Goal: Task Accomplishment & Management: Manage account settings

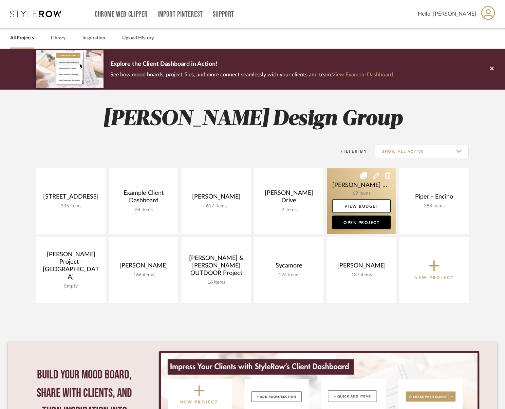
click at [350, 185] on link at bounding box center [361, 201] width 69 height 66
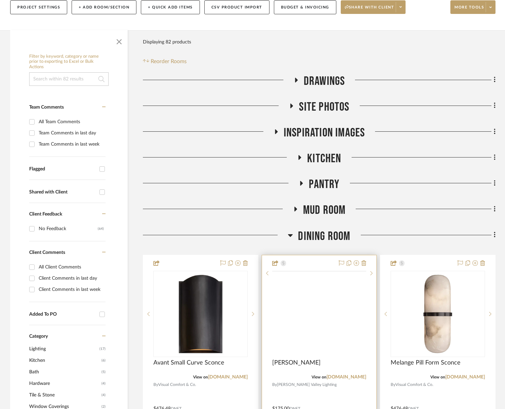
scroll to position [206, 0]
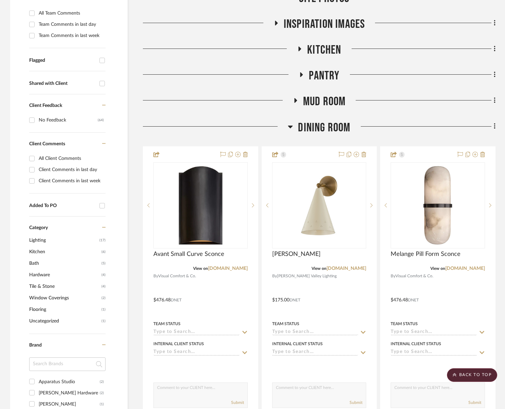
click at [311, 127] on span "Dining Room" at bounding box center [324, 127] width 52 height 15
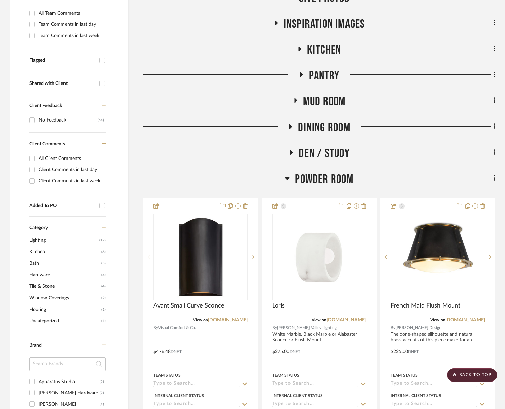
click at [332, 49] on span "Kitchen" at bounding box center [324, 50] width 34 height 15
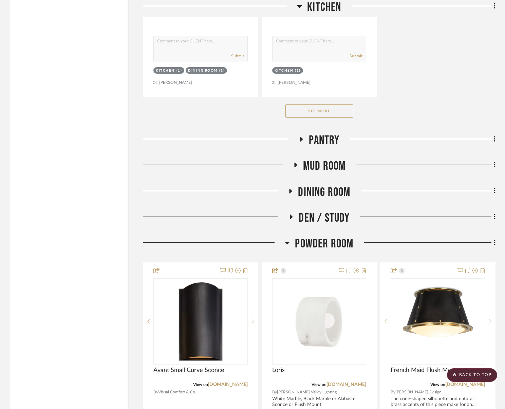
scroll to position [1077, 0]
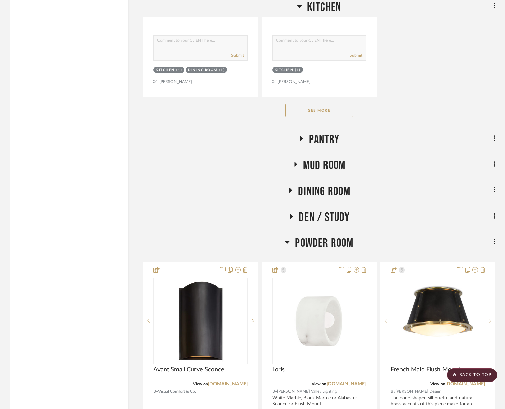
click at [331, 116] on button "See More" at bounding box center [319, 111] width 68 height 14
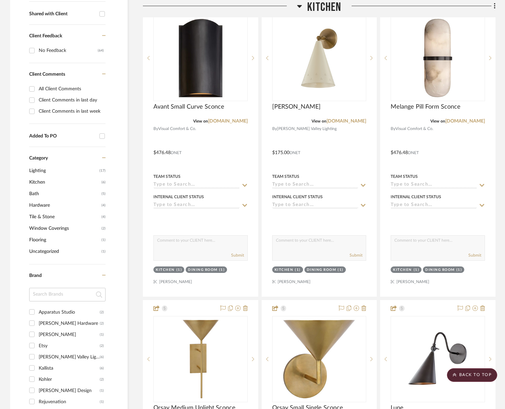
scroll to position [0, 0]
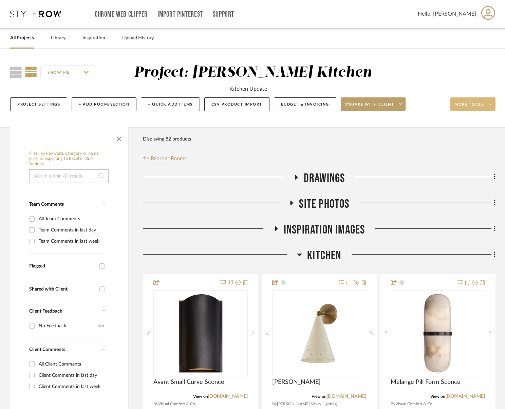
click at [463, 105] on span "More tools" at bounding box center [469, 107] width 30 height 10
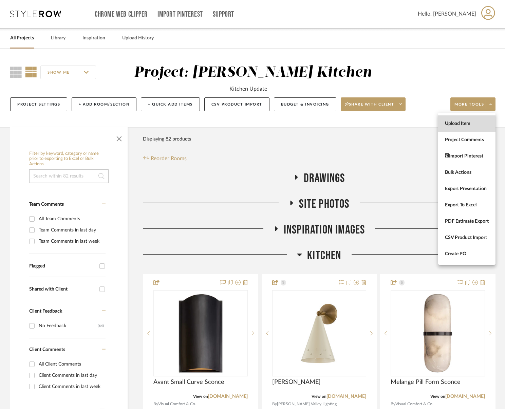
click at [460, 123] on span "Upload Item" at bounding box center [467, 124] width 44 height 6
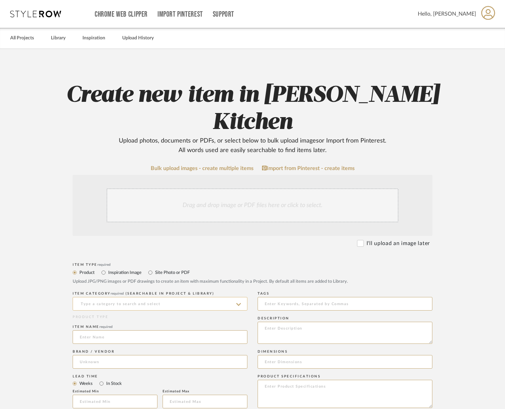
click at [148, 297] on input at bounding box center [160, 304] width 175 height 14
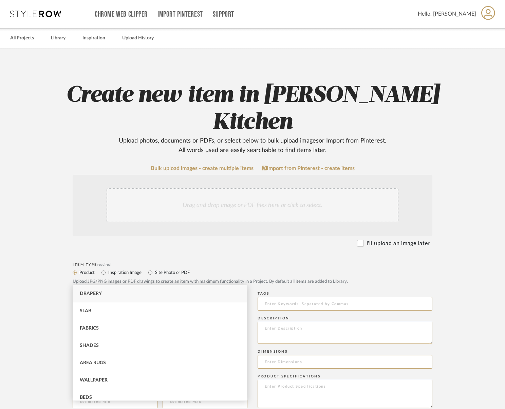
type input "h"
click at [141, 350] on div "Cabinet Pulls" at bounding box center [160, 348] width 174 height 17
type input "Cabinet Pulls"
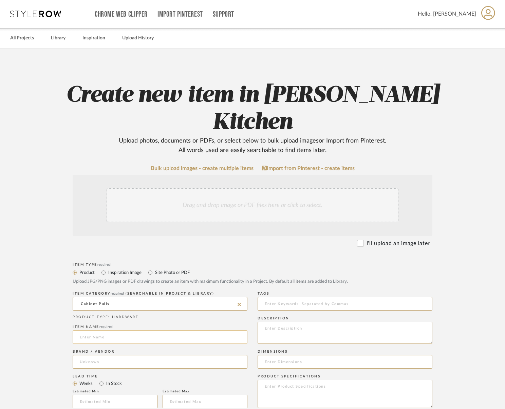
click at [134, 330] on input at bounding box center [160, 337] width 175 height 14
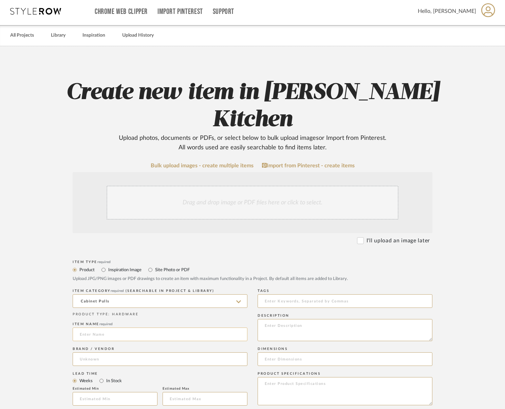
scroll to position [3, 0]
type input "Custom Pulls"
click at [103, 346] on span "[PERSON_NAME] Pine" at bounding box center [112, 349] width 52 height 6
type input "[PERSON_NAME] Pine"
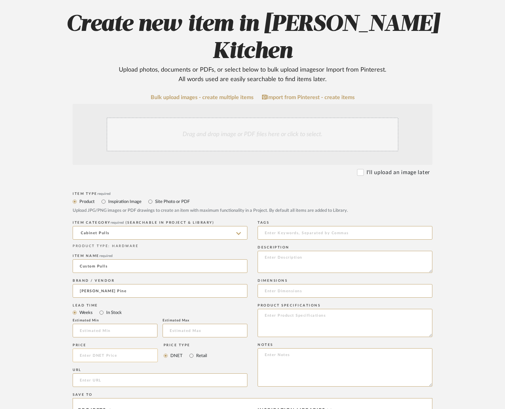
click at [120, 349] on input at bounding box center [115, 356] width 85 height 14
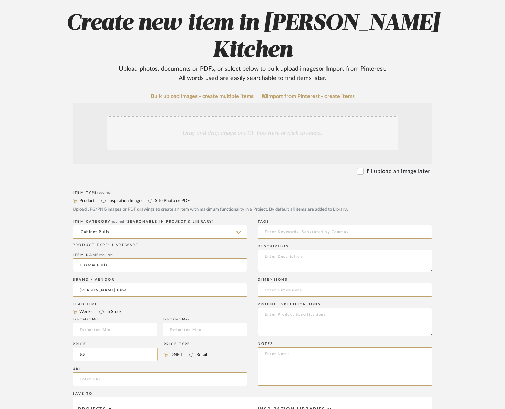
type input "$65.00"
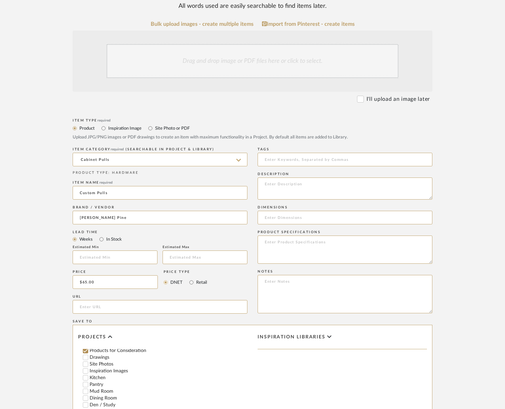
scroll to position [79, 0]
click at [85, 359] on input "Kitchen" at bounding box center [85, 362] width 7 height 7
checkbox input "false"
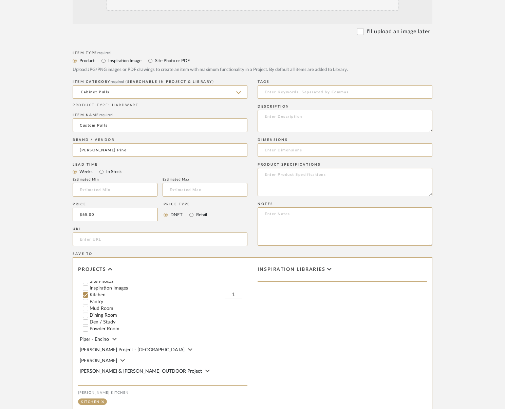
scroll to position [270, 0]
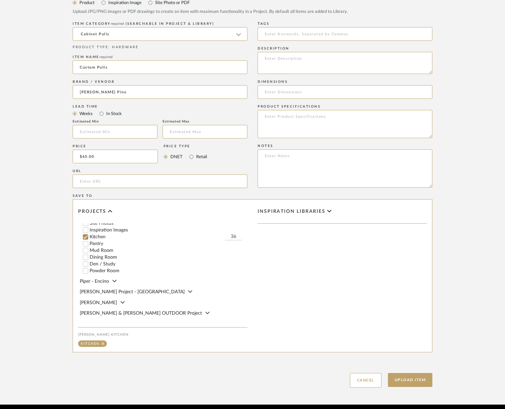
type input "36"
click at [417, 373] on button "Upload Item" at bounding box center [410, 380] width 45 height 14
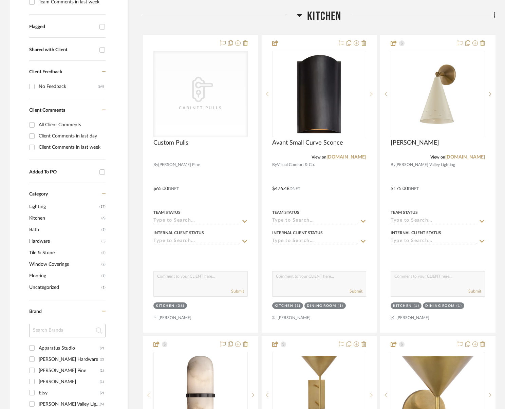
scroll to position [248, 0]
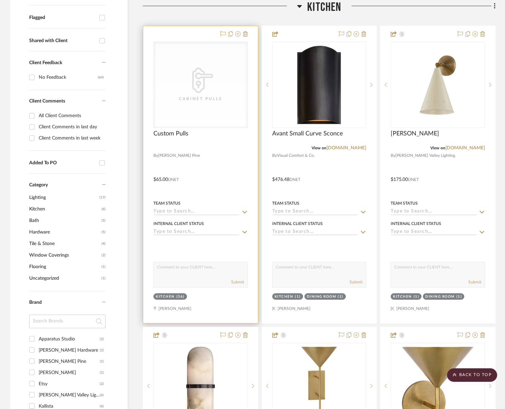
click at [0, 0] on div "CategoryIconHardware Created with Sketch. Cabinet Pulls" at bounding box center [0, 0] width 0 height 0
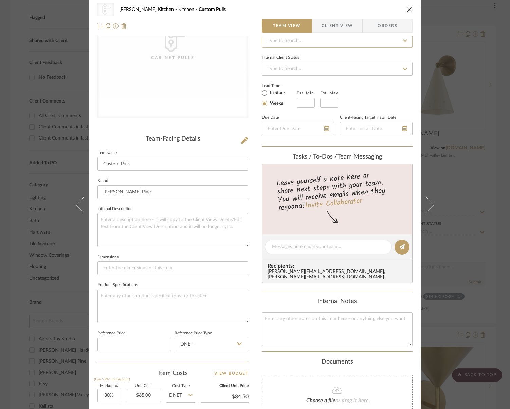
scroll to position [0, 0]
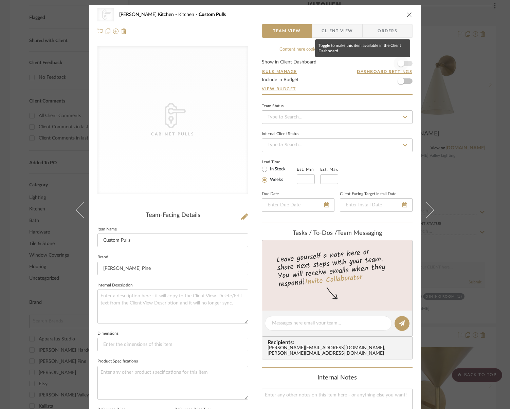
click at [401, 63] on span "button" at bounding box center [400, 63] width 7 height 7
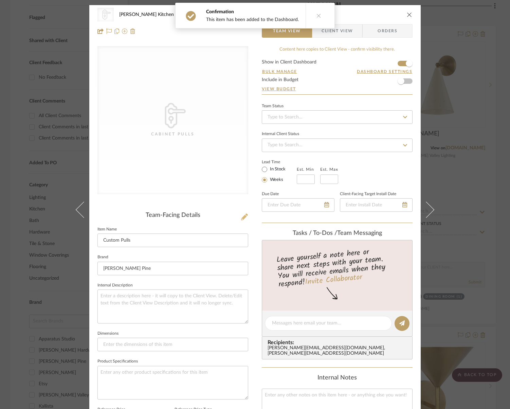
click at [241, 217] on icon at bounding box center [244, 216] width 7 height 7
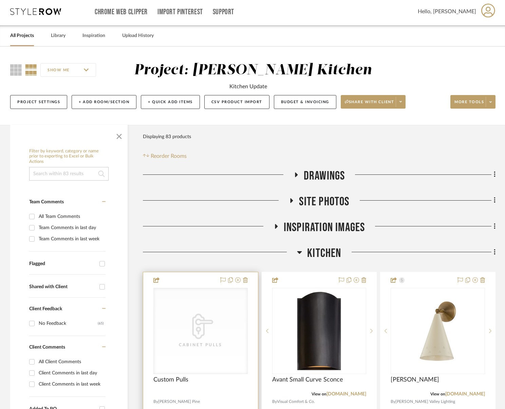
click at [0, 0] on icon "CategoryIconHardware Created with Sketch." at bounding box center [0, 0] width 0 height 0
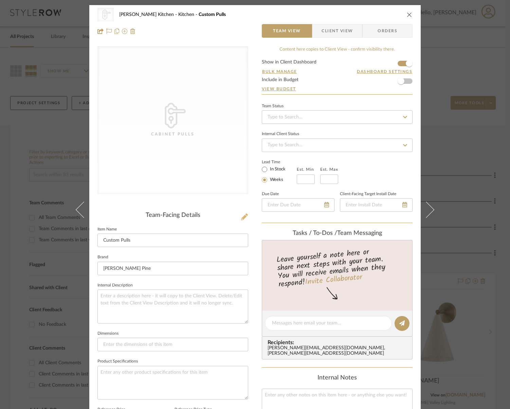
click at [242, 217] on icon at bounding box center [244, 216] width 7 height 7
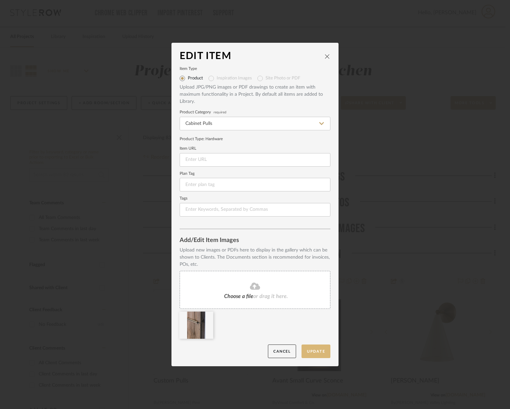
click at [320, 349] on button "Update" at bounding box center [315, 352] width 29 height 14
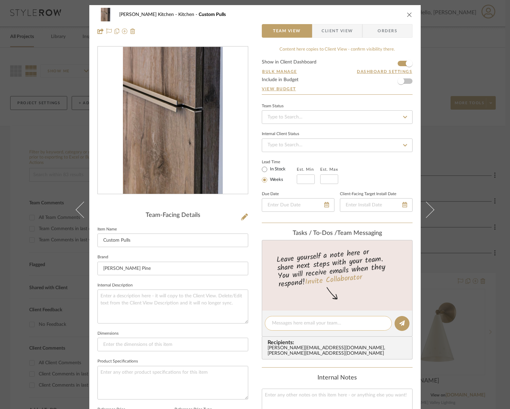
click at [318, 324] on textarea at bounding box center [328, 323] width 113 height 7
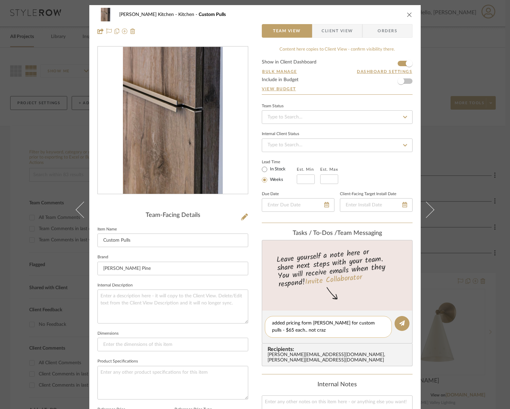
type textarea "added pricing form campos for custom pulls - $65 each.. not crazy"
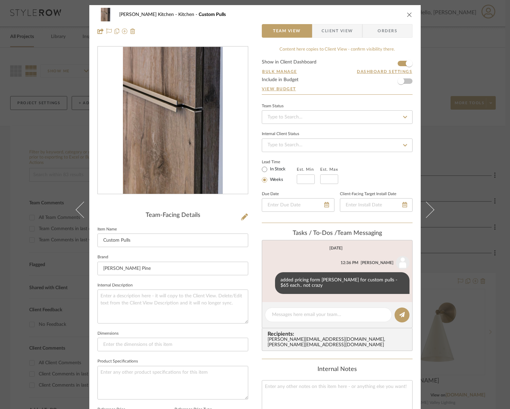
click at [407, 13] on icon "close" at bounding box center [409, 14] width 5 height 5
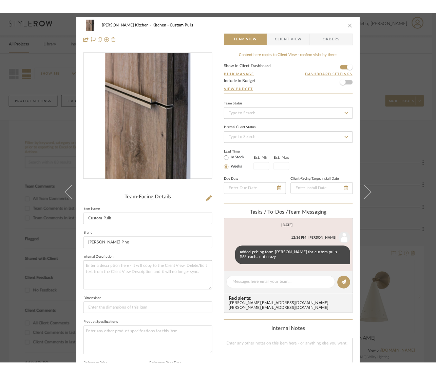
scroll to position [1, 0]
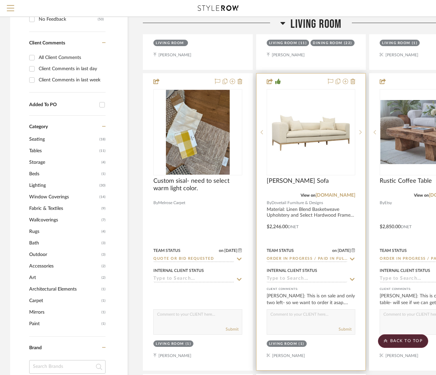
scroll to position [418, 0]
click at [314, 138] on img "0" at bounding box center [310, 132] width 85 height 85
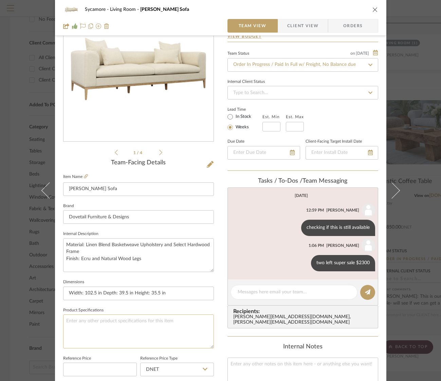
scroll to position [53, 0]
click at [106, 327] on textarea at bounding box center [138, 331] width 151 height 34
paste textarea "Seat Depth: 31 in Seat Height: 20 in Arm Height: 30 in"
click at [128, 327] on textarea "Seat Depth: 31 in Seat Height: 20 in Arm Height: 30 in" at bounding box center [138, 331] width 151 height 34
type textarea "Seat Depth: 31 in Seat Height: 20 in Arm Height: 30 in"
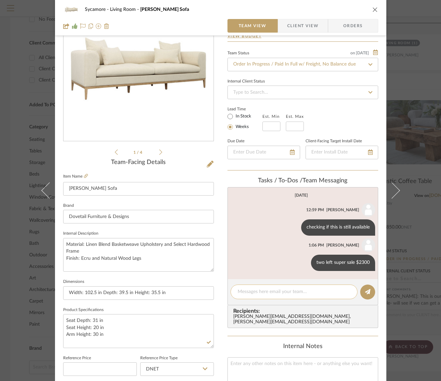
click at [263, 295] on textarea at bounding box center [294, 291] width 113 height 7
type textarea "seat height 20" - coffee table height 15""
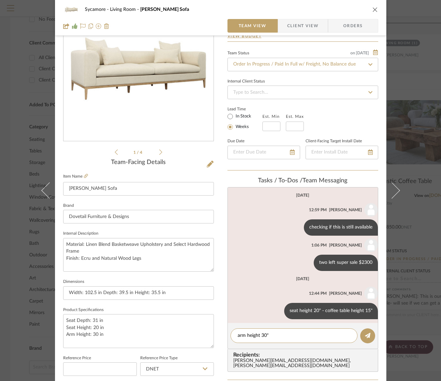
scroll to position [0, 0]
type textarea "arm height 30", loveseat/bench/chaise height is 24.5"H"
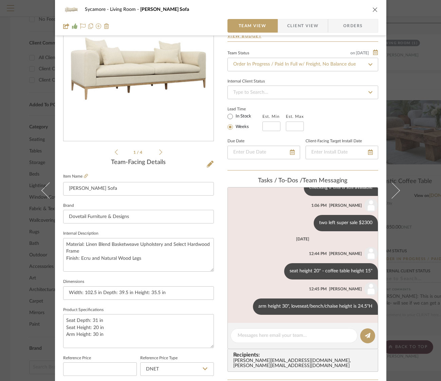
click at [367, 8] on div "Sycamore Living Room Dalia Sofa" at bounding box center [220, 10] width 315 height 14
click at [372, 8] on icon "close" at bounding box center [374, 9] width 5 height 5
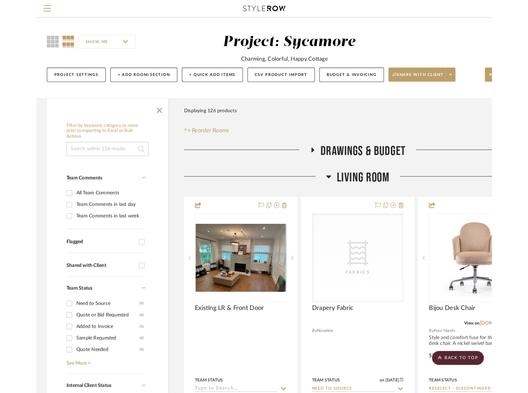
scroll to position [418, 0]
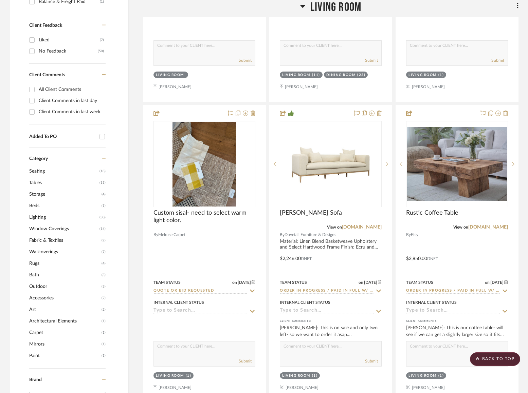
click at [346, 7] on span "Living Room" at bounding box center [335, 7] width 51 height 15
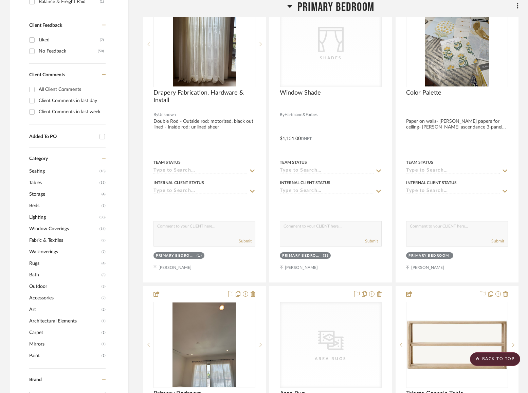
click at [339, 9] on span "Primary Bedroom" at bounding box center [335, 7] width 77 height 15
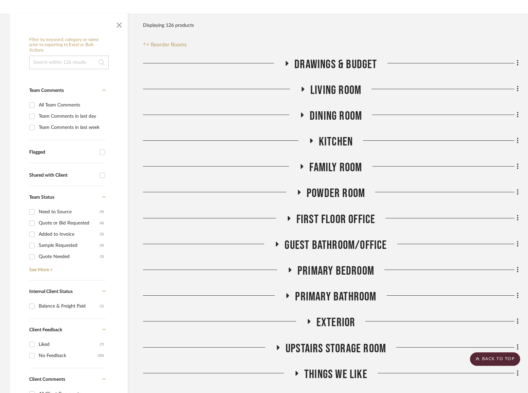
scroll to position [25, 0]
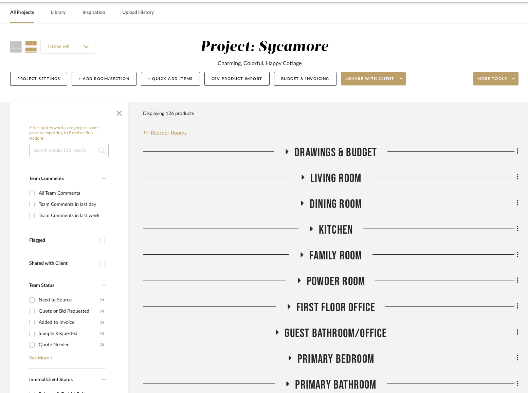
click at [333, 201] on span "Dining Room" at bounding box center [336, 204] width 52 height 15
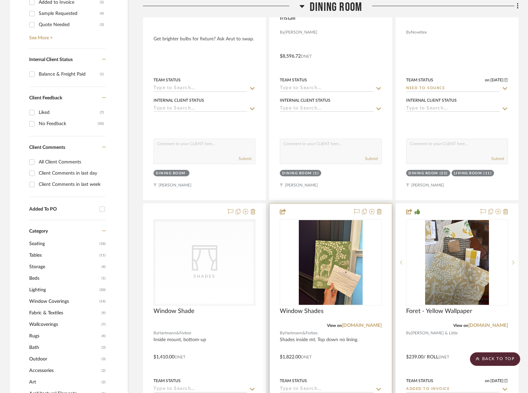
scroll to position [451, 0]
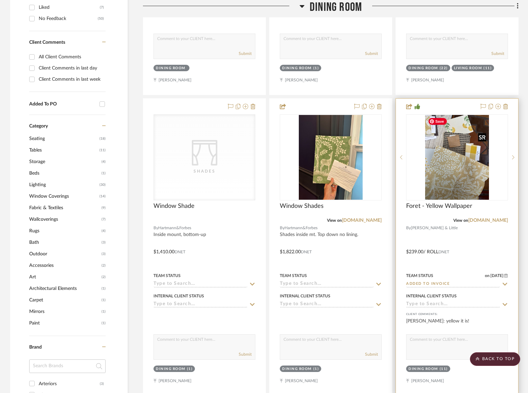
click at [436, 170] on img "0" at bounding box center [457, 157] width 64 height 85
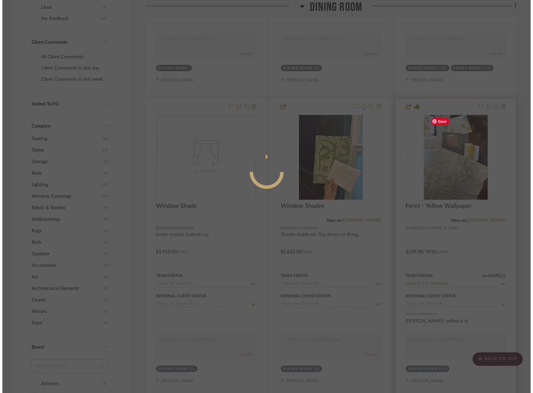
scroll to position [0, 0]
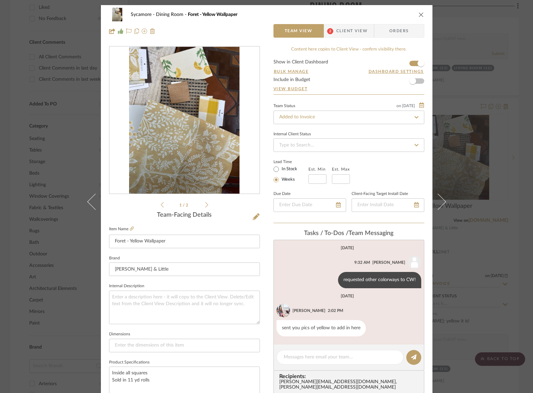
click at [202, 144] on img "0" at bounding box center [184, 120] width 110 height 147
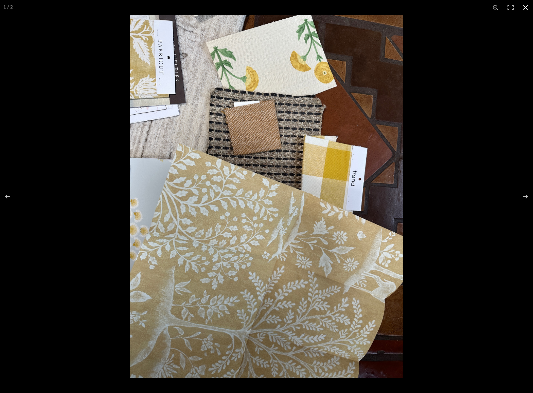
click at [436, 7] on button at bounding box center [525, 7] width 15 height 15
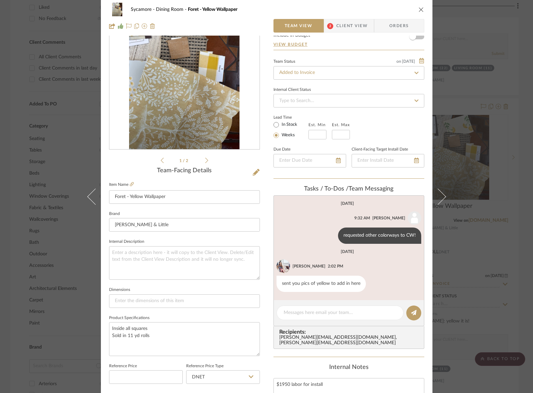
scroll to position [62, 0]
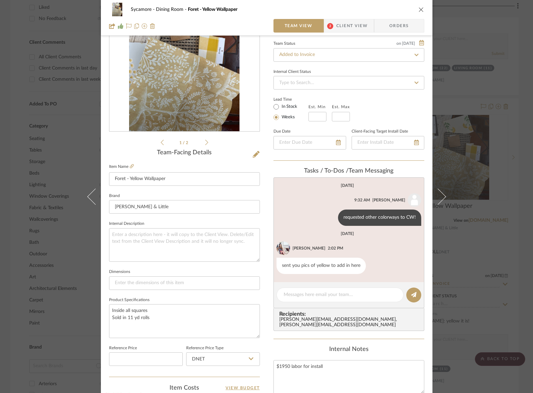
click at [419, 7] on icon "close" at bounding box center [420, 9] width 5 height 5
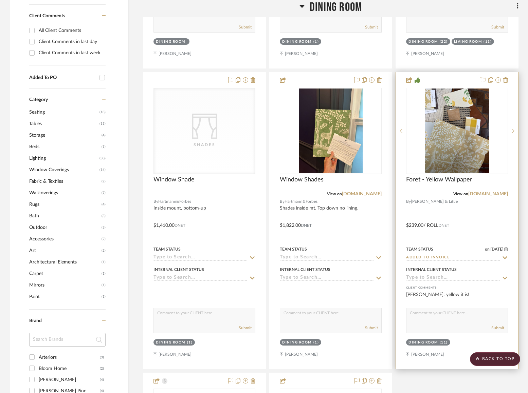
scroll to position [482, 0]
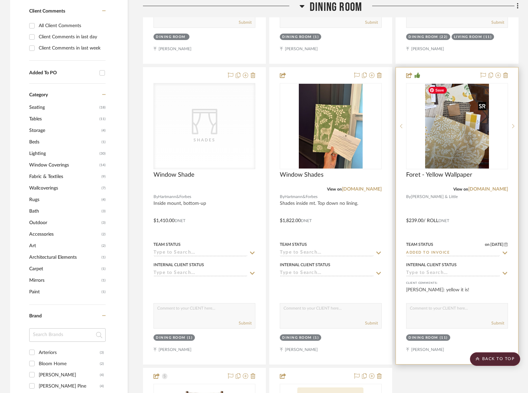
click at [436, 147] on img "0" at bounding box center [457, 126] width 64 height 85
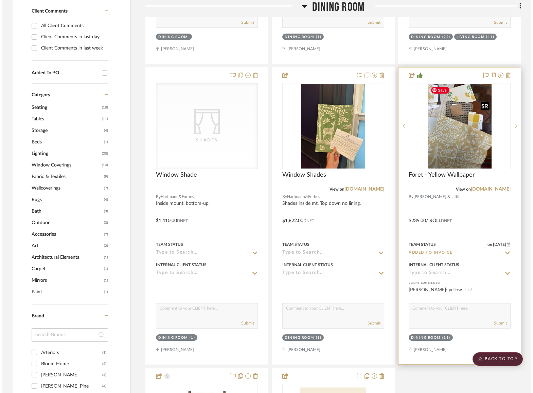
scroll to position [0, 0]
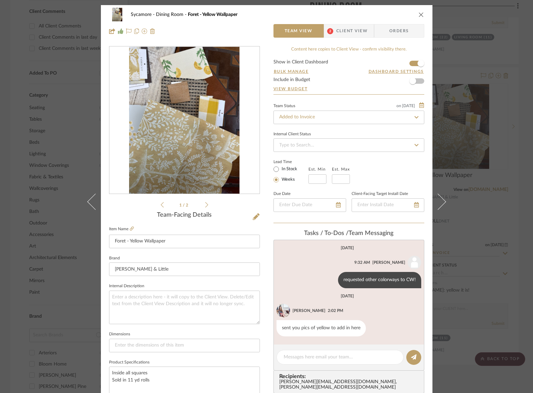
click at [436, 209] on div "Sycamore Dining Room Foret - Yellow Wallpaper Team View 2 Client View Orders 1 …" at bounding box center [266, 196] width 533 height 393
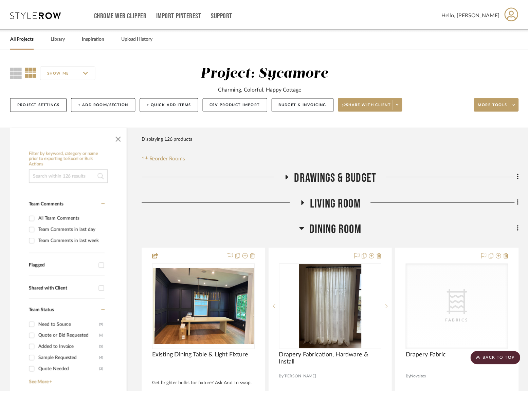
scroll to position [482, 0]
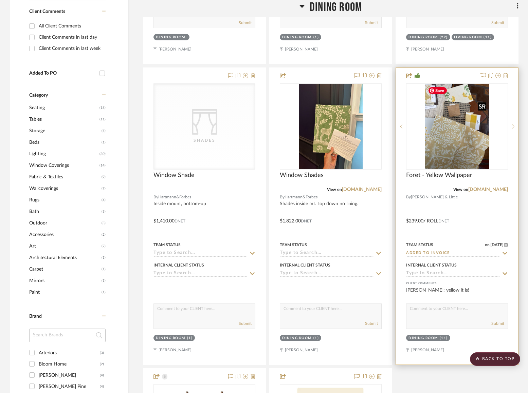
click at [436, 137] on img "0" at bounding box center [457, 126] width 64 height 85
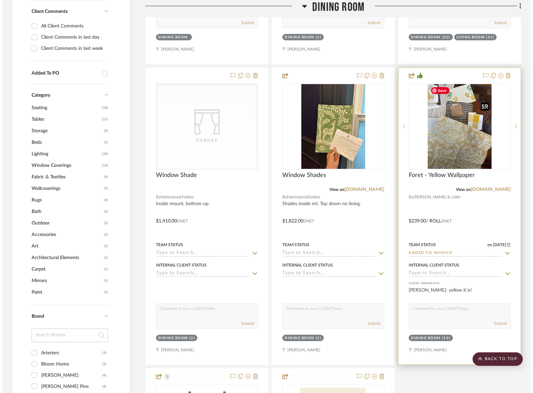
scroll to position [0, 0]
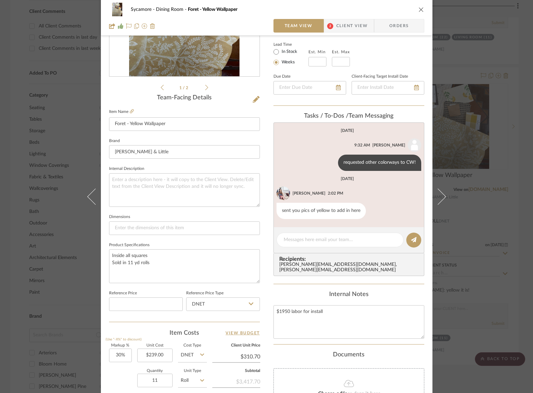
click at [436, 165] on div "Sycamore Dining Room Foret - Yellow Wallpaper Team View 2 Client View Orders 1 …" at bounding box center [266, 196] width 533 height 393
click at [436, 191] on div "Sycamore Dining Room Foret - Yellow Wallpaper Team View 2 Client View Orders 1 …" at bounding box center [266, 196] width 533 height 393
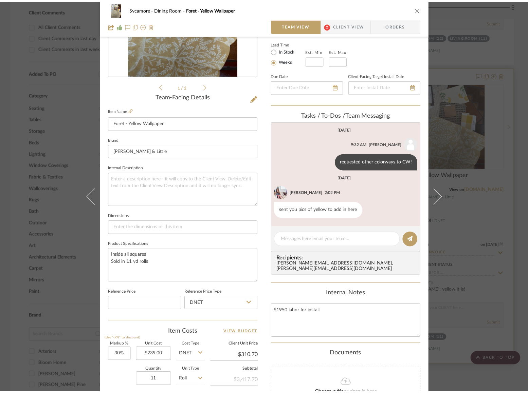
scroll to position [482, 0]
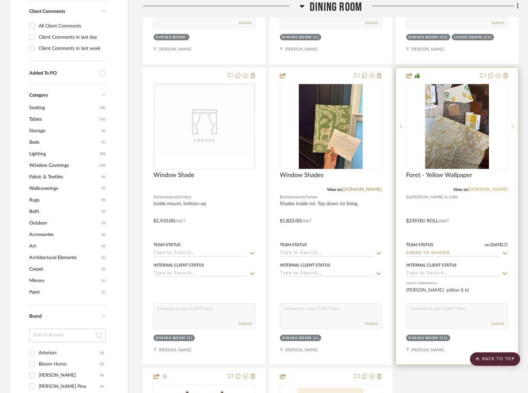
click at [436, 190] on link "osborneandlittle.com" at bounding box center [488, 189] width 40 height 5
click at [436, 148] on img "0" at bounding box center [457, 126] width 64 height 85
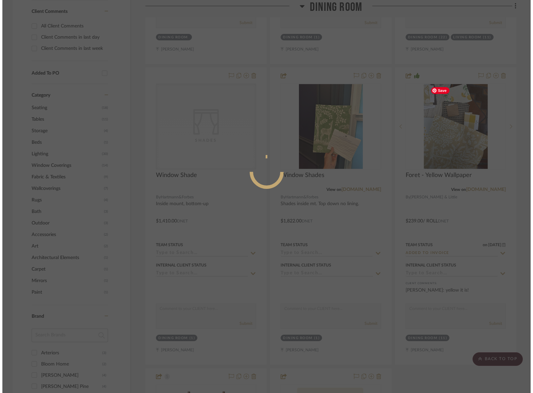
scroll to position [0, 0]
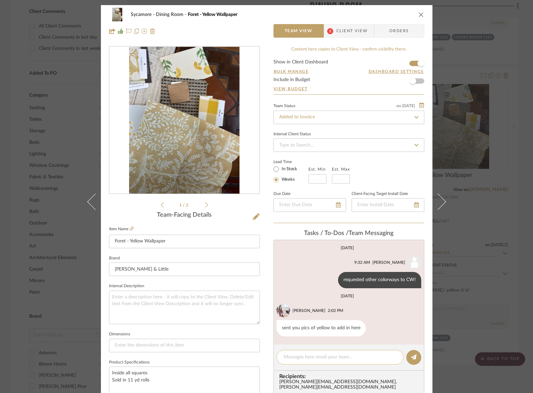
click at [293, 362] on div at bounding box center [339, 357] width 127 height 15
click at [292, 358] on textarea at bounding box center [339, 357] width 113 height 7
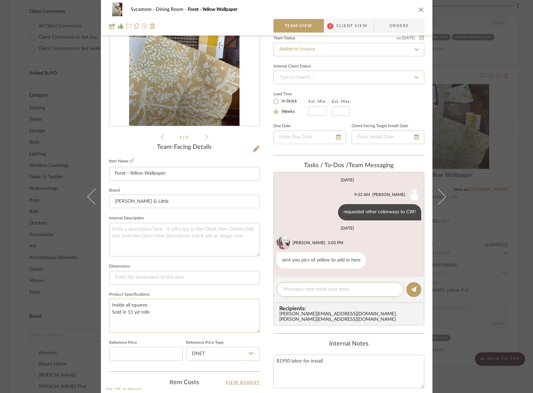
click at [201, 322] on textarea "Inside all squares Sold in 11 yd rolls" at bounding box center [184, 316] width 151 height 34
click at [314, 292] on textarea at bounding box center [339, 289] width 113 height 7
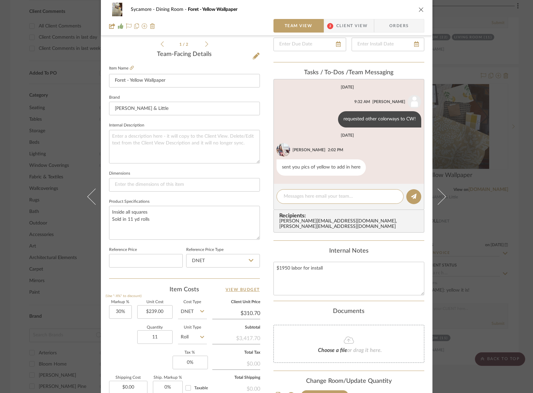
scroll to position [162, 0]
click at [349, 269] on textarea "$1950 labor for install" at bounding box center [348, 278] width 151 height 34
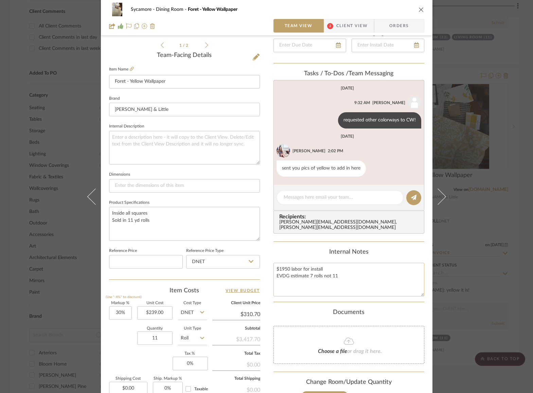
type textarea "$1950 labor for install EVDG estimate 7 rolls not 11"
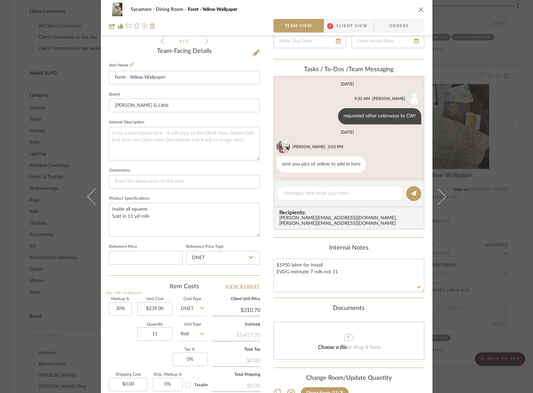
click at [225, 243] on fieldset "Reference Price Type DNET" at bounding box center [223, 253] width 74 height 23
click at [420, 9] on icon "close" at bounding box center [420, 9] width 5 height 5
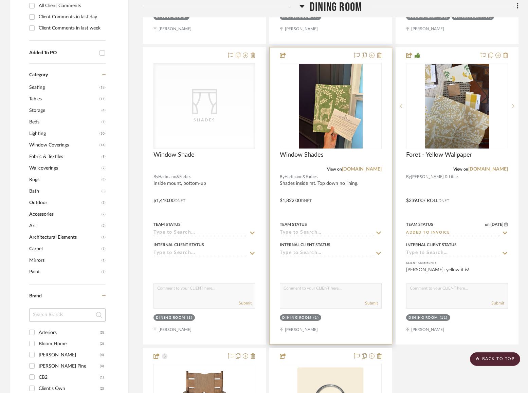
scroll to position [846, 0]
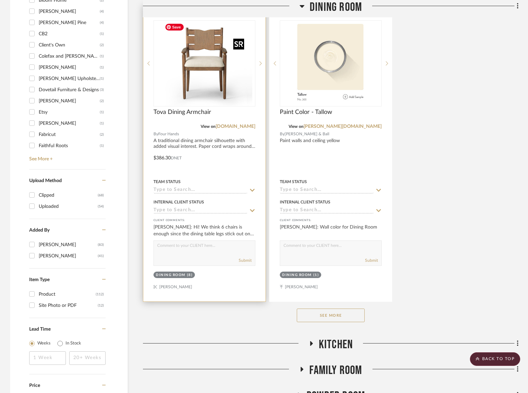
click at [201, 63] on div at bounding box center [204, 63] width 102 height 86
click at [216, 87] on img "0" at bounding box center [204, 63] width 85 height 85
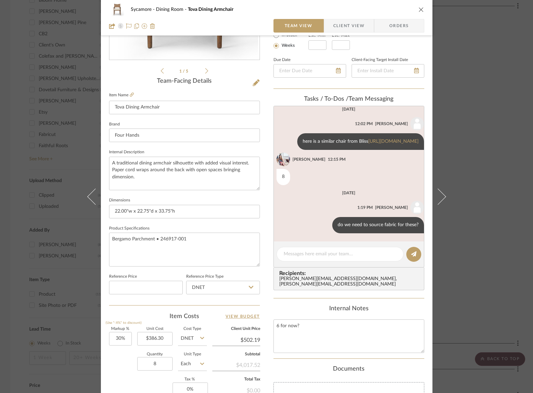
scroll to position [158, 0]
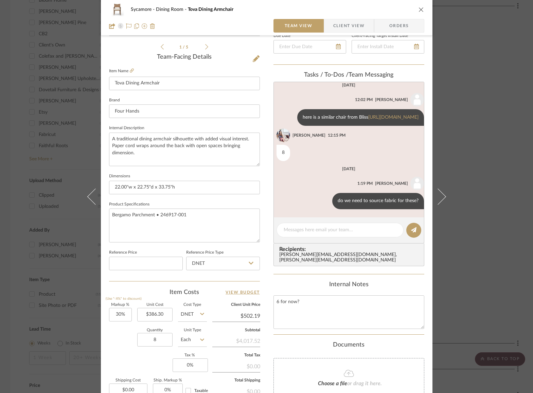
click at [418, 9] on icon "close" at bounding box center [420, 9] width 5 height 5
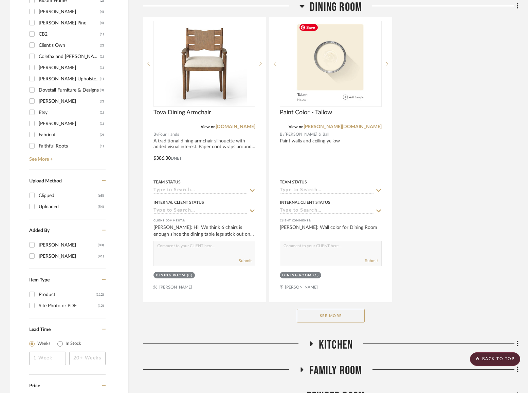
click at [342, 14] on span "Dining Room" at bounding box center [336, 7] width 52 height 15
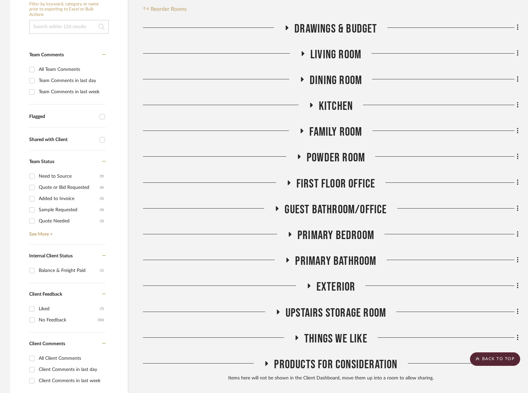
scroll to position [108, 0]
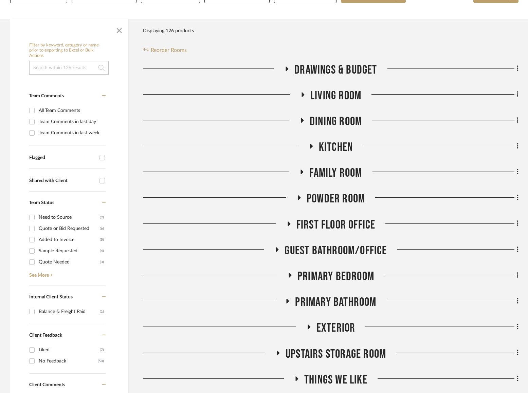
click at [328, 242] on div "Drawings & Budget Living Room Dining Room Kitchen Family Room Powder Room First…" at bounding box center [330, 245] width 375 height 364
click at [328, 248] on span "Guest Bathroom/Office" at bounding box center [335, 251] width 102 height 15
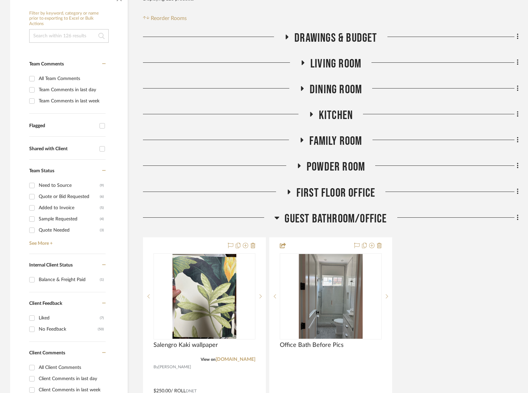
scroll to position [262, 0]
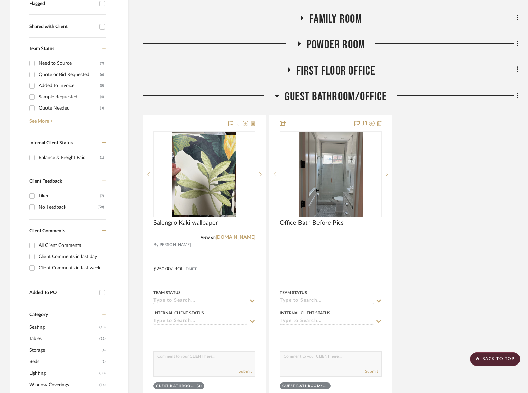
click at [348, 69] on span "First Floor Office" at bounding box center [335, 71] width 79 height 15
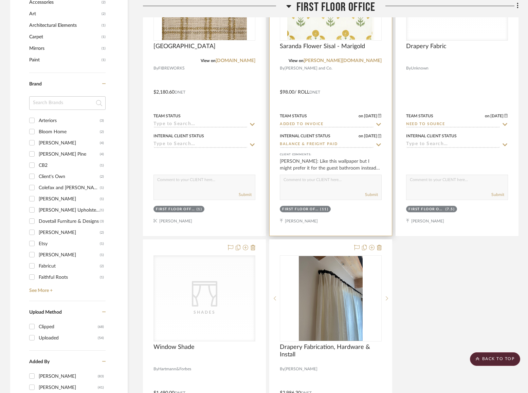
scroll to position [772, 0]
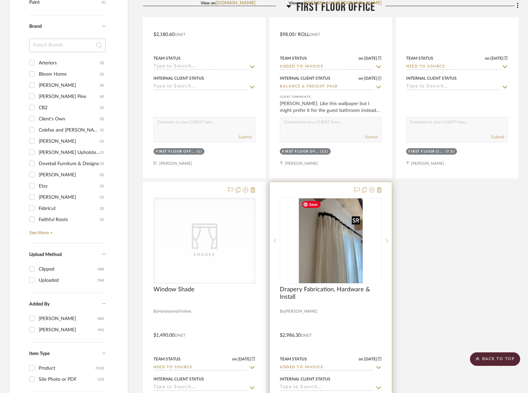
click at [0, 0] on img at bounding box center [0, 0] width 0 height 0
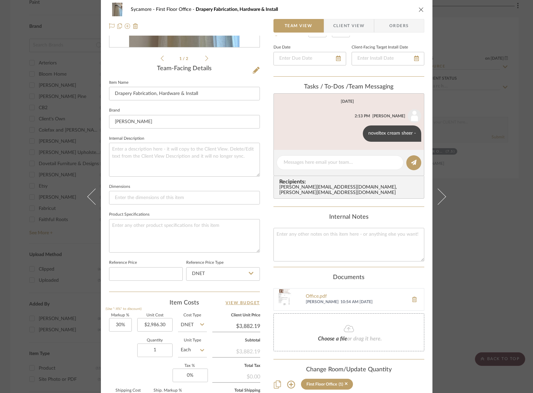
scroll to position [229, 0]
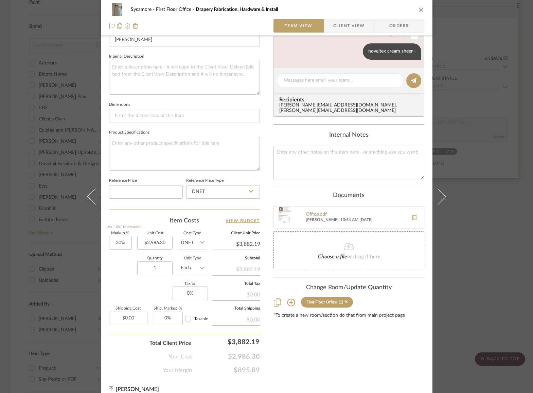
drag, startPoint x: 418, startPoint y: 11, endPoint x: 451, endPoint y: 49, distance: 50.2
click at [418, 11] on icon "close" at bounding box center [420, 9] width 5 height 5
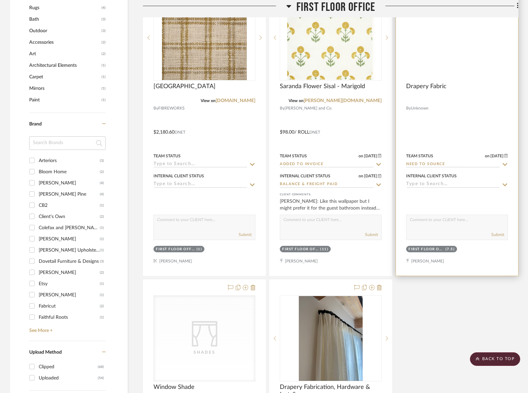
scroll to position [649, 0]
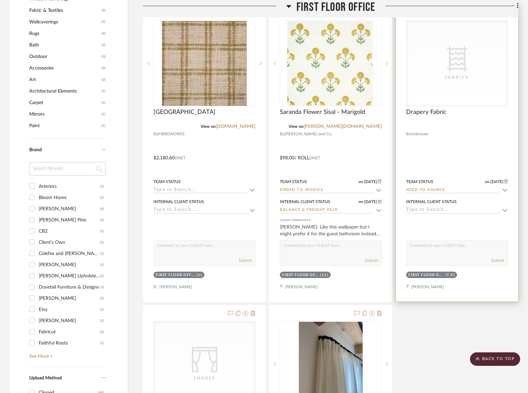
click at [436, 86] on div "CategoryIconFabric Created with Sketch. Fabrics" at bounding box center [456, 64] width 101 height 86
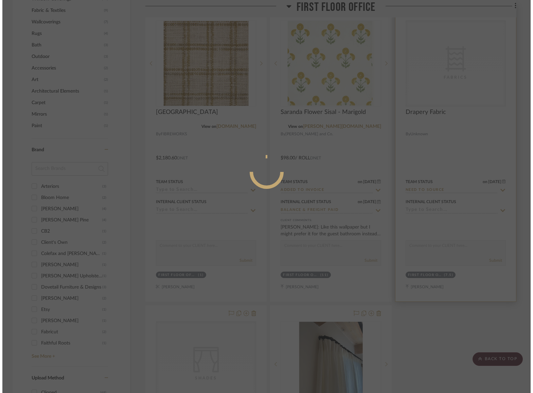
scroll to position [0, 0]
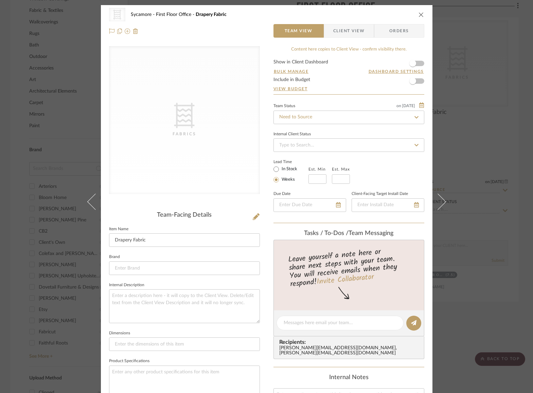
drag, startPoint x: 420, startPoint y: 18, endPoint x: 419, endPoint y: 14, distance: 4.1
click at [420, 18] on div "CategoryIconFabric Created with Sketch. Fabrics Sycamore First Floor Office Dra…" at bounding box center [266, 15] width 315 height 14
drag, startPoint x: 418, startPoint y: 13, endPoint x: 415, endPoint y: 18, distance: 5.9
click at [418, 13] on icon "close" at bounding box center [420, 14] width 5 height 5
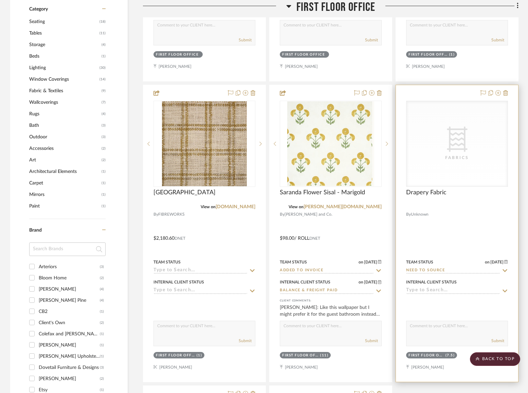
scroll to position [552, 0]
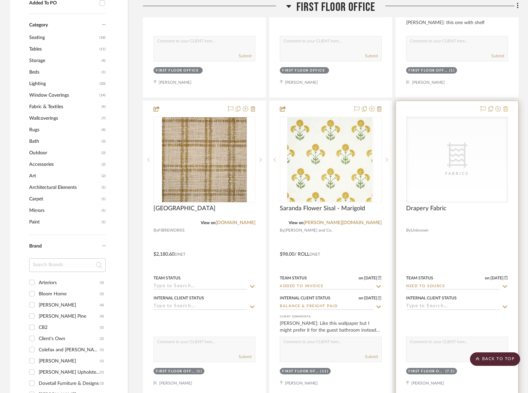
click at [436, 109] on icon at bounding box center [505, 108] width 5 height 5
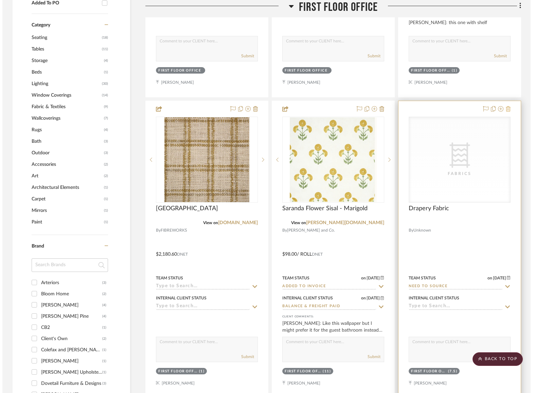
scroll to position [0, 0]
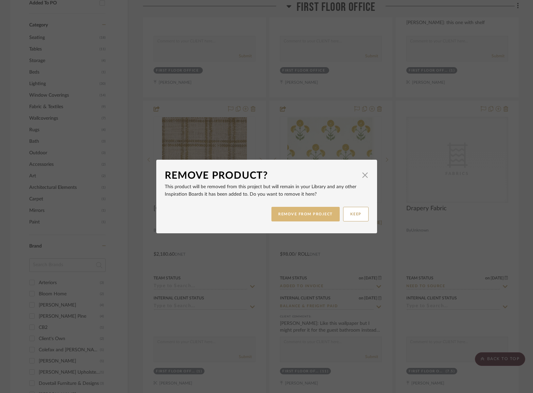
click at [300, 213] on button "REMOVE FROM PROJECT" at bounding box center [305, 214] width 68 height 15
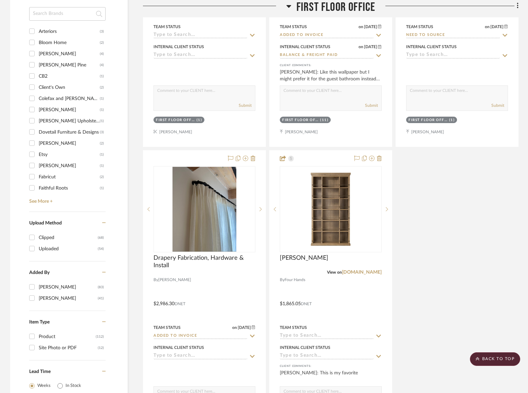
scroll to position [860, 0]
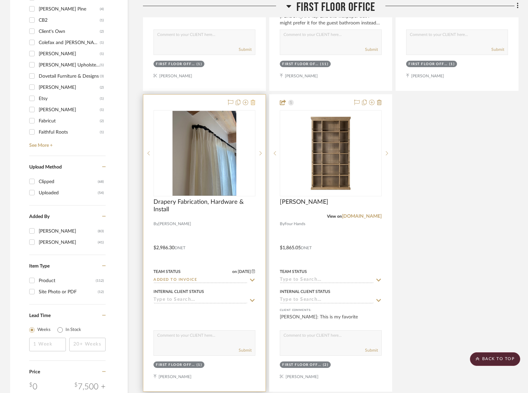
click at [252, 102] on icon at bounding box center [252, 102] width 5 height 5
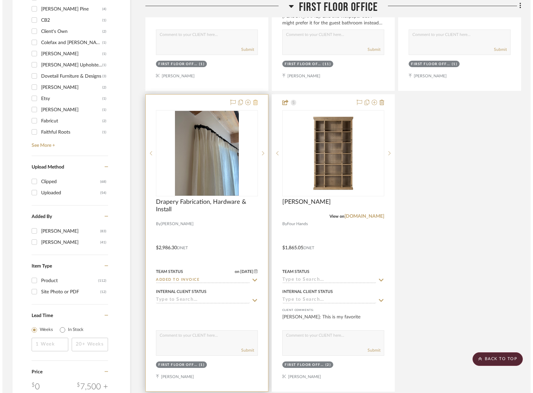
scroll to position [0, 0]
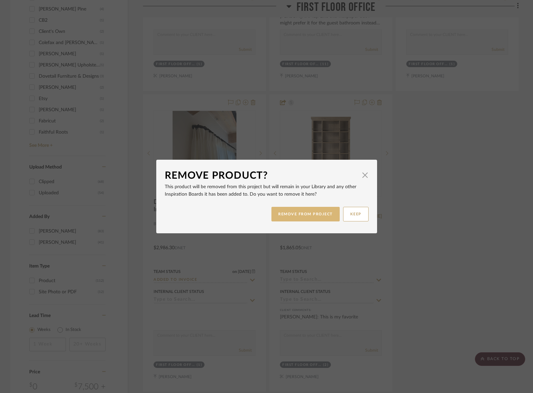
click at [294, 217] on button "REMOVE FROM PROJECT" at bounding box center [305, 214] width 68 height 15
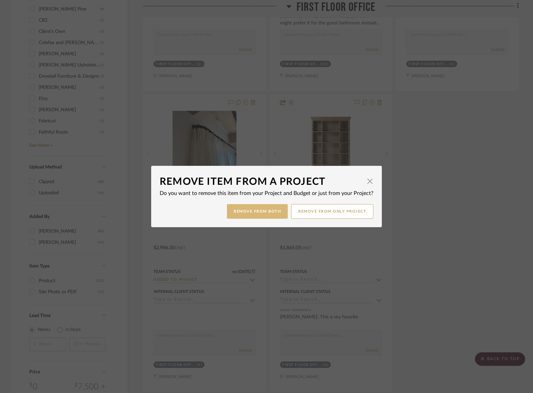
click at [242, 213] on button "Remove from Both" at bounding box center [257, 211] width 61 height 15
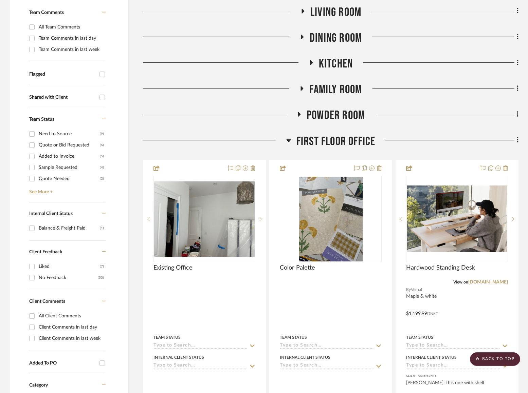
scroll to position [133, 0]
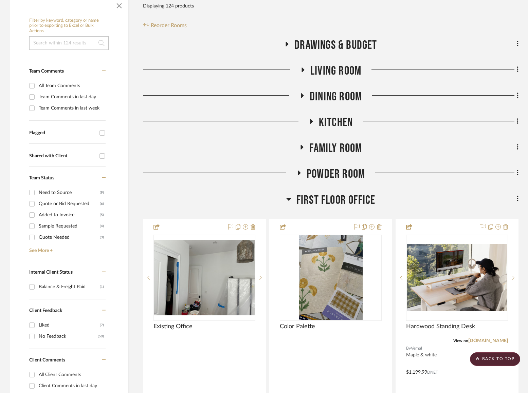
click at [352, 69] on span "Living Room" at bounding box center [335, 71] width 51 height 15
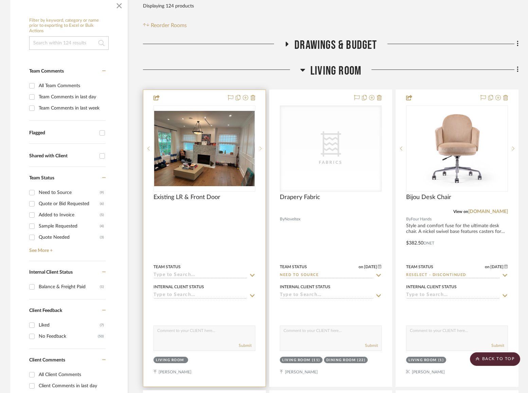
click at [259, 148] on icon at bounding box center [260, 148] width 2 height 5
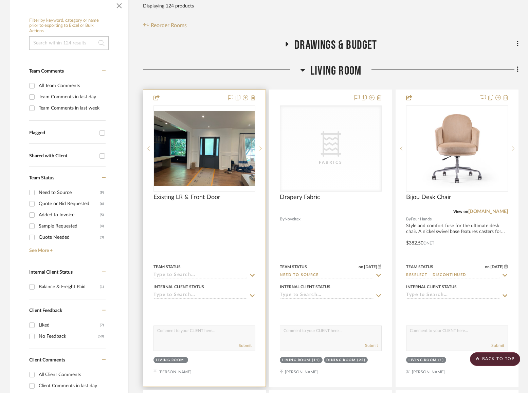
click at [259, 148] on sr-next-btn at bounding box center [260, 148] width 10 height 5
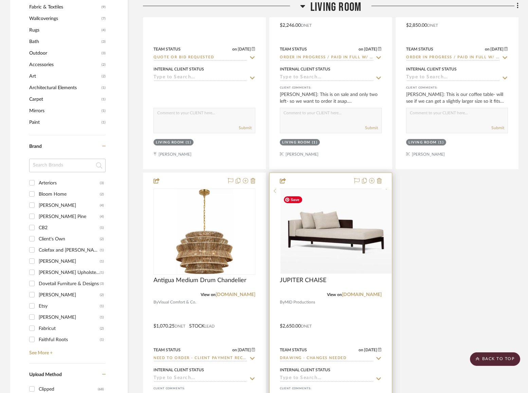
scroll to position [927, 0]
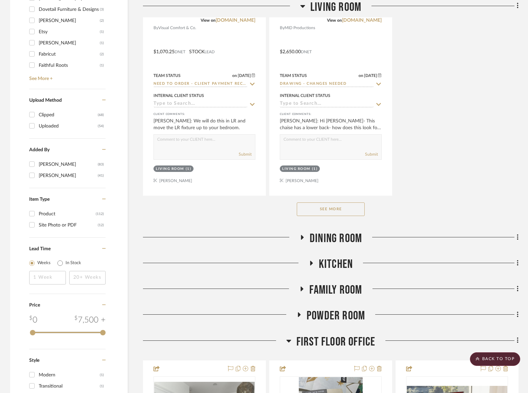
click at [338, 209] on button "See More" at bounding box center [331, 210] width 68 height 14
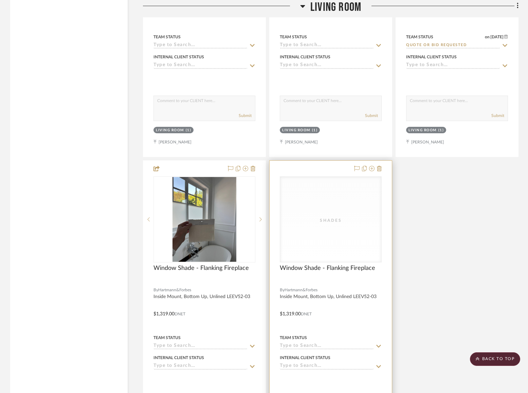
scroll to position [1869, 0]
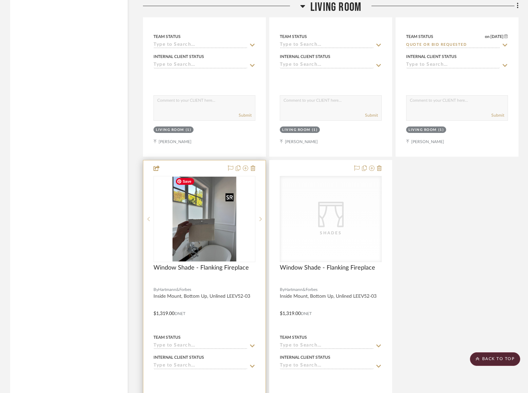
click at [0, 0] on img at bounding box center [0, 0] width 0 height 0
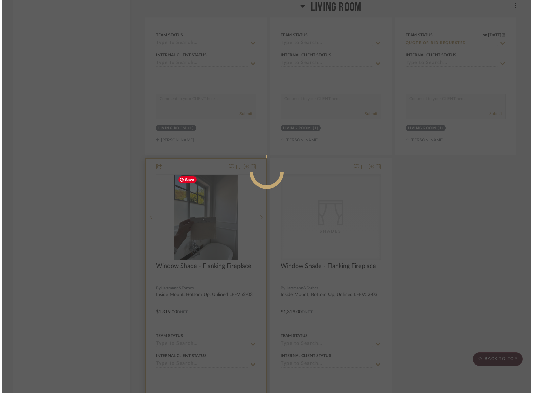
scroll to position [0, 0]
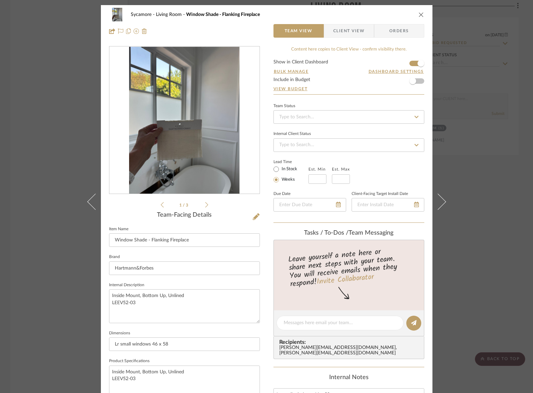
click at [202, 206] on li "1 / 3" at bounding box center [184, 205] width 41 height 8
click at [205, 206] on icon at bounding box center [206, 205] width 3 height 6
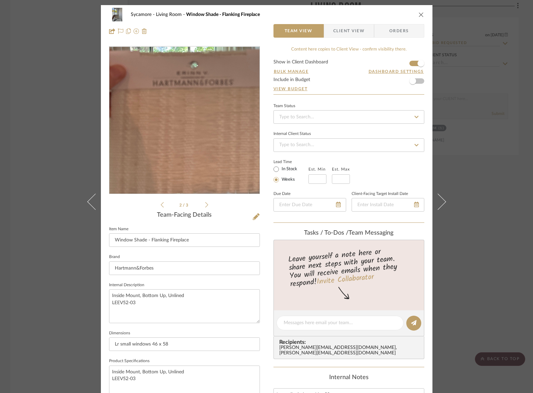
click at [171, 139] on img "1" at bounding box center [184, 120] width 110 height 147
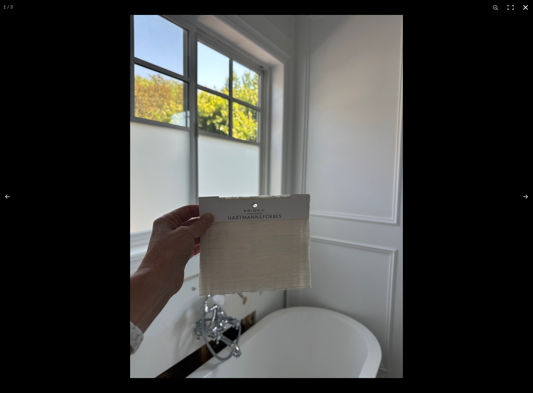
click at [436, 13] on button at bounding box center [525, 7] width 15 height 15
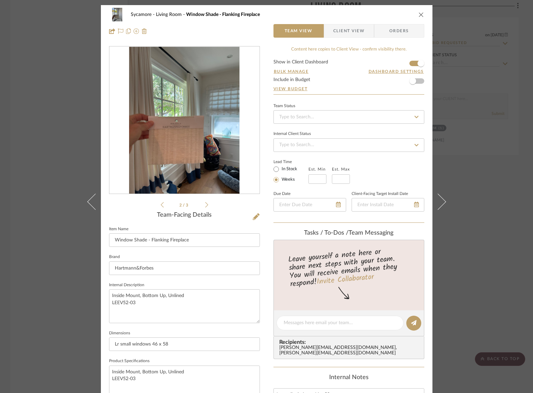
click at [418, 14] on button "close" at bounding box center [421, 15] width 6 height 6
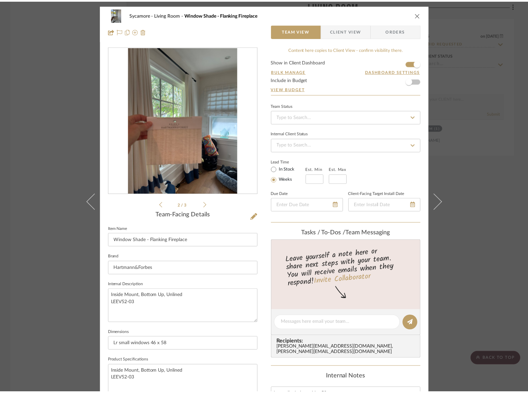
scroll to position [1870, 0]
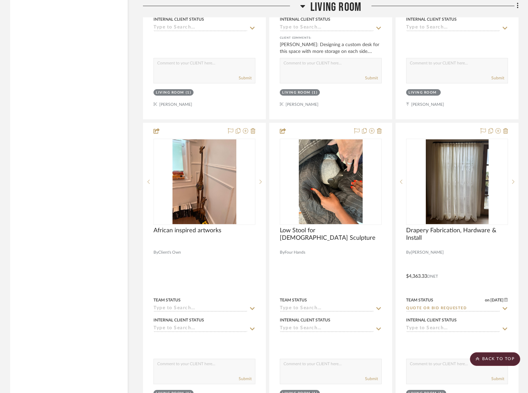
click at [332, 5] on span "Living Room" at bounding box center [335, 7] width 51 height 15
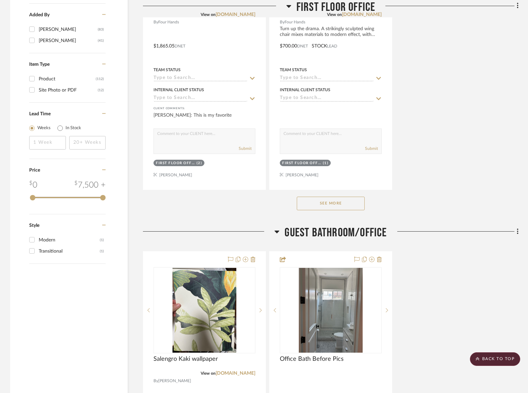
click at [340, 235] on span "Guest Bathroom/Office" at bounding box center [335, 233] width 102 height 15
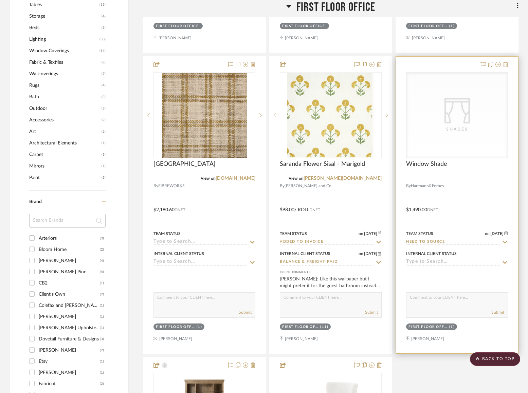
scroll to position [606, 0]
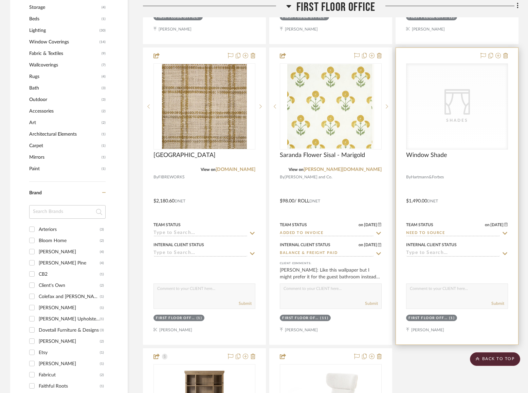
click at [436, 134] on div "CategoryIconFabrics Created with Sketch. Shades" at bounding box center [456, 107] width 101 height 86
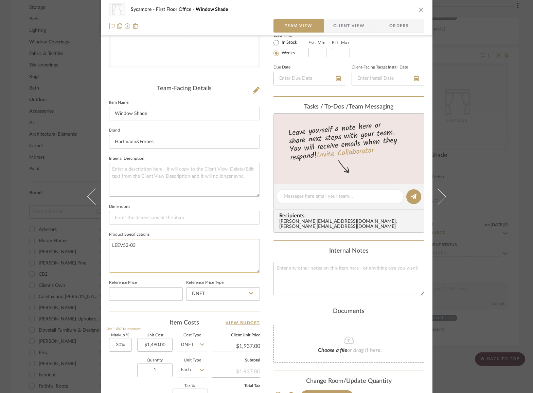
scroll to position [146, 0]
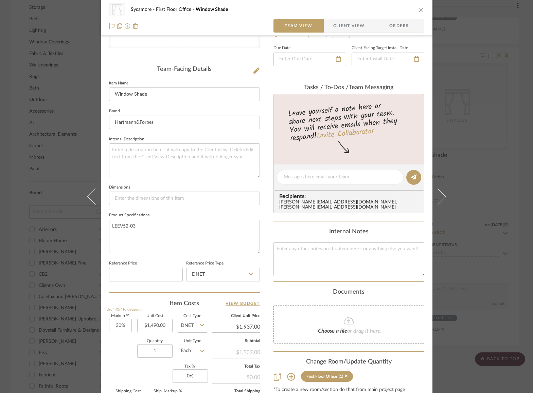
drag, startPoint x: 415, startPoint y: 10, endPoint x: 418, endPoint y: 12, distance: 4.4
click at [415, 10] on div "CategoryIconFabrics Created with Sketch. Shades Sycamore First Floor Office Win…" at bounding box center [266, 10] width 315 height 14
click at [422, 10] on div "CategoryIconFabrics Created with Sketch. Shades Sycamore First Floor Office Win…" at bounding box center [266, 18] width 331 height 36
click at [418, 10] on icon "close" at bounding box center [420, 9] width 5 height 5
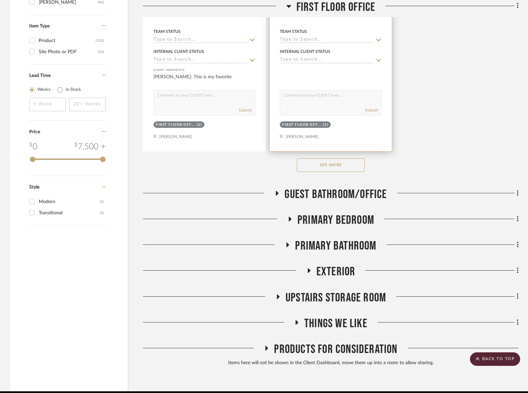
scroll to position [1128, 0]
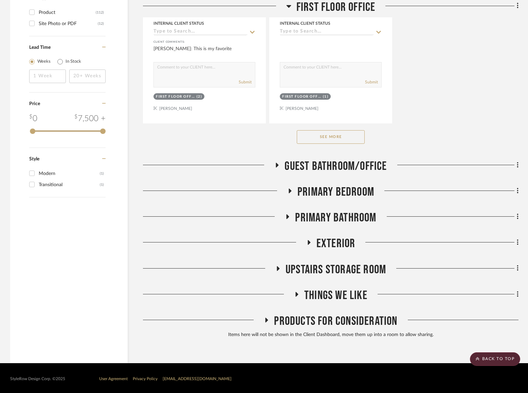
click at [350, 168] on span "Guest Bathroom/Office" at bounding box center [335, 166] width 102 height 15
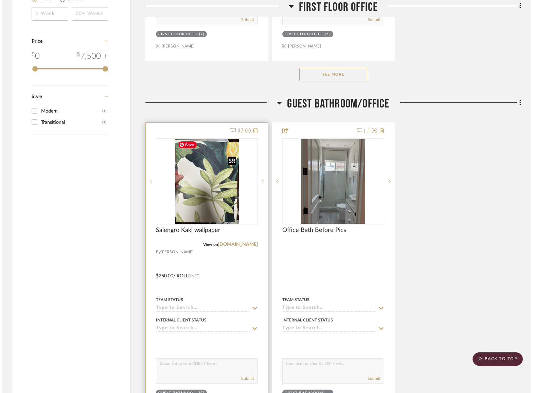
scroll to position [0, 0]
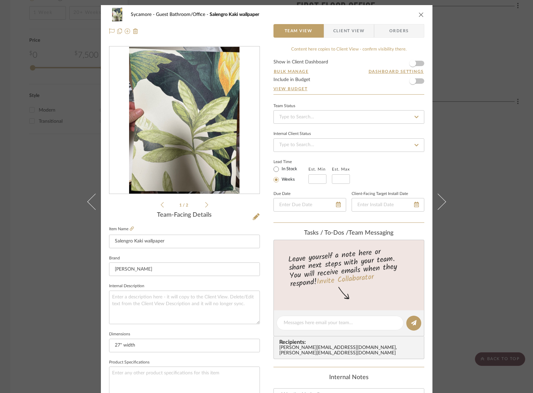
click at [205, 203] on icon at bounding box center [206, 205] width 3 height 6
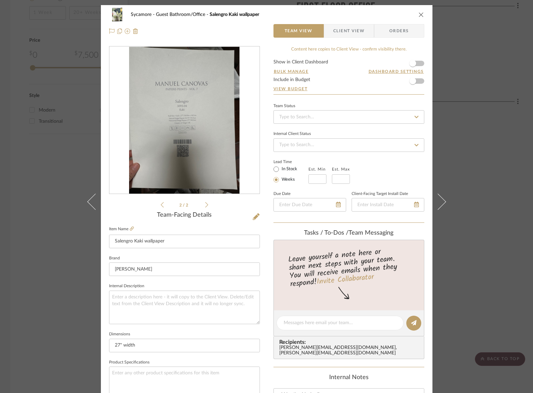
click at [205, 203] on icon at bounding box center [206, 205] width 3 height 6
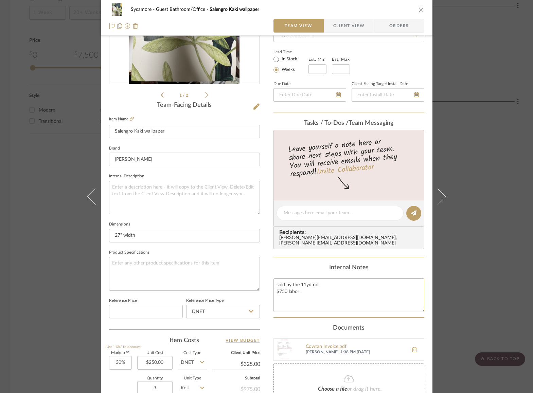
scroll to position [132, 0]
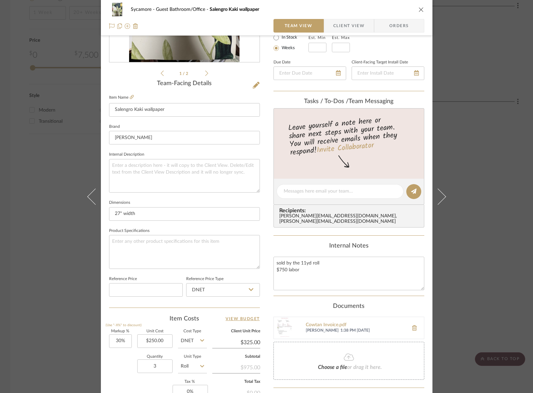
click at [420, 10] on icon "close" at bounding box center [420, 9] width 5 height 5
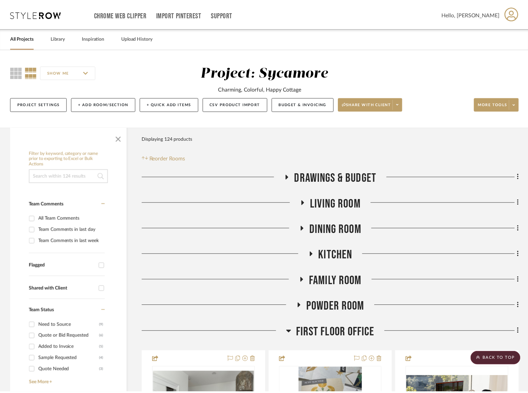
scroll to position [1192, 0]
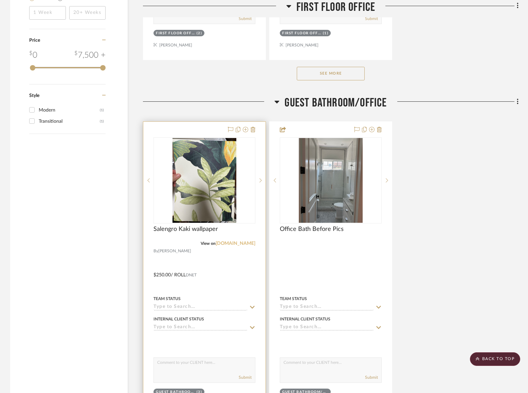
click at [235, 242] on link "designs.cowtan.com" at bounding box center [236, 243] width 40 height 5
click at [221, 207] on img "0" at bounding box center [204, 180] width 64 height 85
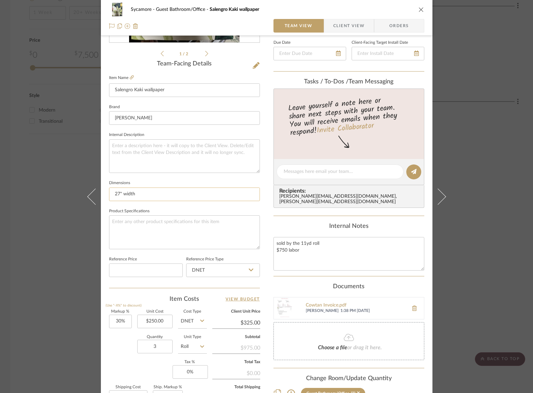
scroll to position [213, 0]
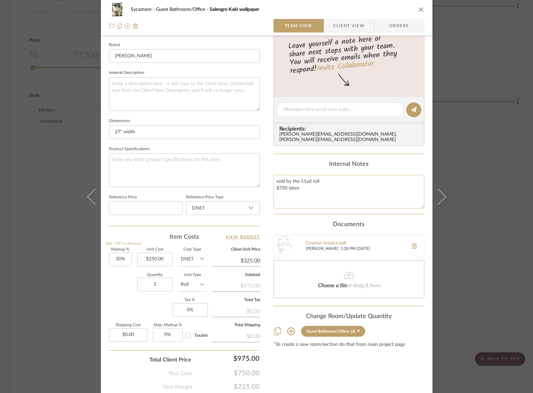
click at [320, 190] on textarea "sold by the 11yd roll $750 labor" at bounding box center [348, 192] width 151 height 34
click at [418, 9] on icon "close" at bounding box center [420, 9] width 5 height 5
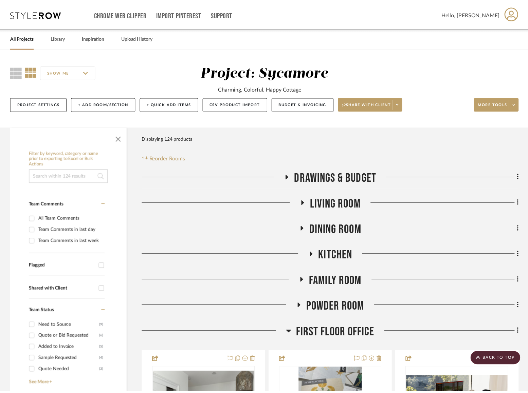
scroll to position [1192, 0]
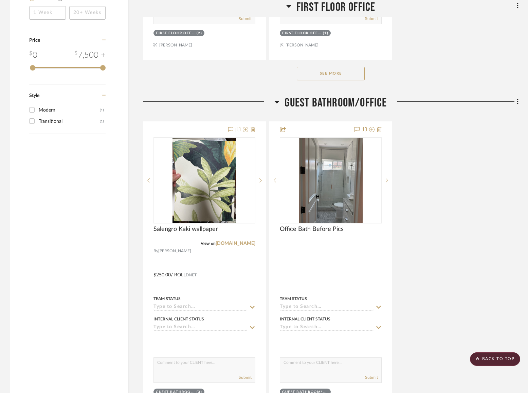
click at [337, 97] on span "Guest Bathroom/Office" at bounding box center [335, 103] width 102 height 15
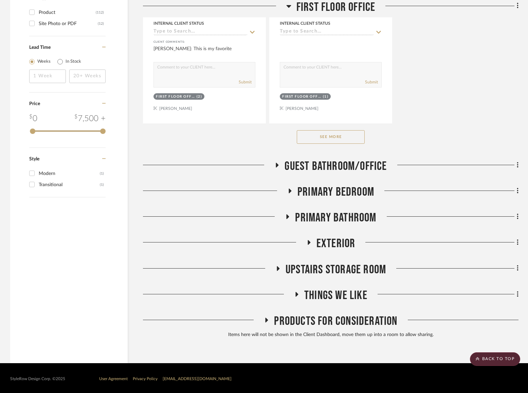
drag, startPoint x: 331, startPoint y: 7, endPoint x: 335, endPoint y: 24, distance: 17.1
click at [331, 7] on span "First Floor Office" at bounding box center [335, 7] width 79 height 15
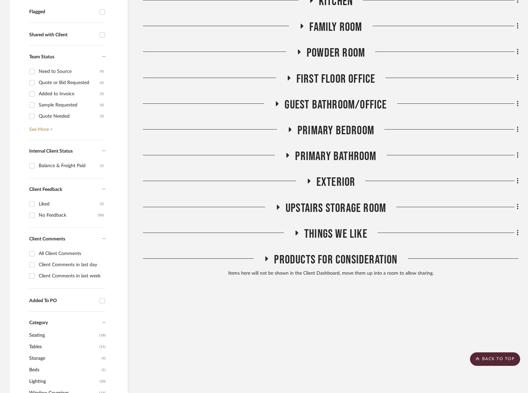
scroll to position [231, 0]
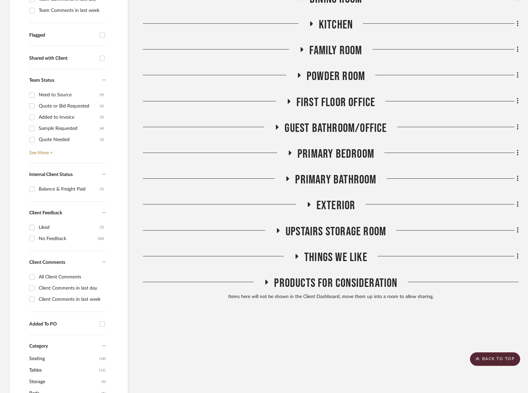
click at [338, 47] on span "Family Room" at bounding box center [335, 50] width 53 height 15
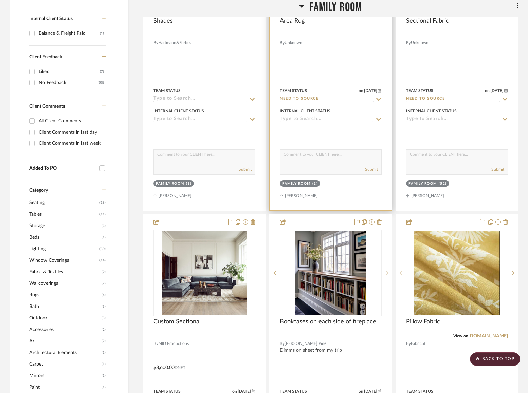
scroll to position [421, 0]
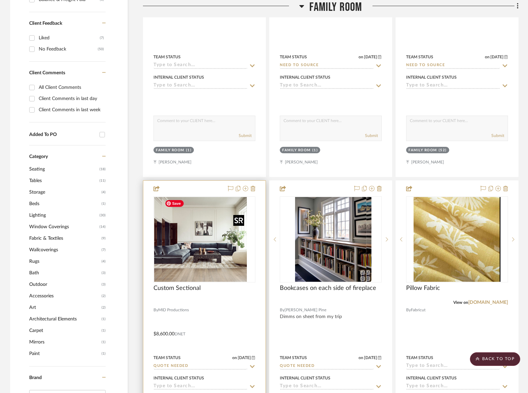
click at [210, 255] on div at bounding box center [204, 240] width 102 height 86
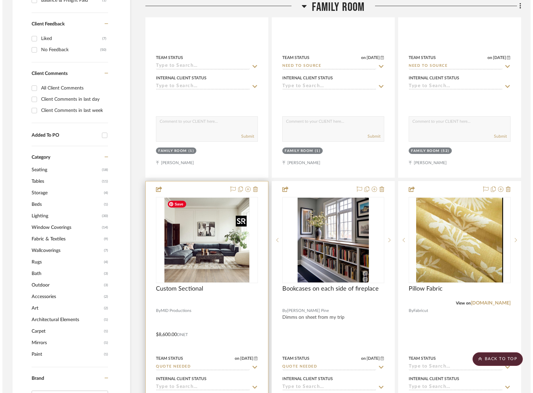
scroll to position [0, 0]
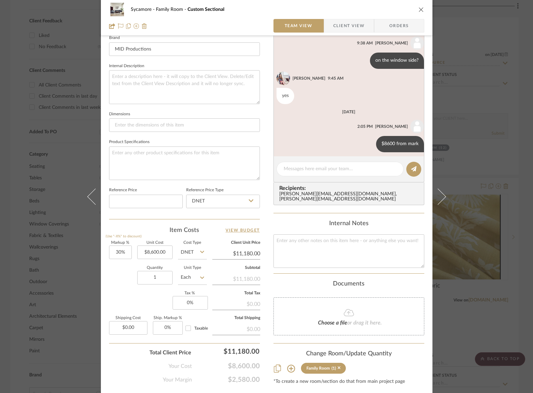
scroll to position [220, 0]
click at [416, 16] on div "Sycamore Family Room Custom Sectional" at bounding box center [266, 10] width 315 height 14
drag, startPoint x: 417, startPoint y: 9, endPoint x: 451, endPoint y: 25, distance: 37.3
click at [418, 9] on icon "close" at bounding box center [420, 9] width 5 height 5
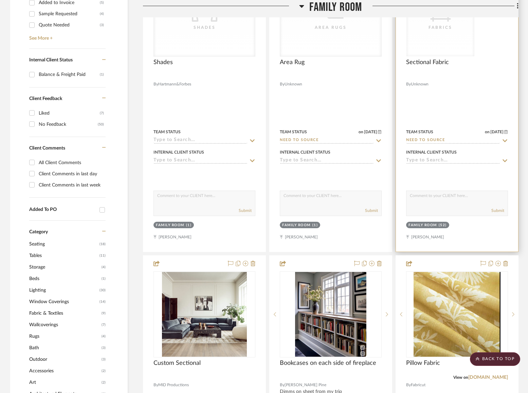
scroll to position [343, 0]
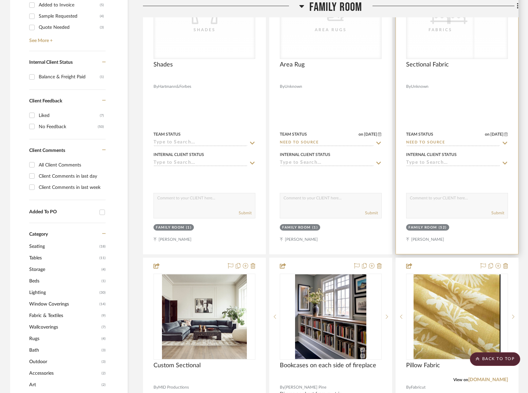
click at [436, 48] on div "CategoryIconFabric Created with Sketch. Fabrics CategoryIconFabric Created with…" at bounding box center [457, 16] width 102 height 86
click at [436, 43] on div "CategoryIconFabric Created with Sketch. Fabrics" at bounding box center [456, 16] width 101 height 86
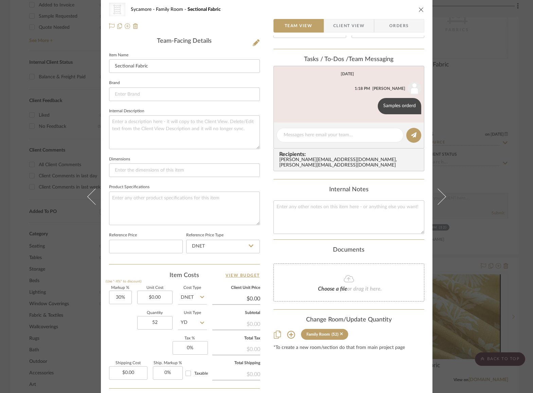
scroll to position [236, 0]
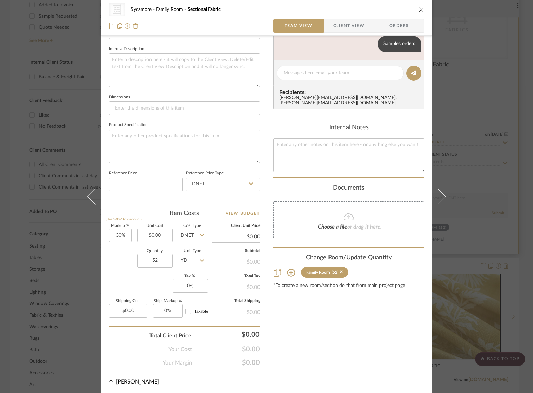
drag, startPoint x: 421, startPoint y: 8, endPoint x: 451, endPoint y: 57, distance: 57.8
click at [421, 8] on icon "close" at bounding box center [420, 9] width 5 height 5
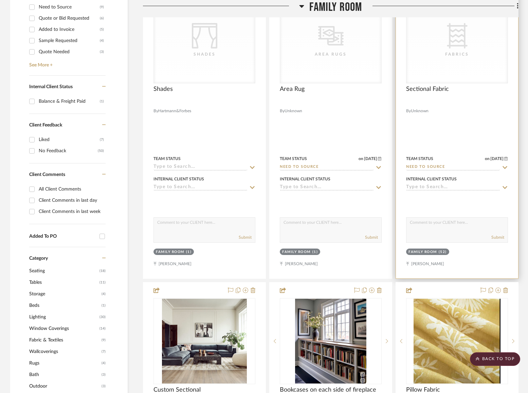
scroll to position [260, 0]
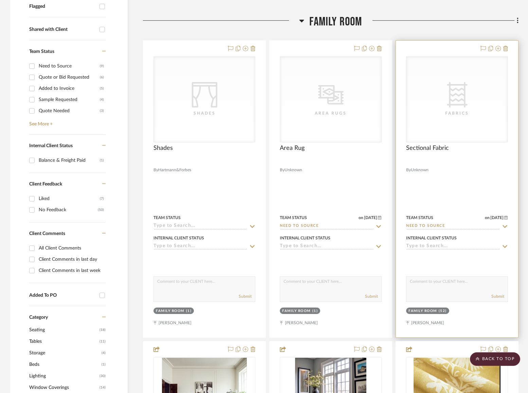
click at [436, 98] on icon "CategoryIconFabric Created with Sketch." at bounding box center [456, 94] width 25 height 25
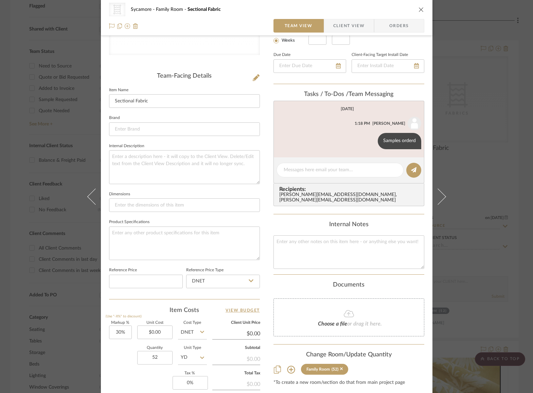
scroll to position [236, 0]
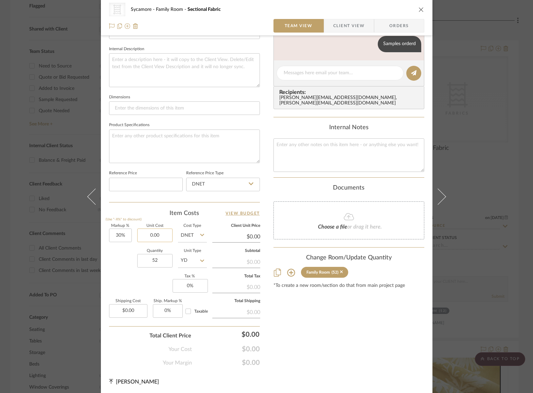
click at [151, 234] on input "0.00" at bounding box center [154, 236] width 35 height 14
type input "$30.00"
type input "$39.00"
drag, startPoint x: 361, startPoint y: 137, endPoint x: 359, endPoint y: 134, distance: 3.6
click at [361, 138] on textarea at bounding box center [348, 155] width 151 height 34
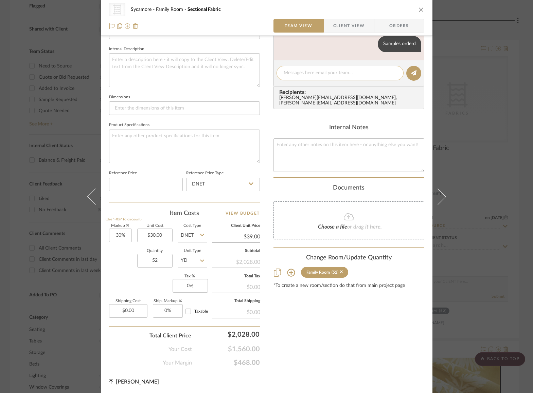
click at [331, 73] on textarea at bounding box center [339, 73] width 113 height 7
type textarea "maybe 45 yds"
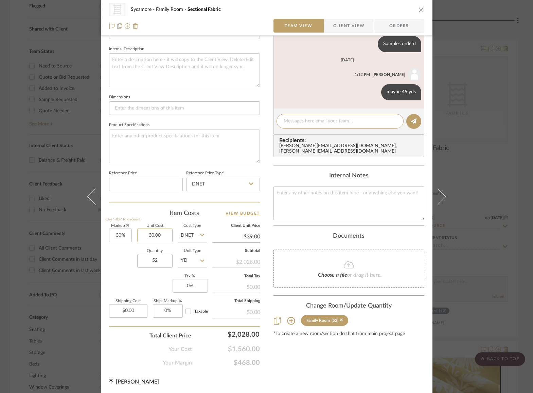
click at [145, 235] on input "30.00" at bounding box center [154, 236] width 35 height 14
type input "$35.00"
type input "$45.50"
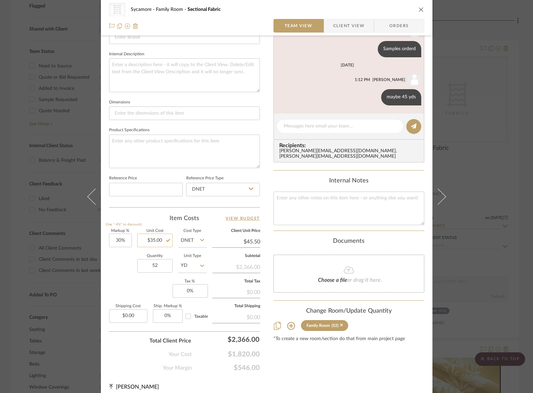
click at [158, 232] on fieldset "Unit Cost $35.00" at bounding box center [154, 238] width 35 height 18
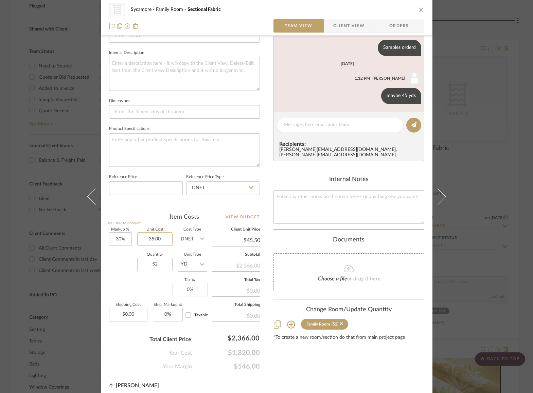
click at [153, 238] on input "35.00" at bounding box center [154, 239] width 35 height 14
type input "$4,000.00"
type input "$5,200.00"
click at [153, 237] on input "4000.00" at bounding box center [154, 239] width 35 height 14
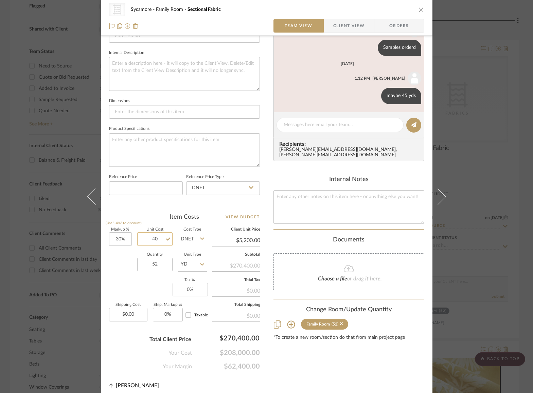
type input "$40.00"
type input "$52.00"
click at [420, 8] on icon "close" at bounding box center [420, 9] width 5 height 5
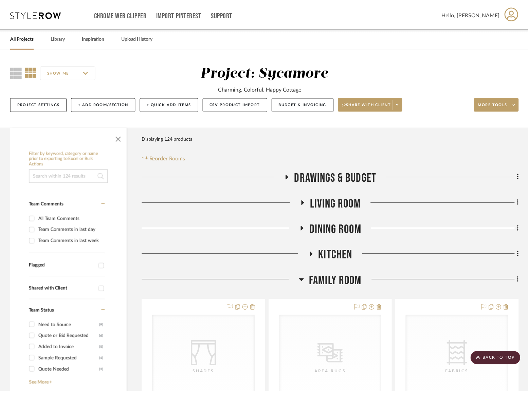
scroll to position [260, 0]
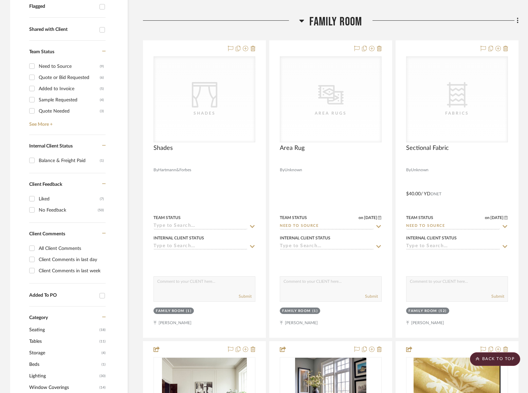
click at [351, 29] on span "Family Room" at bounding box center [335, 22] width 53 height 15
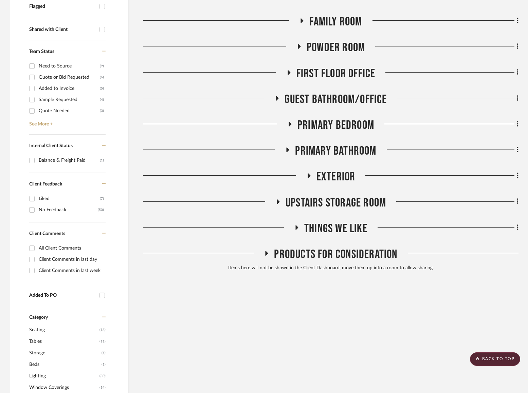
click at [340, 128] on span "Primary Bedroom" at bounding box center [335, 125] width 77 height 15
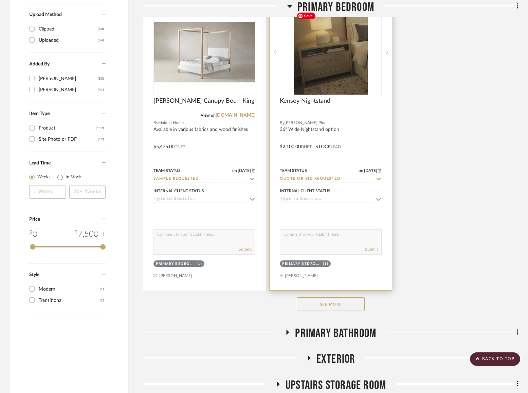
scroll to position [1026, 0]
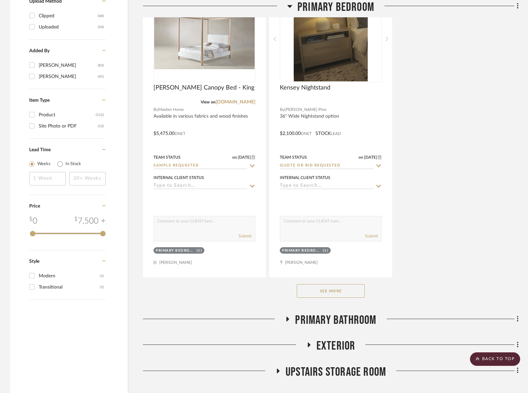
click at [331, 292] on button "See More" at bounding box center [331, 291] width 68 height 14
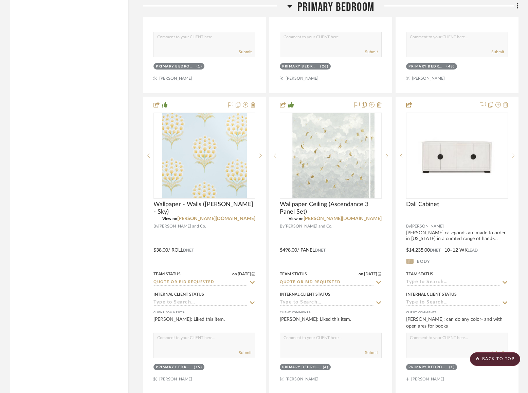
scroll to position [1511, 0]
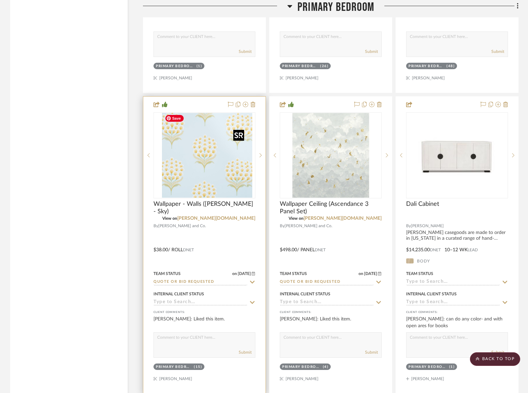
click at [188, 146] on div at bounding box center [204, 155] width 102 height 86
click at [200, 167] on img "0" at bounding box center [204, 155] width 85 height 85
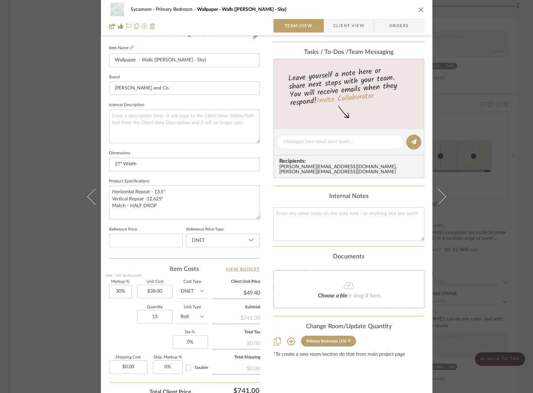
scroll to position [206, 0]
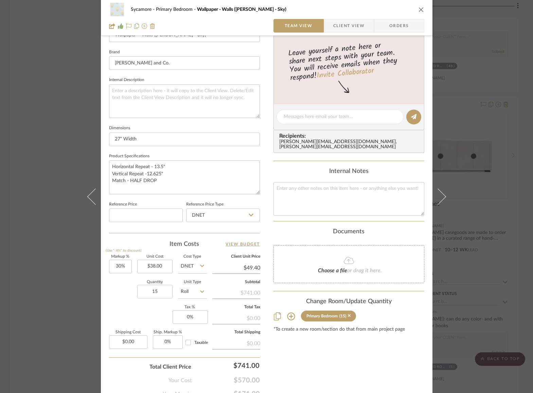
click at [418, 9] on icon "close" at bounding box center [420, 9] width 5 height 5
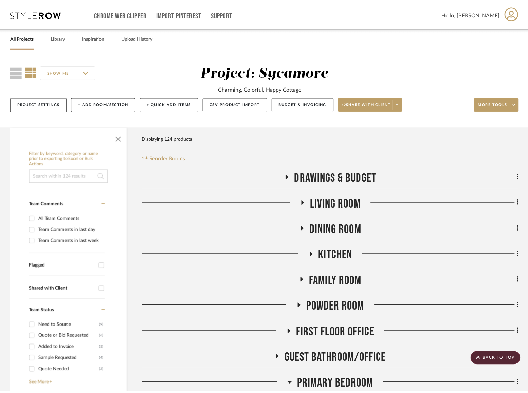
scroll to position [1511, 0]
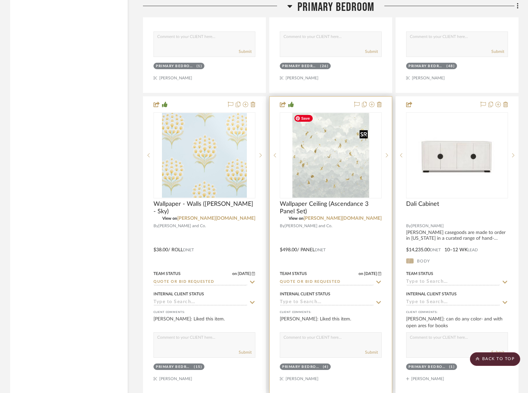
click at [330, 157] on img "0" at bounding box center [330, 155] width 79 height 85
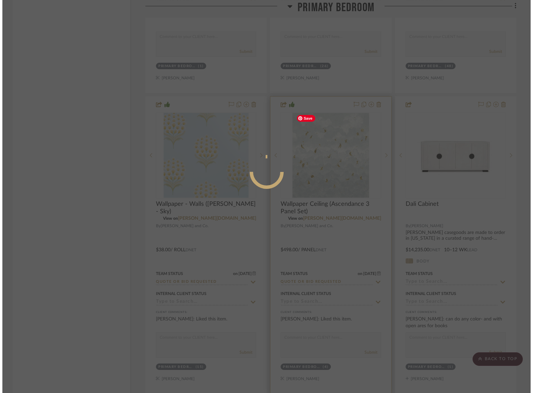
scroll to position [0, 0]
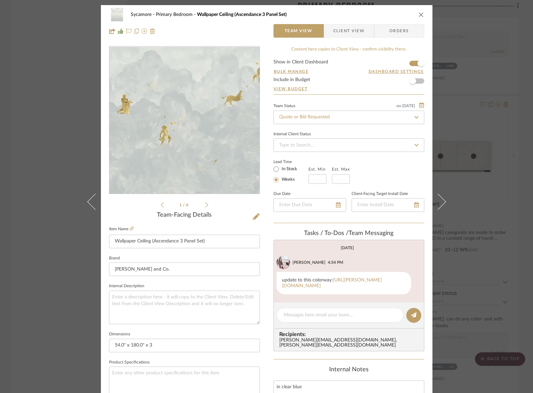
click at [195, 179] on img "0" at bounding box center [184, 120] width 138 height 147
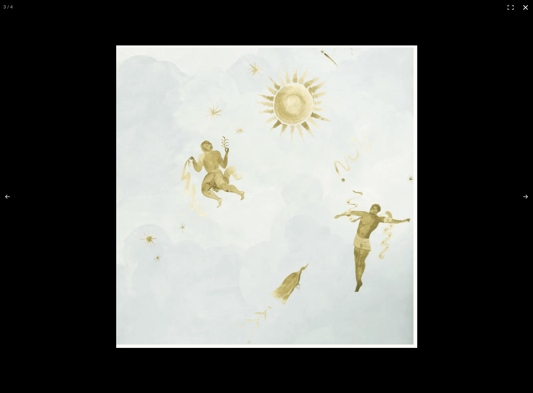
click at [436, 6] on button at bounding box center [525, 7] width 15 height 15
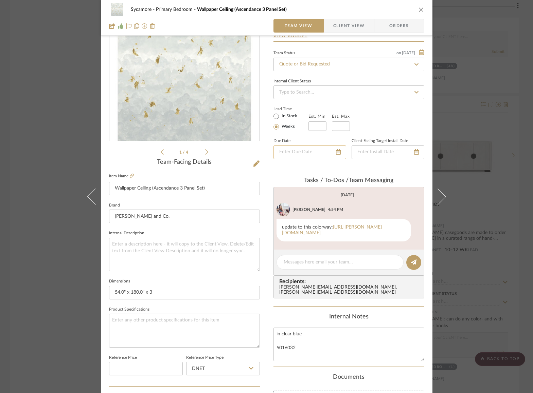
scroll to position [137, 0]
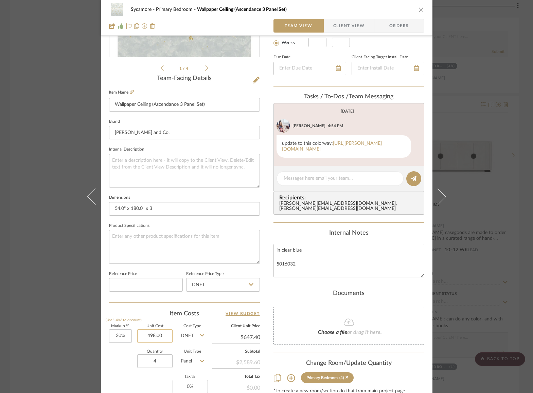
drag, startPoint x: 145, startPoint y: 335, endPoint x: 168, endPoint y: 335, distance: 22.4
click at [168, 335] on input "498.00" at bounding box center [154, 337] width 35 height 14
type input "$498.00"
click at [343, 256] on textarea "in clear blue 5016032" at bounding box center [348, 261] width 151 height 34
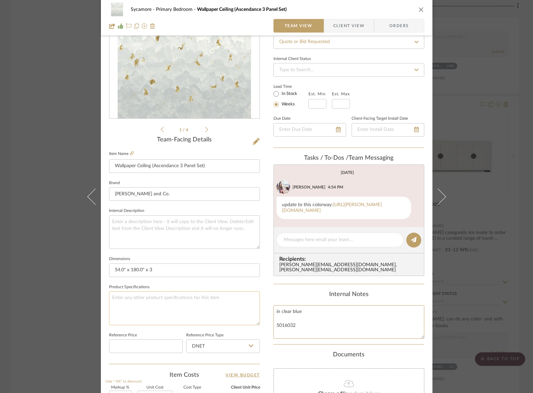
scroll to position [0, 0]
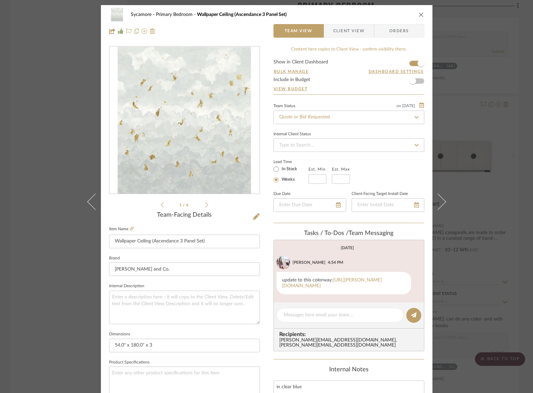
click at [420, 17] on icon "close" at bounding box center [420, 14] width 5 height 5
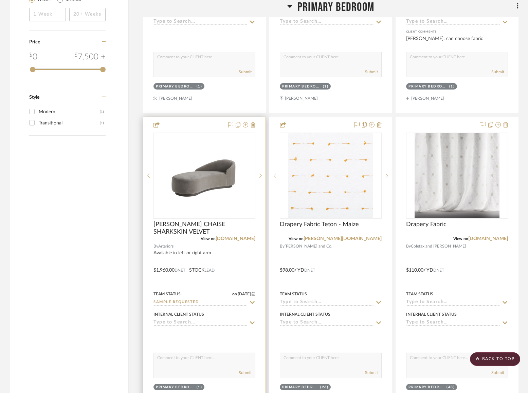
scroll to position [1308, 0]
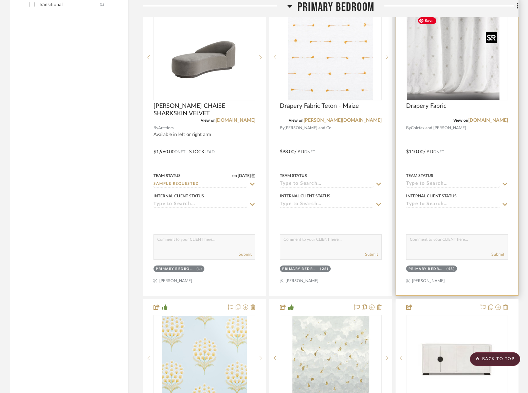
click at [436, 70] on div at bounding box center [457, 57] width 102 height 86
click at [436, 76] on img "0" at bounding box center [456, 57] width 85 height 85
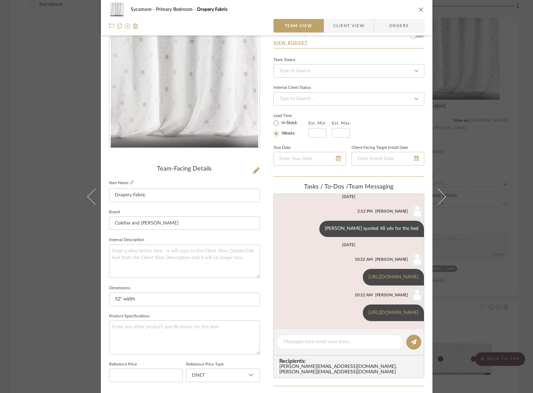
scroll to position [41, 0]
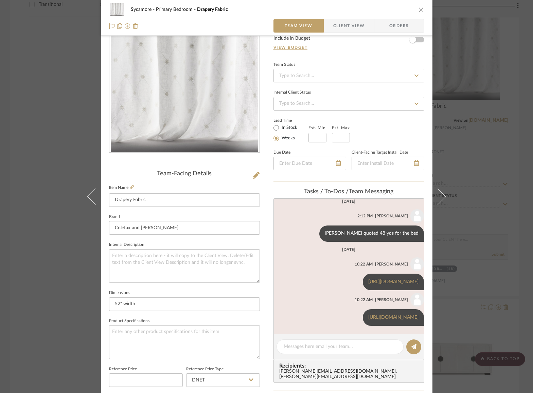
drag, startPoint x: 419, startPoint y: 10, endPoint x: 324, endPoint y: 93, distance: 126.3
click at [419, 10] on icon "close" at bounding box center [420, 9] width 5 height 5
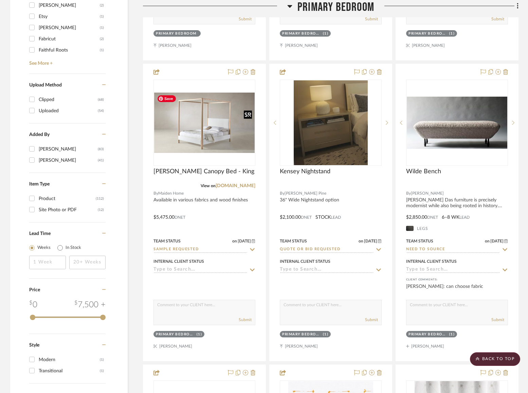
scroll to position [922, 0]
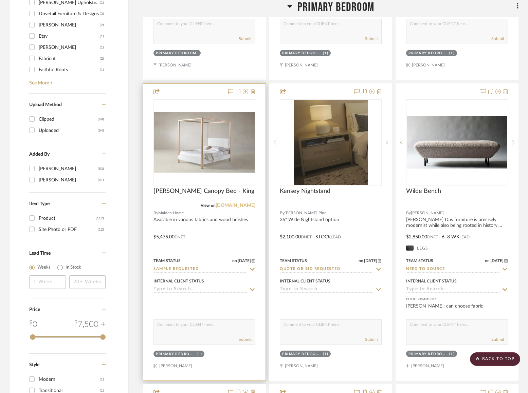
click at [231, 203] on link "[DOMAIN_NAME]" at bounding box center [236, 205] width 40 height 5
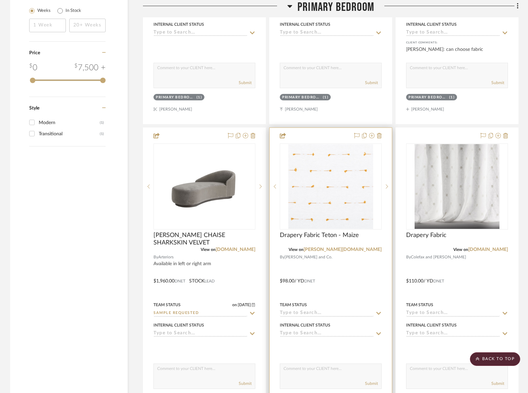
scroll to position [1234, 0]
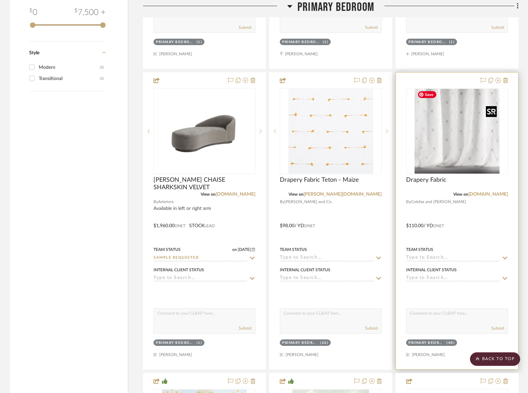
click at [432, 127] on img "0" at bounding box center [456, 131] width 85 height 85
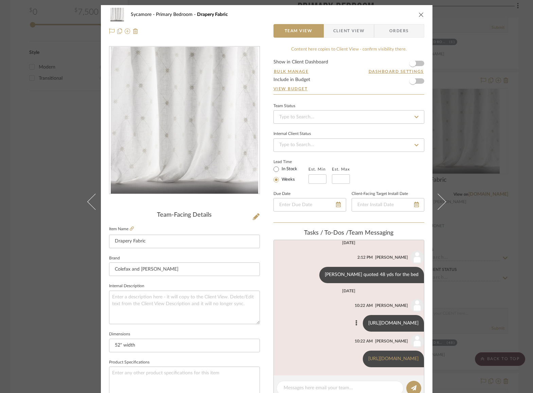
scroll to position [258, 0]
click at [368, 321] on link "https://www.etsy.com/listing/4316450769/gauze-linen-bed-canopy-curtain-four?gpl…" at bounding box center [393, 323] width 50 height 5
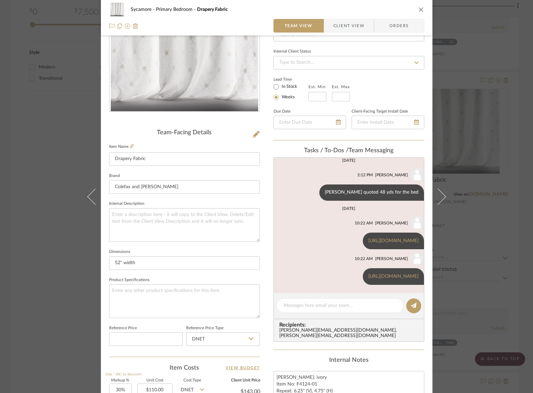
scroll to position [207, 0]
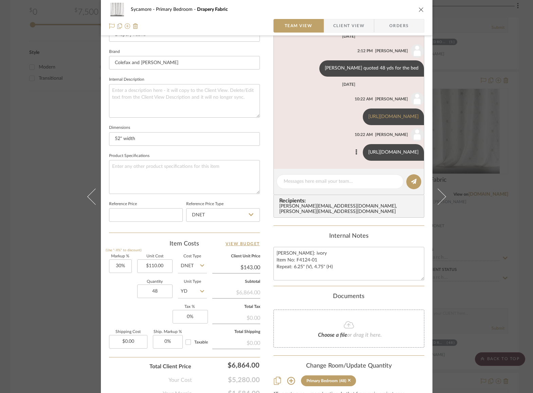
click at [368, 150] on link "https://www.serenaandlily.com/products/linen-bed-sheers-set-of-2-white/982599?u…" at bounding box center [393, 152] width 50 height 5
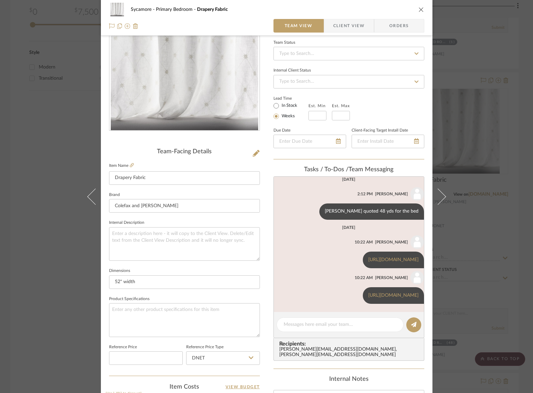
scroll to position [0, 0]
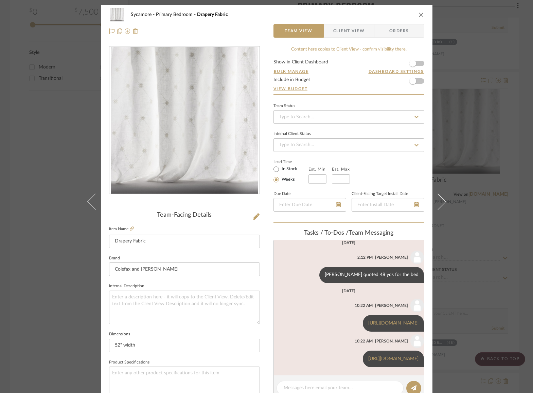
click at [419, 15] on icon "close" at bounding box center [420, 14] width 5 height 5
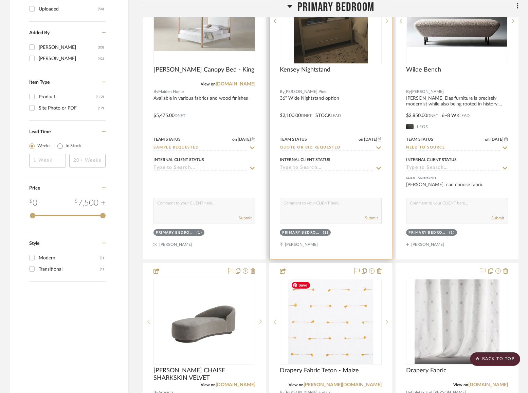
scroll to position [1028, 0]
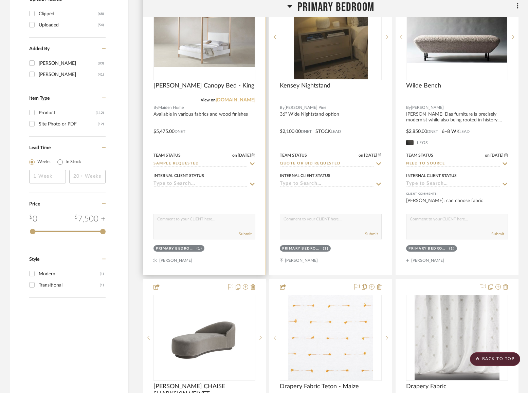
click at [240, 99] on link "[DOMAIN_NAME]" at bounding box center [236, 100] width 40 height 5
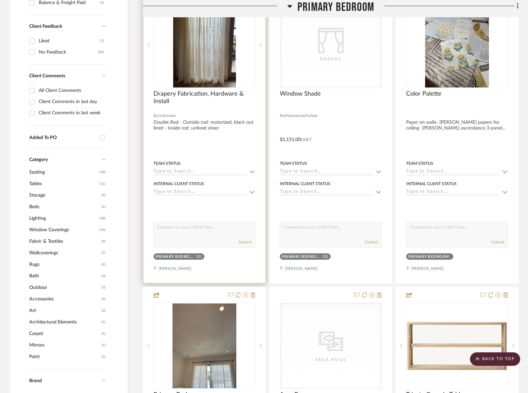
scroll to position [390, 0]
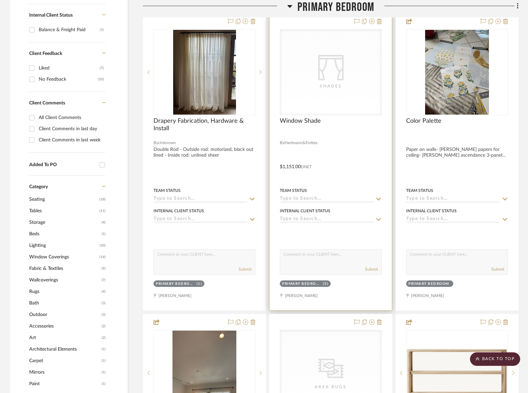
click at [343, 88] on div "Shades" at bounding box center [331, 86] width 68 height 7
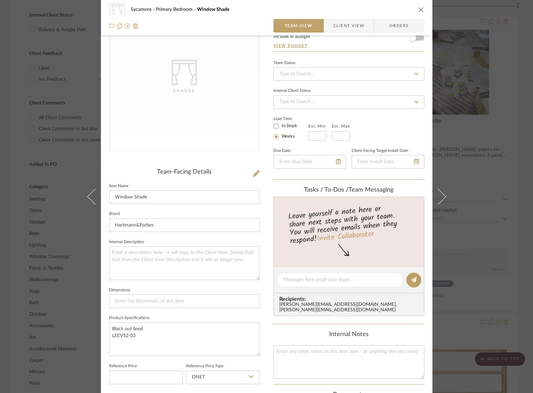
scroll to position [17, 0]
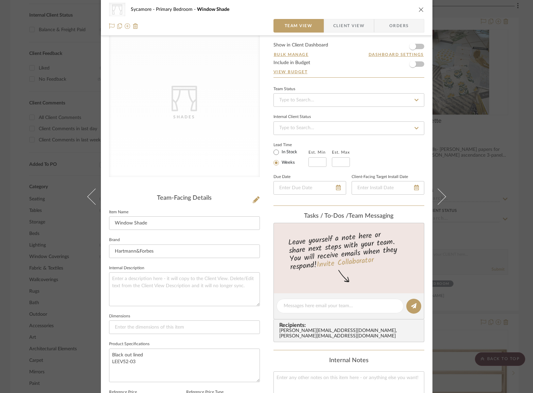
drag, startPoint x: 419, startPoint y: 10, endPoint x: 322, endPoint y: 187, distance: 202.6
click at [418, 10] on icon "close" at bounding box center [420, 9] width 5 height 5
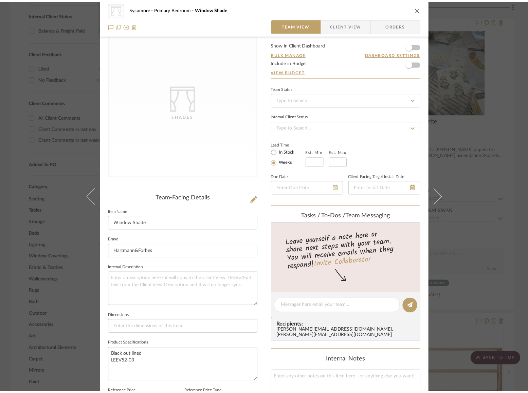
scroll to position [390, 0]
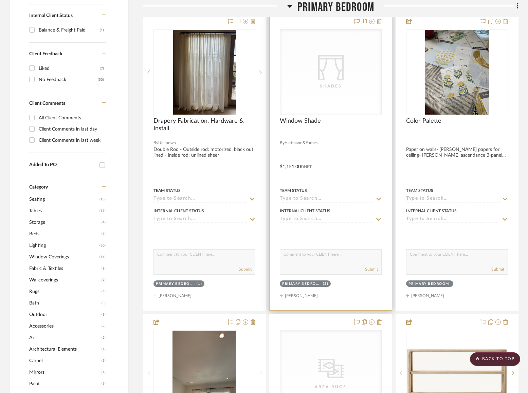
click at [336, 93] on div "CategoryIconFabrics Created with Sketch. Shades" at bounding box center [330, 73] width 101 height 86
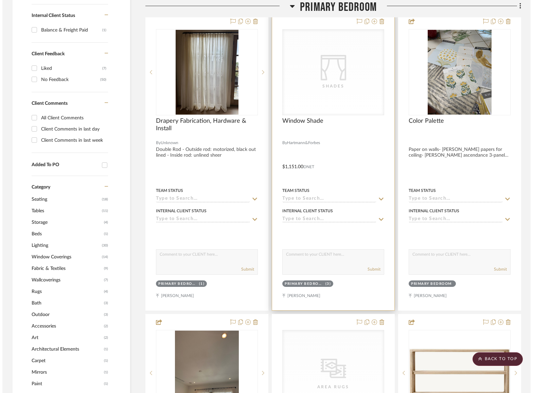
scroll to position [0, 0]
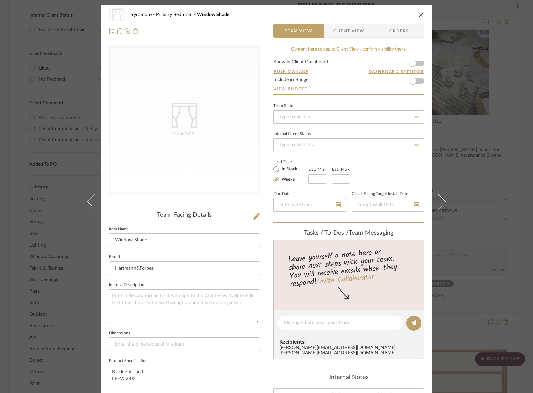
click at [420, 14] on icon "close" at bounding box center [420, 14] width 5 height 5
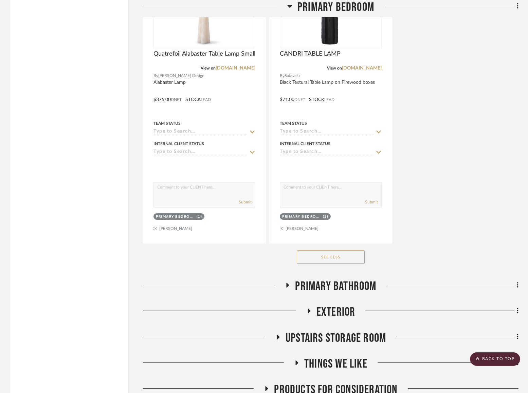
scroll to position [2030, 0]
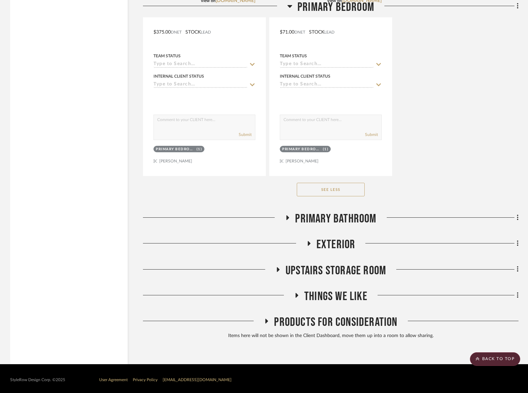
drag, startPoint x: 347, startPoint y: 211, endPoint x: 338, endPoint y: 224, distance: 15.3
click at [347, 212] on span "Primary Bathroom" at bounding box center [335, 219] width 81 height 15
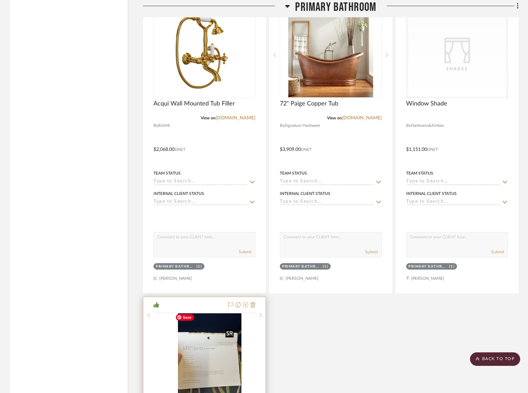
scroll to position [2788, 0]
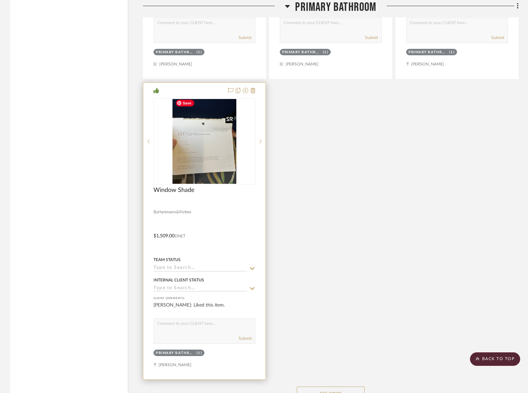
click at [206, 151] on img "0" at bounding box center [204, 141] width 64 height 85
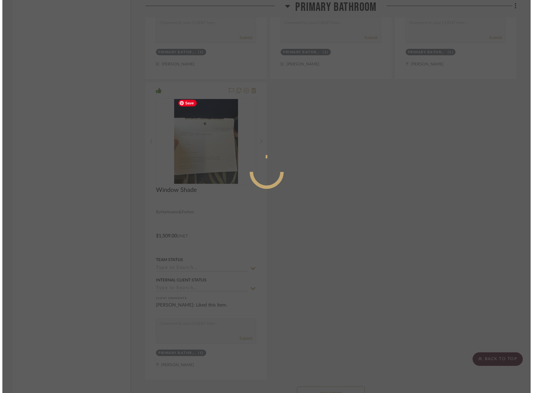
scroll to position [0, 0]
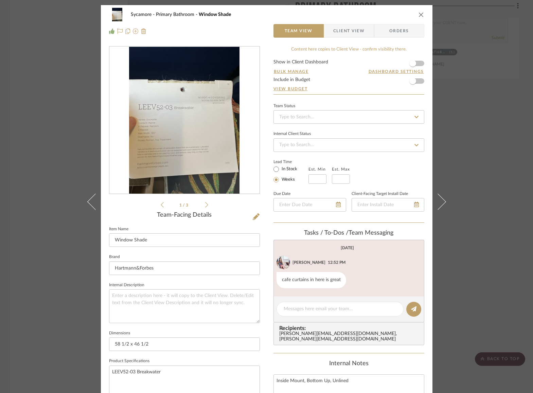
click at [176, 136] on img "0" at bounding box center [184, 120] width 110 height 147
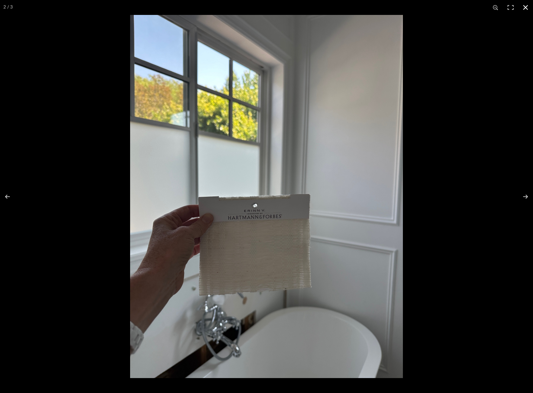
click at [436, 9] on button at bounding box center [525, 7] width 15 height 15
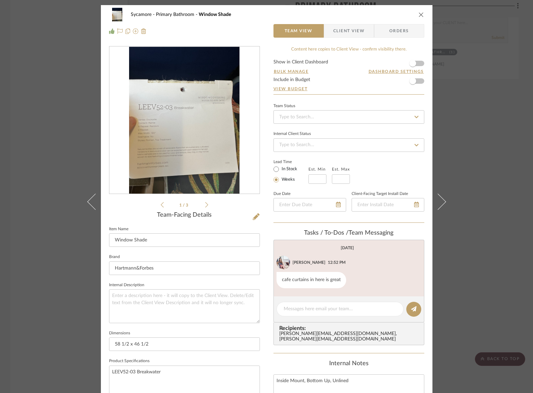
click at [418, 16] on icon "close" at bounding box center [420, 14] width 5 height 5
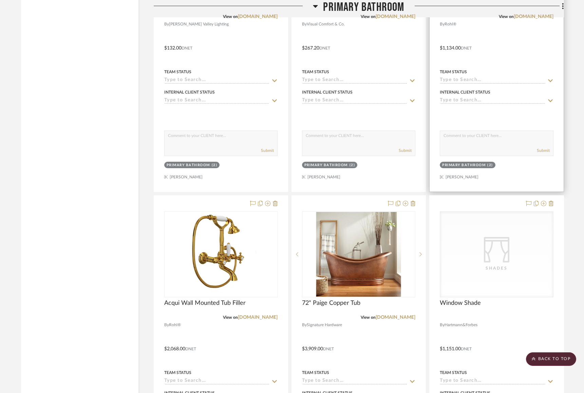
scroll to position [2373, 0]
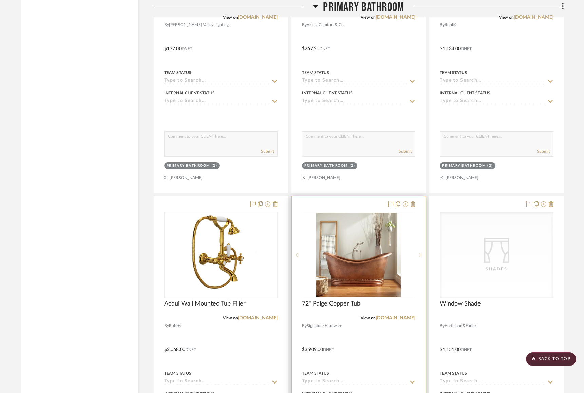
click at [423, 253] on sr-next-btn at bounding box center [420, 255] width 10 height 5
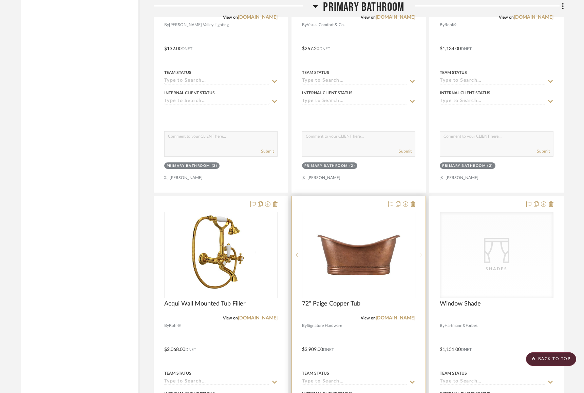
click at [423, 253] on sr-next-btn at bounding box center [420, 255] width 10 height 5
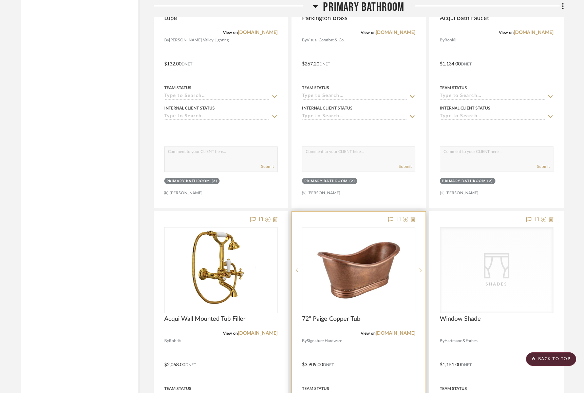
scroll to position [2413, 0]
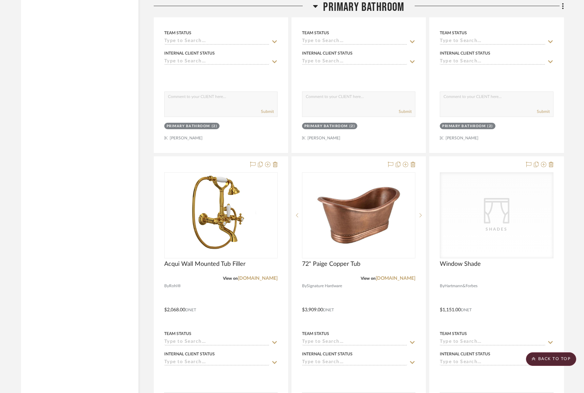
click at [368, 5] on span "Primary Bathroom" at bounding box center [363, 7] width 81 height 15
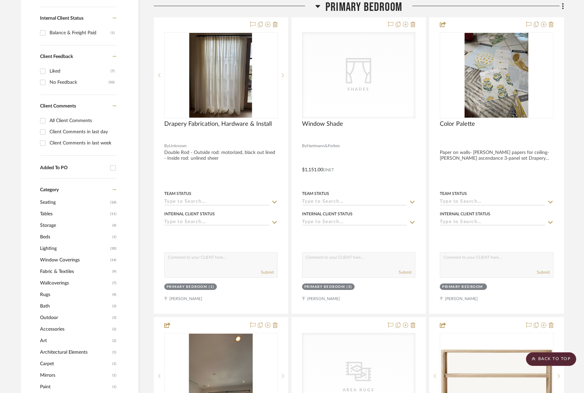
scroll to position [218, 0]
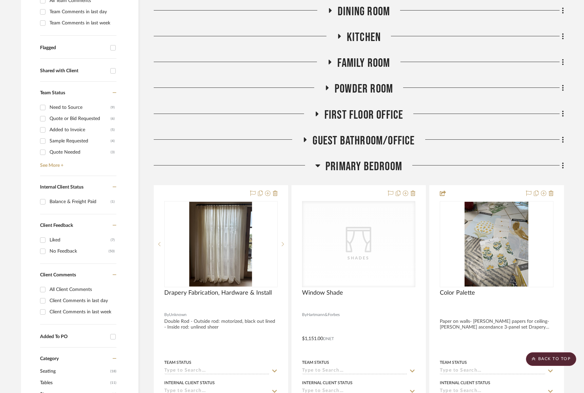
drag, startPoint x: 369, startPoint y: 167, endPoint x: 365, endPoint y: 152, distance: 15.5
click at [369, 167] on span "Primary Bedroom" at bounding box center [363, 167] width 77 height 15
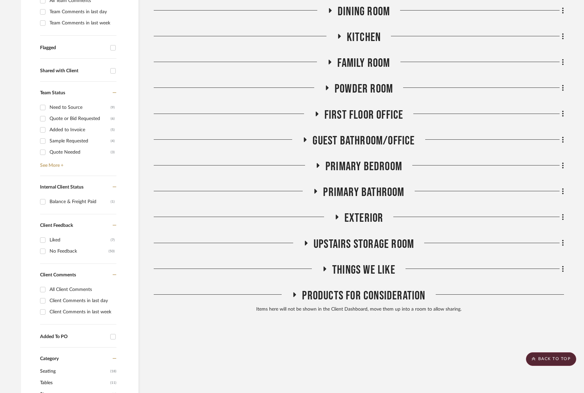
click at [362, 134] on span "Guest Bathroom/Office" at bounding box center [364, 141] width 102 height 15
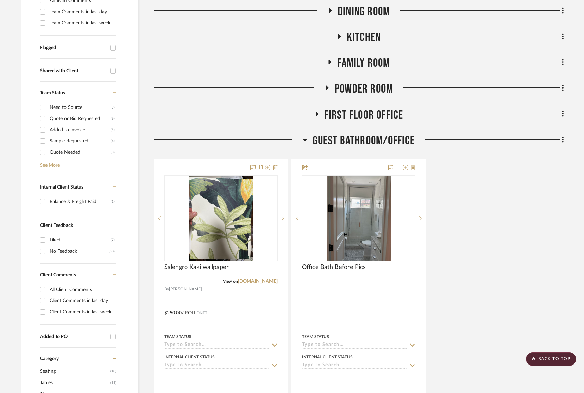
click at [362, 134] on span "Guest Bathroom/Office" at bounding box center [364, 141] width 102 height 15
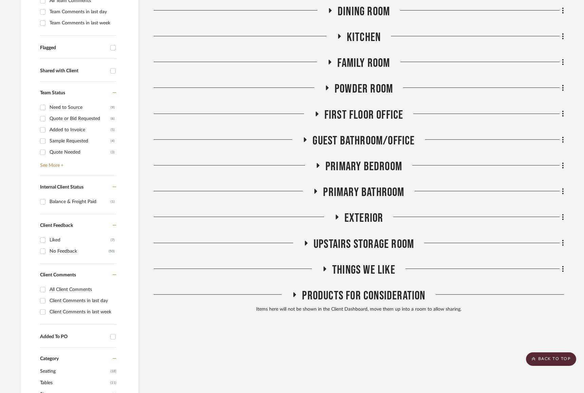
click at [372, 94] on span "Powder Room" at bounding box center [364, 89] width 58 height 15
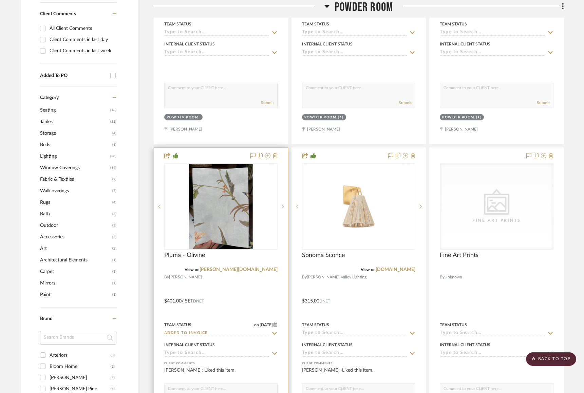
scroll to position [490, 0]
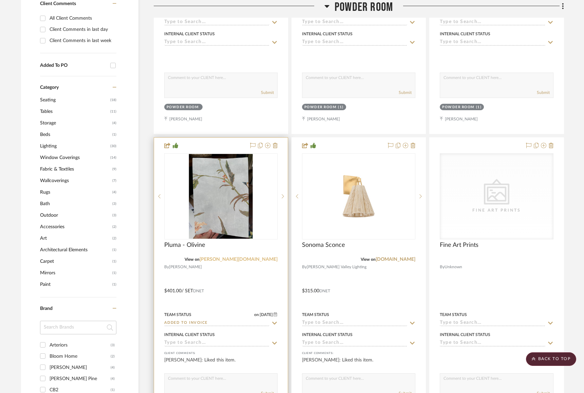
click at [260, 260] on link "[PERSON_NAME][DOMAIN_NAME]" at bounding box center [239, 259] width 78 height 5
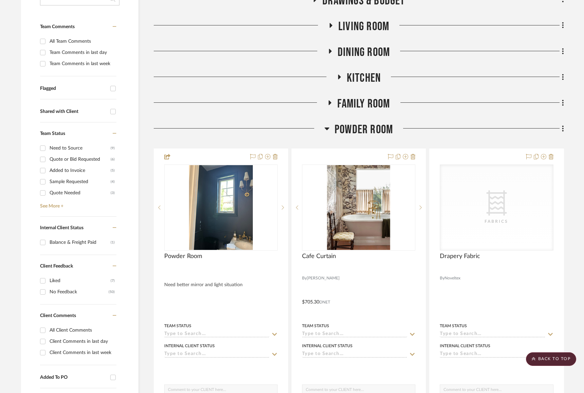
scroll to position [51, 0]
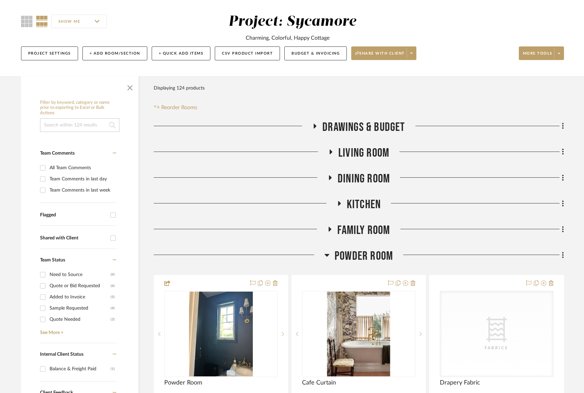
drag, startPoint x: 376, startPoint y: 255, endPoint x: 368, endPoint y: 212, distance: 43.9
click at [376, 254] on span "Powder Room" at bounding box center [364, 256] width 58 height 15
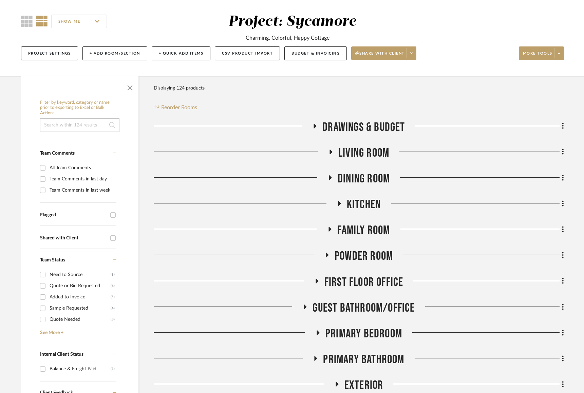
click at [360, 142] on div "Drawings & Budget Living Room Dining Room Kitchen Family Room Powder Room First…" at bounding box center [359, 302] width 410 height 364
click at [368, 150] on span "Living Room" at bounding box center [363, 153] width 51 height 15
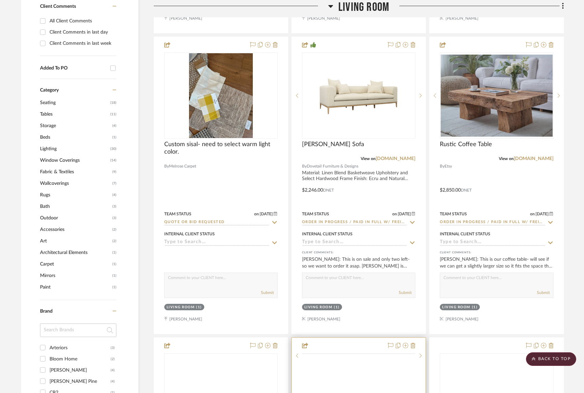
scroll to position [723, 0]
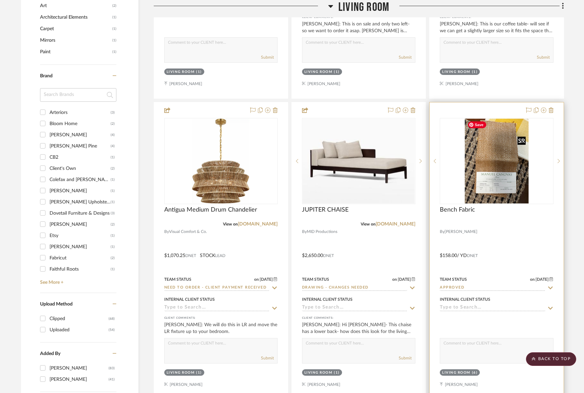
click at [436, 180] on img "0" at bounding box center [497, 161] width 64 height 85
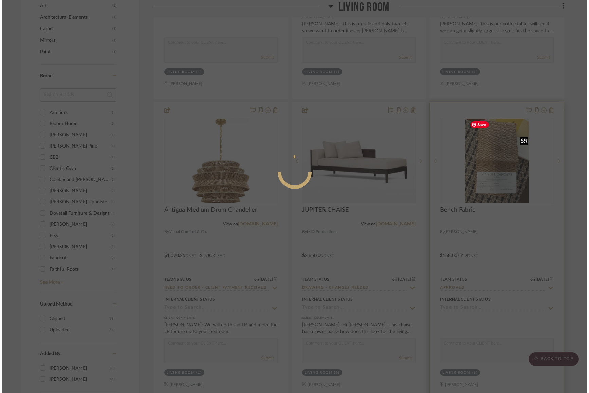
scroll to position [0, 0]
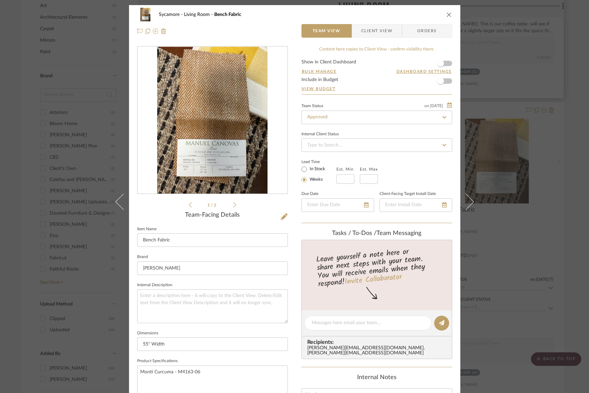
drag, startPoint x: 446, startPoint y: 15, endPoint x: 438, endPoint y: 41, distance: 26.9
click at [436, 15] on icon "close" at bounding box center [448, 14] width 5 height 5
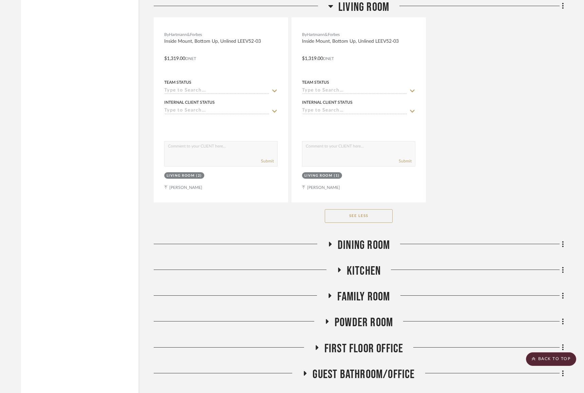
scroll to position [2154, 0]
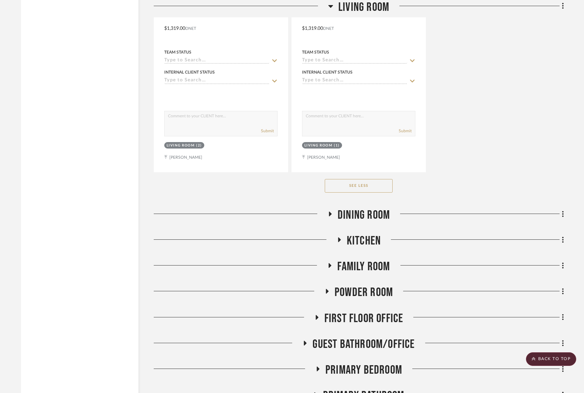
click at [352, 208] on span "Dining Room" at bounding box center [364, 215] width 52 height 15
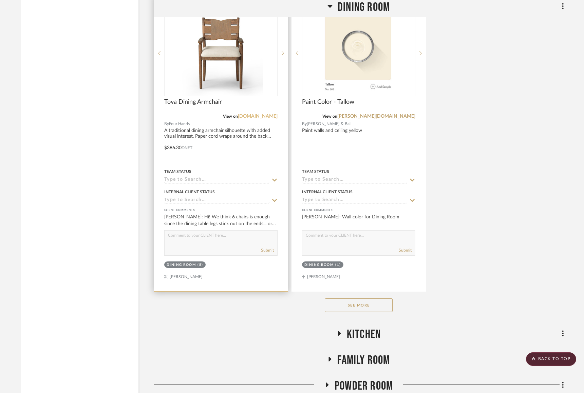
scroll to position [3096, 0]
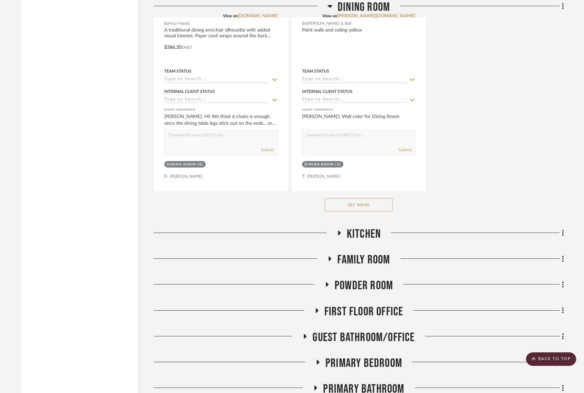
click at [373, 235] on span "Kitchen" at bounding box center [364, 234] width 34 height 15
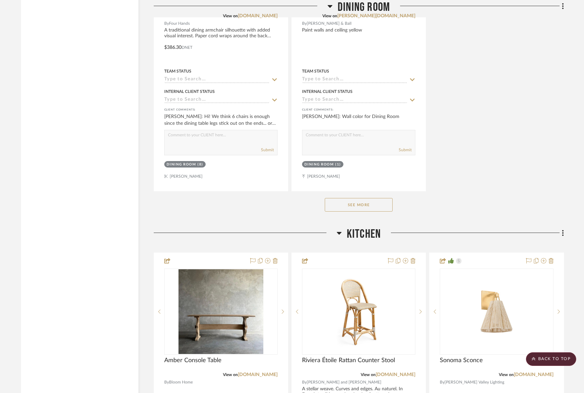
scroll to position [3229, 0]
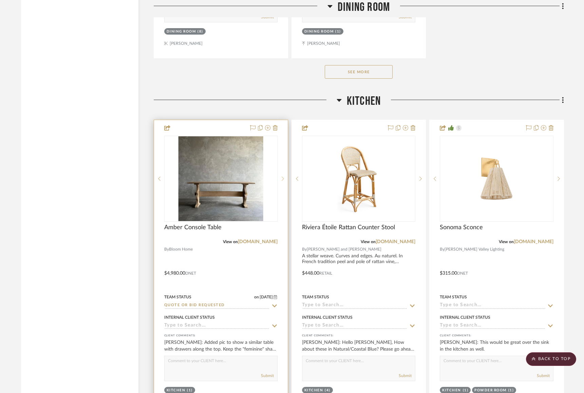
click at [284, 179] on div at bounding box center [283, 179] width 10 height 86
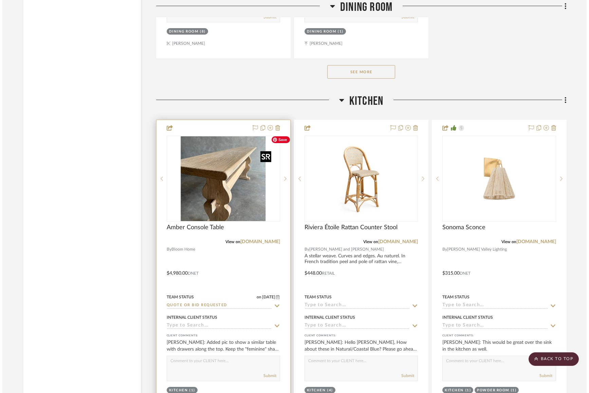
scroll to position [0, 0]
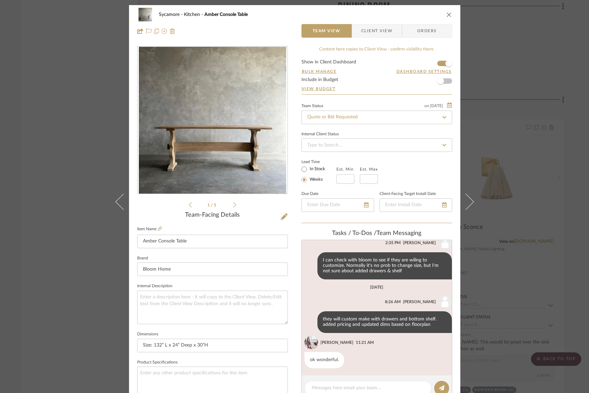
scroll to position [69, 0]
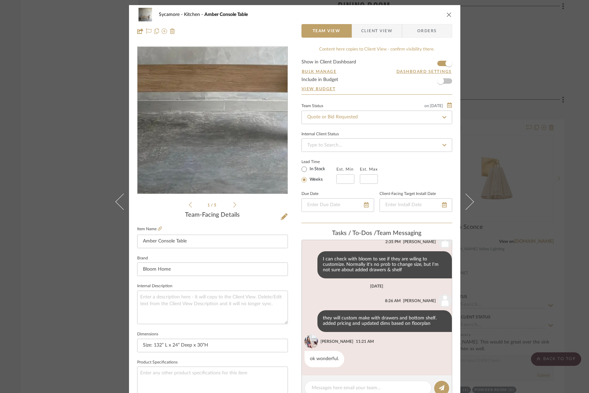
click at [210, 161] on img "0" at bounding box center [212, 120] width 147 height 147
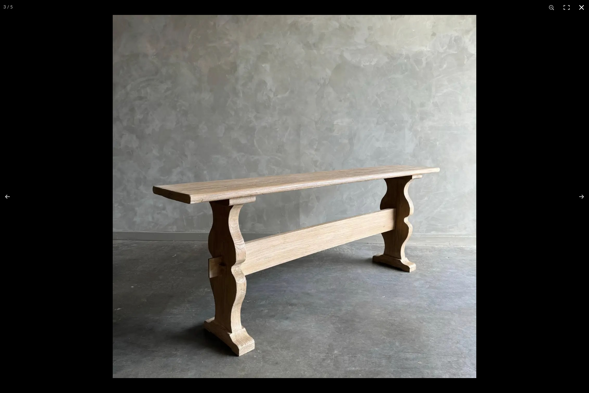
click at [436, 8] on button at bounding box center [581, 7] width 15 height 15
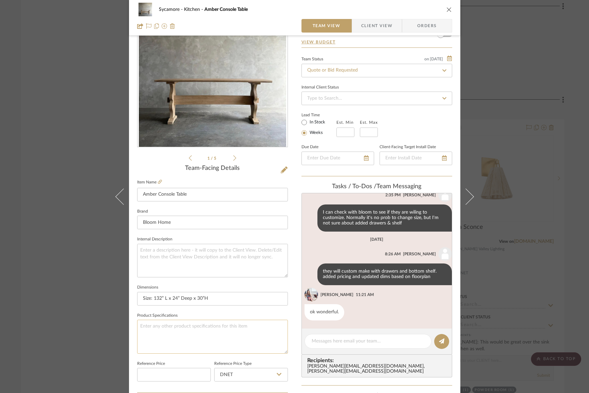
scroll to position [237, 0]
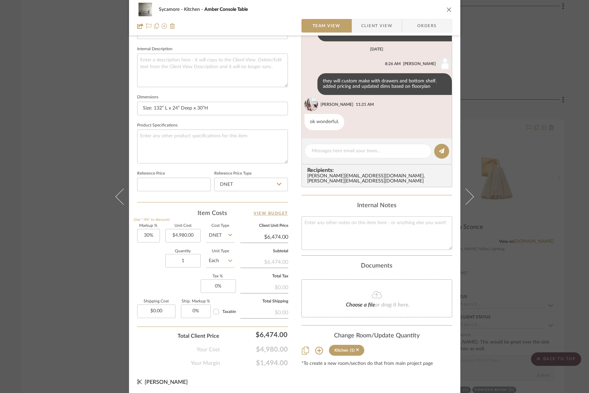
drag, startPoint x: 446, startPoint y: 8, endPoint x: 446, endPoint y: 16, distance: 7.1
click at [436, 8] on icon "close" at bounding box center [448, 9] width 5 height 5
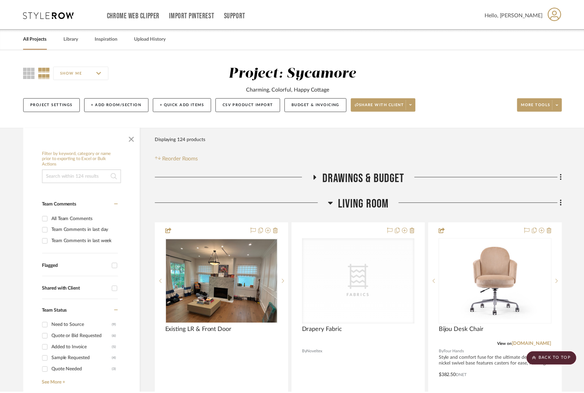
scroll to position [3230, 0]
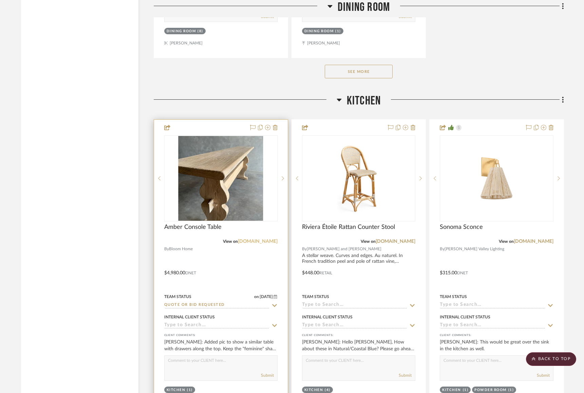
click at [267, 239] on link "bloomhomeinc.com" at bounding box center [258, 241] width 40 height 5
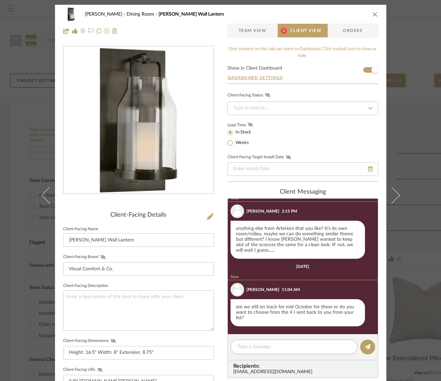
scroll to position [474, 0]
drag, startPoint x: 373, startPoint y: 18, endPoint x: 369, endPoint y: 6, distance: 12.6
click at [373, 18] on div "[PERSON_NAME] Dining Room [PERSON_NAME] Small Wall Lantern" at bounding box center [220, 14] width 315 height 14
drag, startPoint x: 369, startPoint y: 9, endPoint x: 366, endPoint y: 2, distance: 7.8
click at [369, 9] on div "[PERSON_NAME] Dining Room [PERSON_NAME] Small Wall Lantern" at bounding box center [220, 14] width 315 height 14
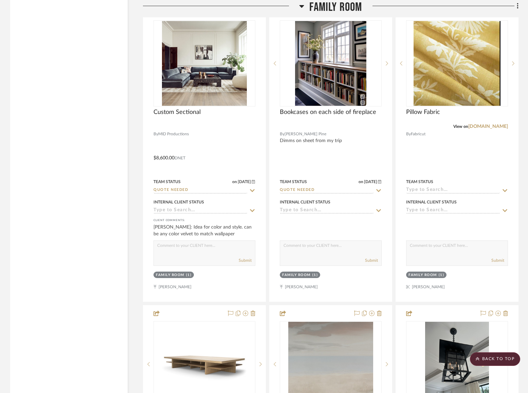
scroll to position [1534, 0]
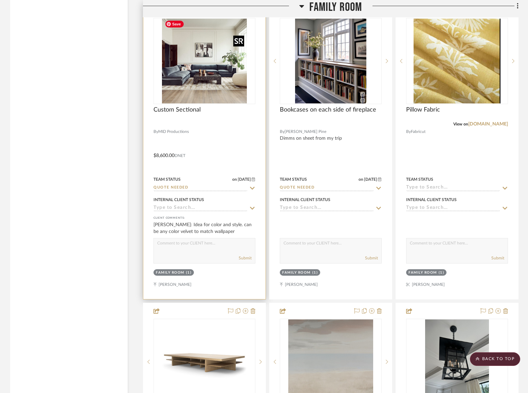
click at [207, 80] on img "0" at bounding box center [204, 61] width 85 height 85
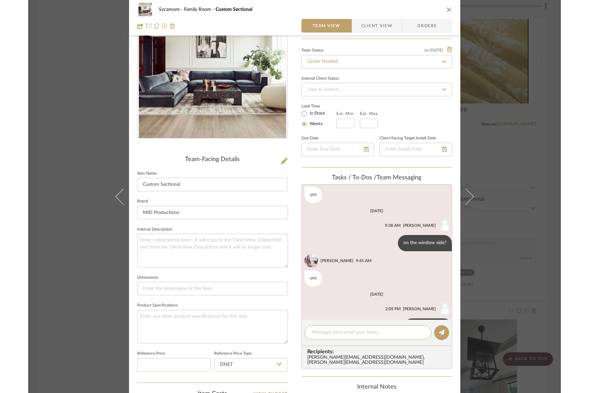
scroll to position [643, 0]
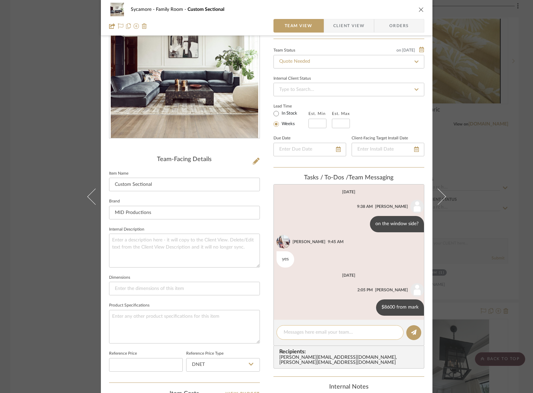
click at [322, 331] on textarea at bounding box center [339, 332] width 113 height 7
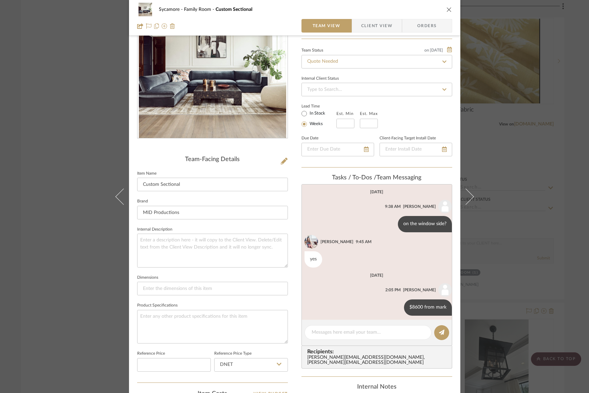
click at [450, 9] on div "Sycamore Family Room Custom Sectional Team View Client View Orders" at bounding box center [294, 18] width 331 height 36
click at [446, 7] on icon "close" at bounding box center [448, 9] width 5 height 5
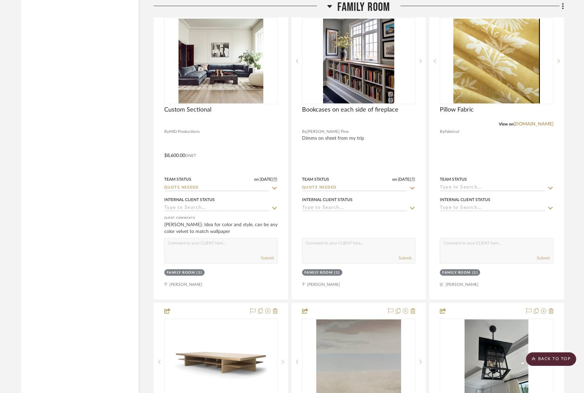
click at [379, 10] on span "Family Room" at bounding box center [363, 7] width 53 height 15
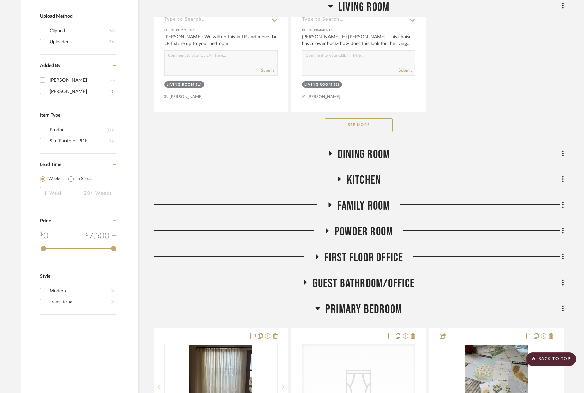
drag, startPoint x: 383, startPoint y: 307, endPoint x: 377, endPoint y: 294, distance: 14.3
click at [383, 306] on span "Primary Bedroom" at bounding box center [363, 309] width 77 height 15
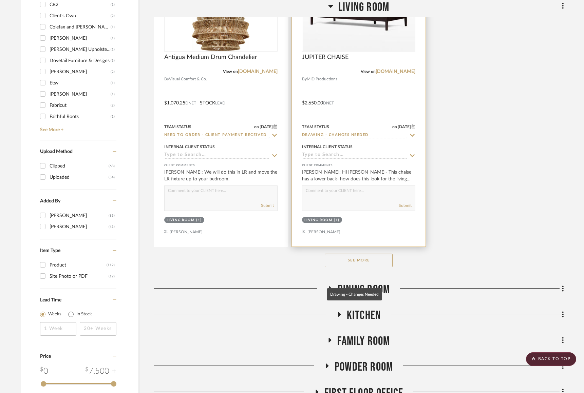
scroll to position [567, 0]
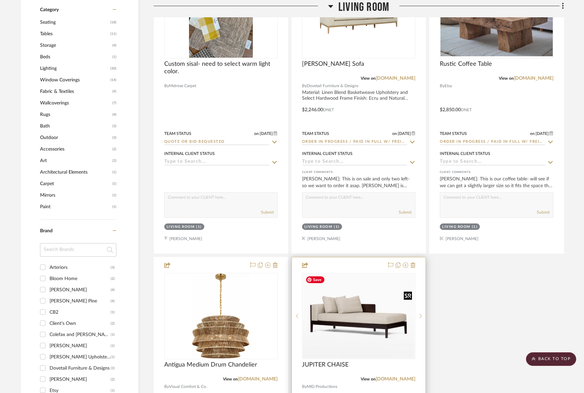
click at [371, 315] on img "0" at bounding box center [359, 316] width 112 height 85
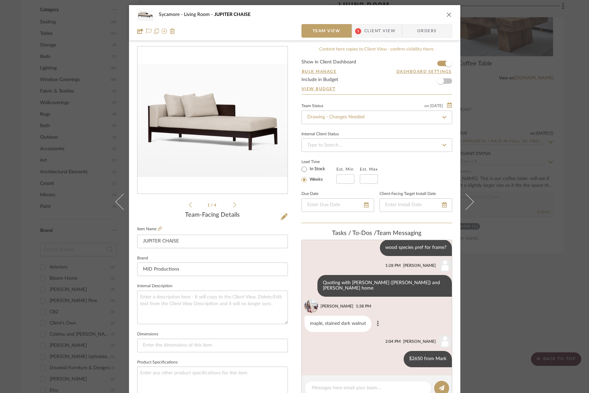
scroll to position [59, 0]
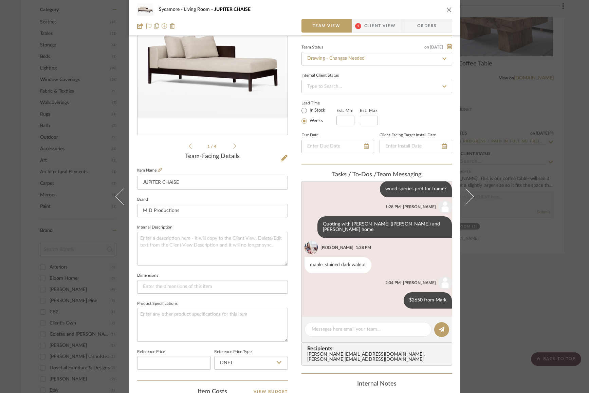
click at [379, 23] on span "Client View" at bounding box center [379, 26] width 31 height 14
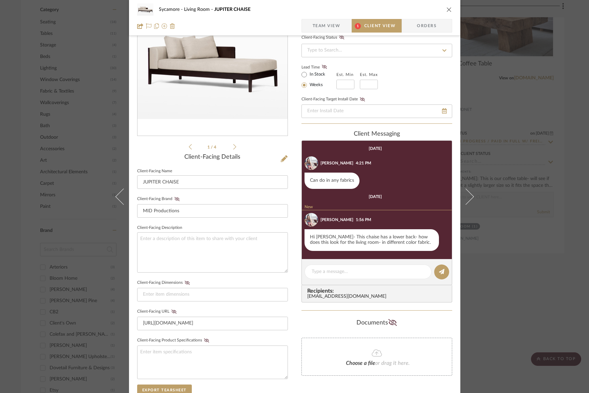
scroll to position [57, 0]
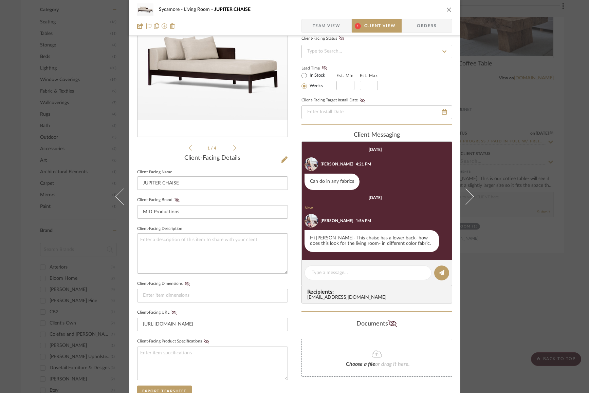
drag, startPoint x: 447, startPoint y: 10, endPoint x: 447, endPoint y: 18, distance: 8.5
click at [447, 10] on icon "close" at bounding box center [448, 9] width 5 height 5
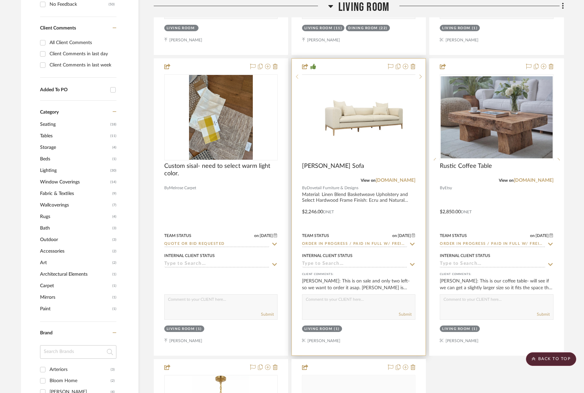
scroll to position [431, 0]
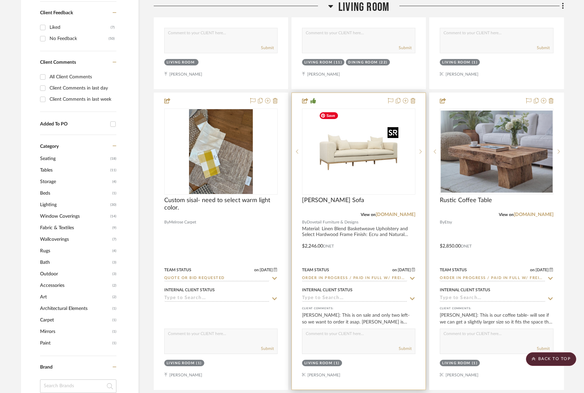
click at [353, 170] on img "0" at bounding box center [358, 151] width 85 height 85
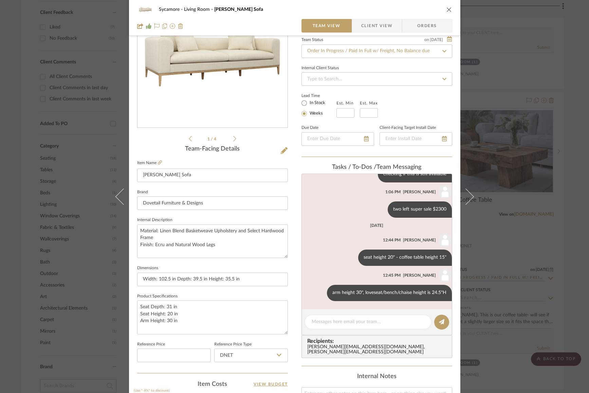
scroll to position [67, 0]
drag, startPoint x: 529, startPoint y: 129, endPoint x: 525, endPoint y: 147, distance: 18.4
click at [529, 129] on div "Sycamore Living Room [PERSON_NAME] Sofa Team View Client View Orders 1 / 4 Team…" at bounding box center [294, 196] width 589 height 393
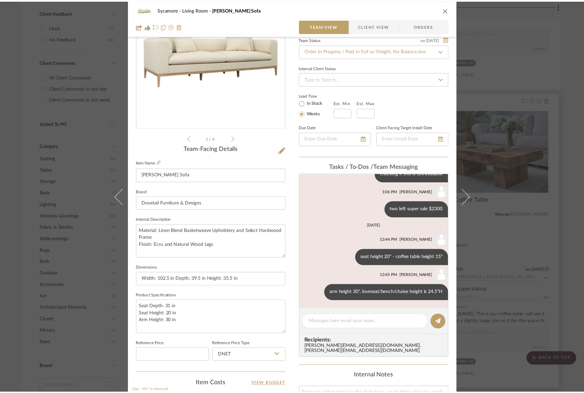
scroll to position [431, 0]
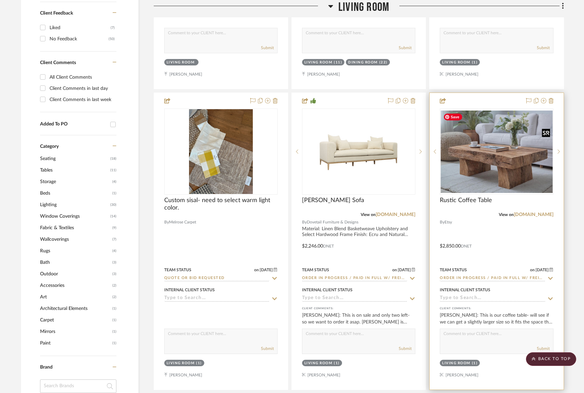
click at [518, 153] on img "0" at bounding box center [497, 152] width 112 height 82
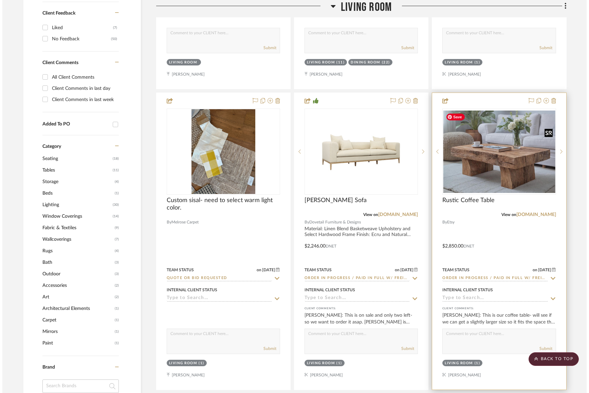
scroll to position [0, 0]
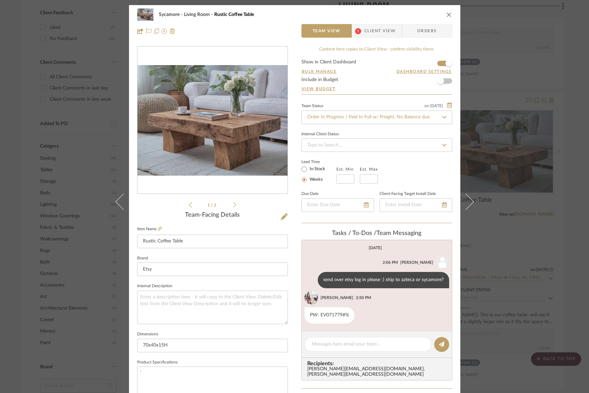
click at [448, 15] on icon "close" at bounding box center [448, 14] width 5 height 5
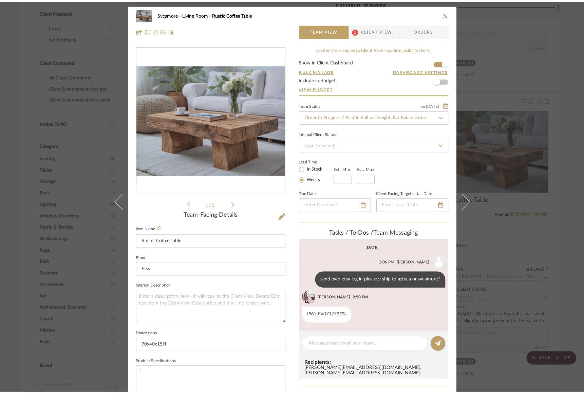
scroll to position [431, 0]
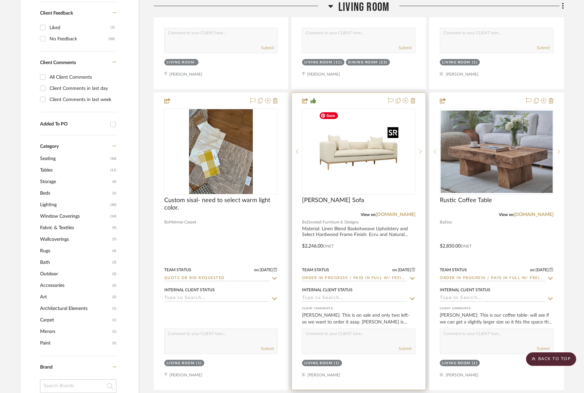
click at [368, 145] on img "0" at bounding box center [358, 151] width 85 height 85
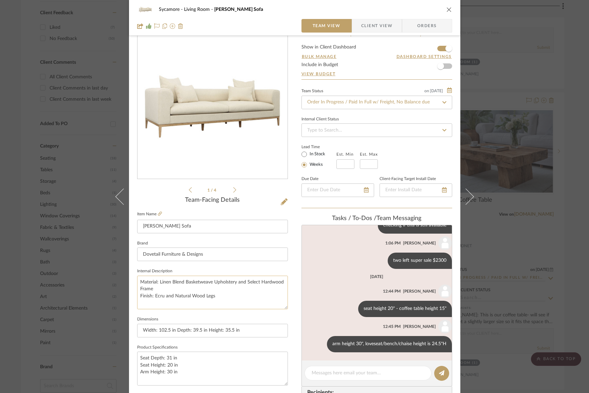
scroll to position [17, 0]
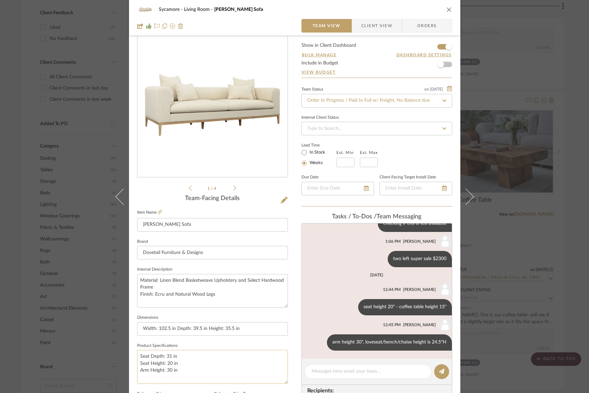
drag, startPoint x: 174, startPoint y: 357, endPoint x: 164, endPoint y: 357, distance: 9.8
click at [164, 357] on textarea "Seat Depth: 31 in Seat Height: 20 in Arm Height: 30 in" at bounding box center [212, 367] width 151 height 34
click at [185, 358] on textarea "Seat Depth: 31 in Seat Height: 20 in Arm Height: 30 in" at bounding box center [212, 367] width 151 height 34
drag, startPoint x: 180, startPoint y: 363, endPoint x: 166, endPoint y: 352, distance: 17.9
click at [164, 364] on textarea "Seat Depth: 31 in Seat Height: 20 in Arm Height: 30 in" at bounding box center [212, 367] width 151 height 34
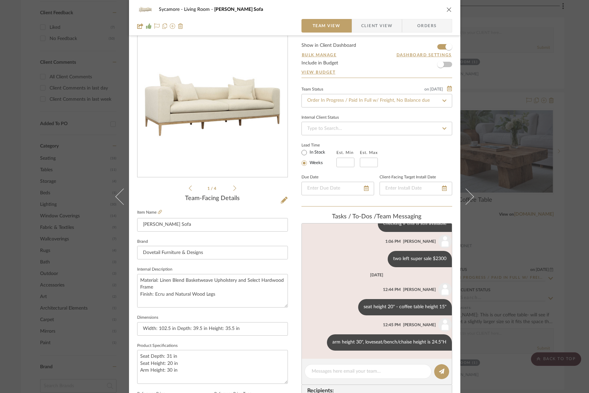
click at [448, 7] on icon "close" at bounding box center [448, 9] width 5 height 5
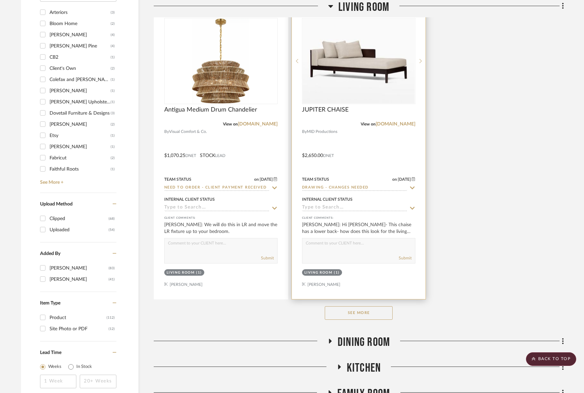
scroll to position [810, 0]
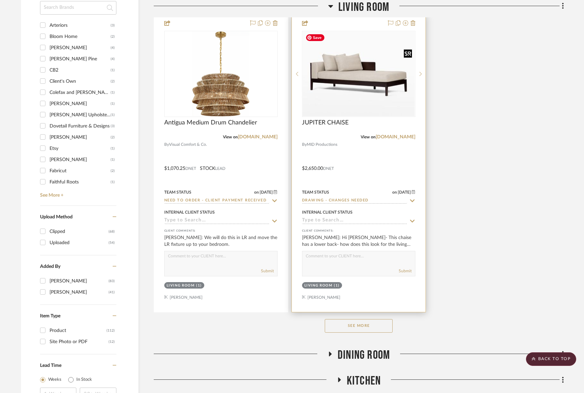
click at [370, 93] on img "0" at bounding box center [359, 74] width 112 height 85
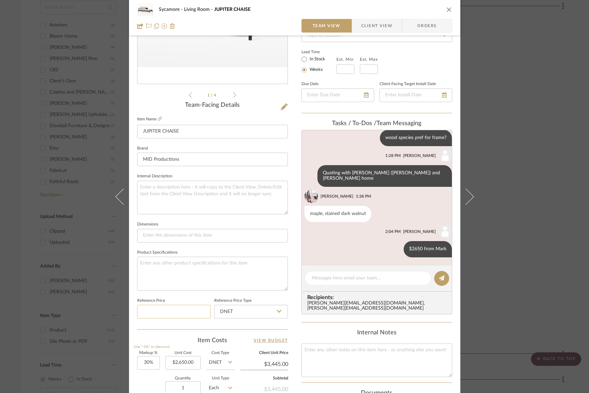
scroll to position [172, 0]
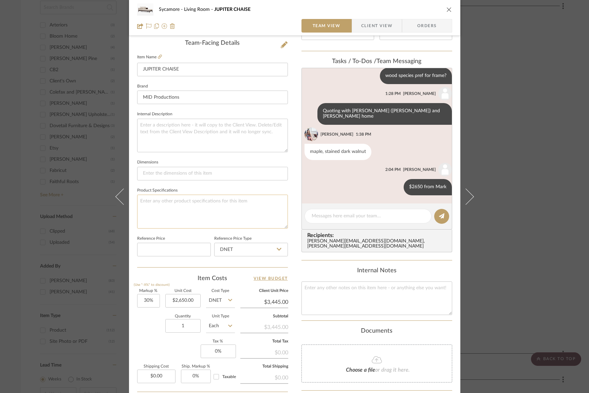
click at [175, 226] on textarea at bounding box center [212, 212] width 151 height 34
click at [209, 144] on textarea at bounding box center [212, 136] width 151 height 34
click at [200, 214] on textarea at bounding box center [212, 212] width 151 height 34
type textarea "maple stained dark walnut"
drag, startPoint x: 221, startPoint y: 178, endPoint x: 230, endPoint y: 174, distance: 10.2
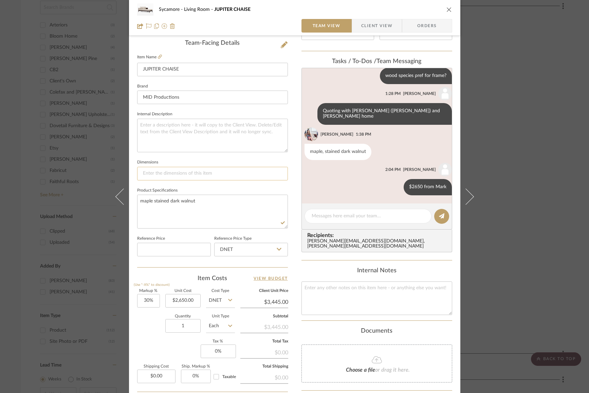
click at [221, 178] on input at bounding box center [212, 174] width 151 height 14
type input "72x24"
click at [241, 198] on textarea "maple stained dark walnut" at bounding box center [212, 212] width 151 height 34
click at [446, 11] on icon "close" at bounding box center [448, 9] width 5 height 5
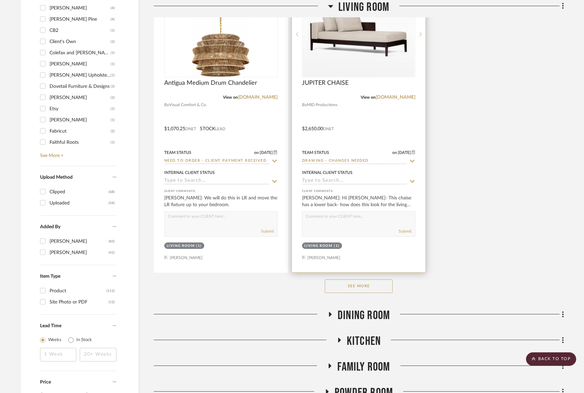
scroll to position [757, 0]
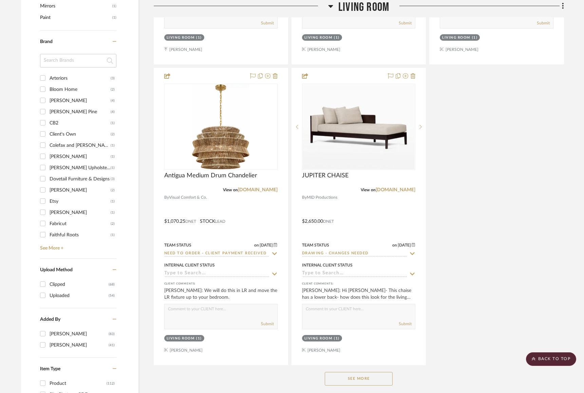
click at [372, 7] on span "Living Room" at bounding box center [363, 7] width 51 height 15
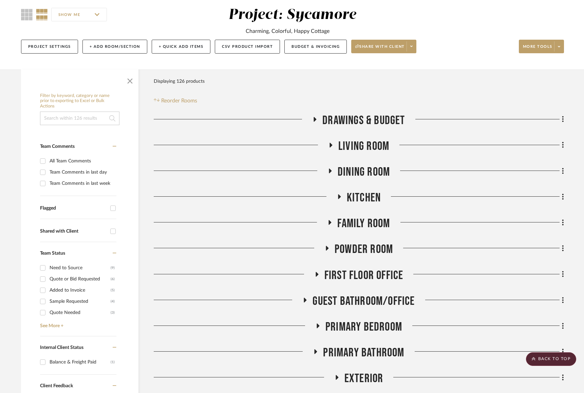
scroll to position [0, 0]
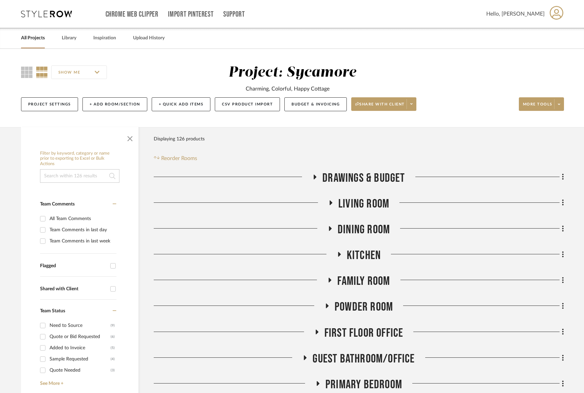
click at [368, 203] on span "Living Room" at bounding box center [363, 204] width 51 height 15
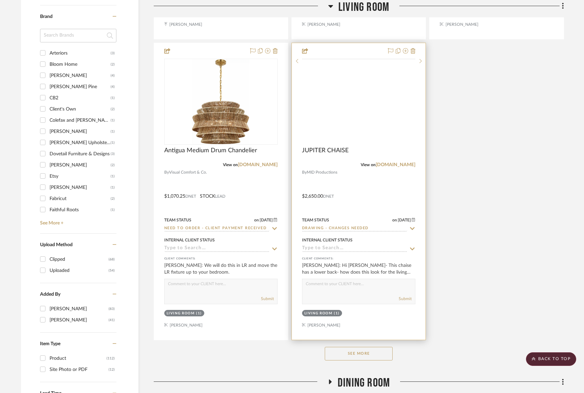
scroll to position [966, 0]
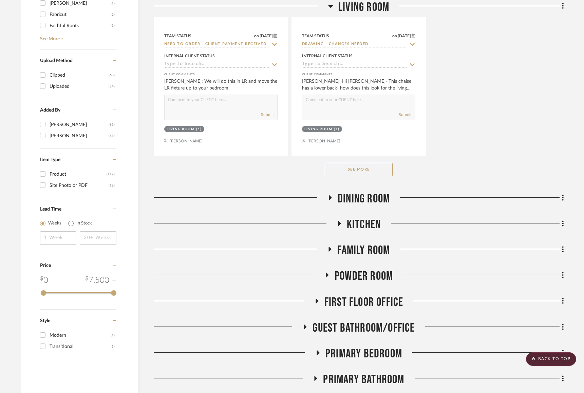
click at [374, 168] on button "See More" at bounding box center [359, 170] width 68 height 14
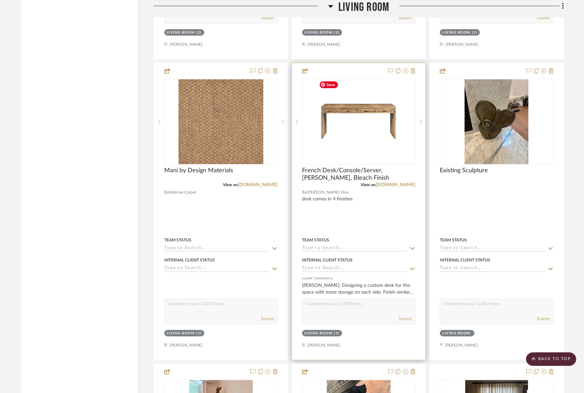
scroll to position [1366, 0]
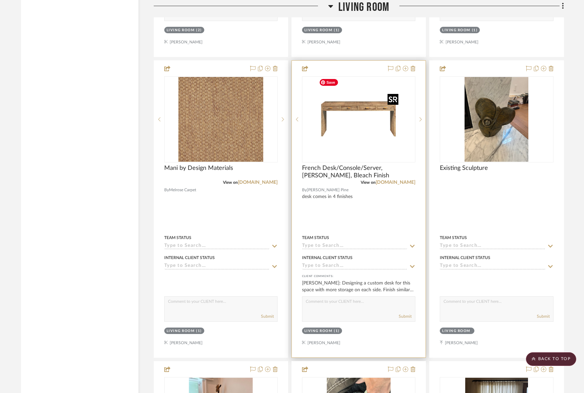
click at [381, 124] on img "0" at bounding box center [358, 119] width 85 height 85
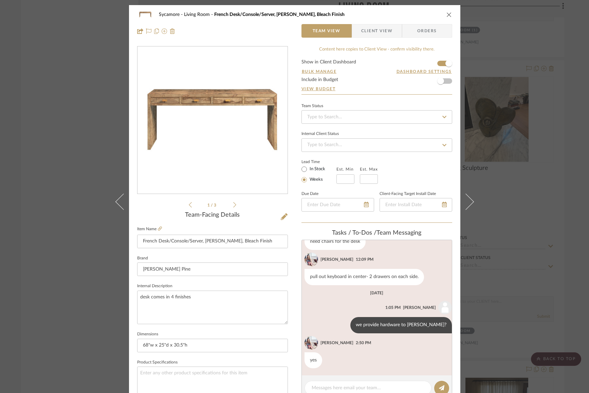
scroll to position [212, 0]
click at [233, 206] on icon at bounding box center [234, 205] width 3 height 6
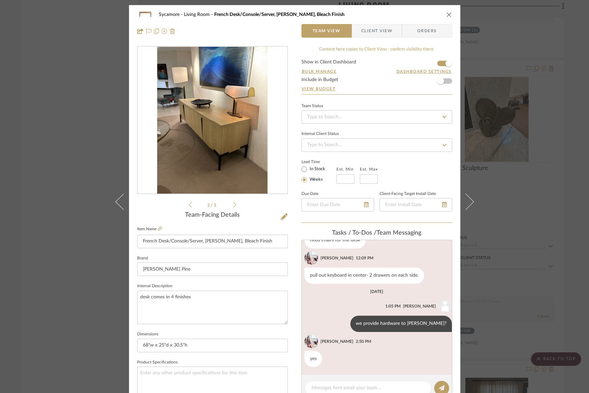
click at [233, 206] on icon at bounding box center [234, 205] width 3 height 6
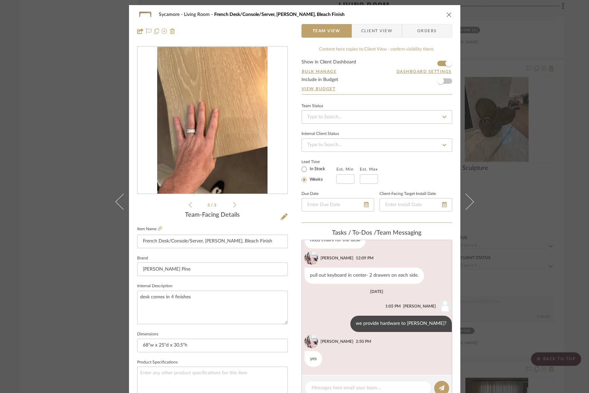
click at [233, 206] on icon at bounding box center [234, 205] width 3 height 6
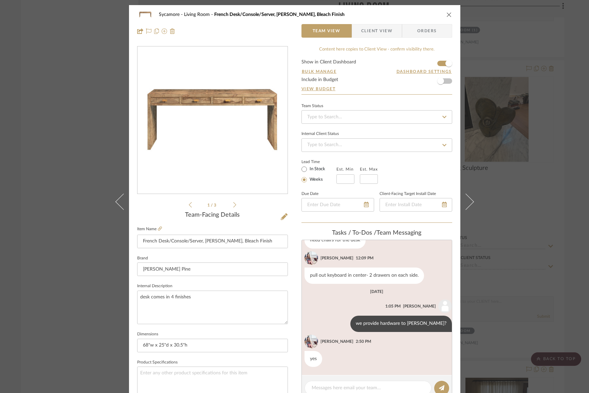
click at [233, 206] on icon at bounding box center [234, 205] width 3 height 6
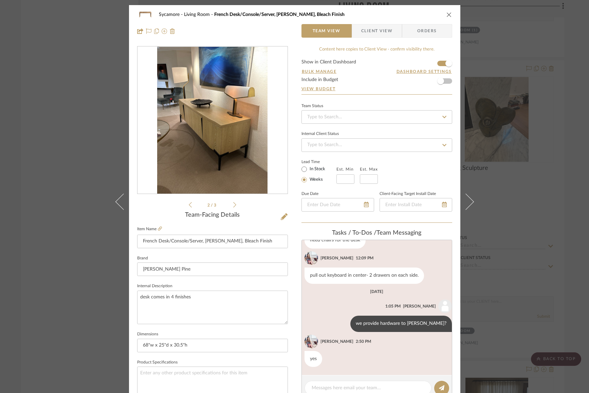
drag, startPoint x: 231, startPoint y: 206, endPoint x: 226, endPoint y: 206, distance: 5.1
click at [233, 206] on icon at bounding box center [234, 205] width 3 height 6
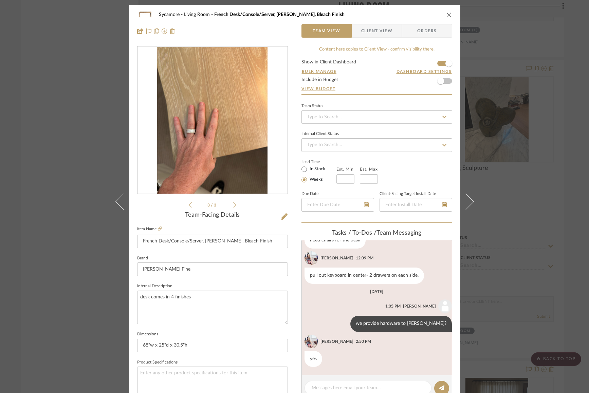
click at [446, 15] on icon "close" at bounding box center [448, 14] width 5 height 5
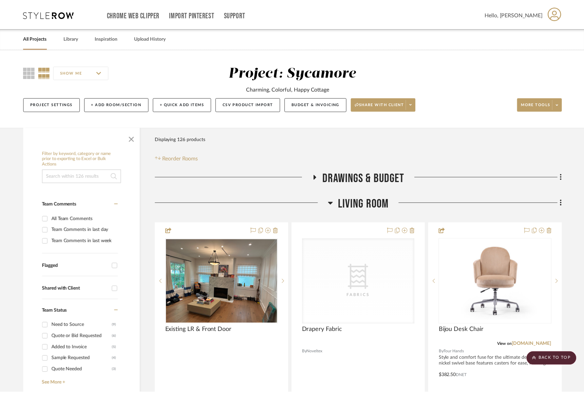
scroll to position [1366, 0]
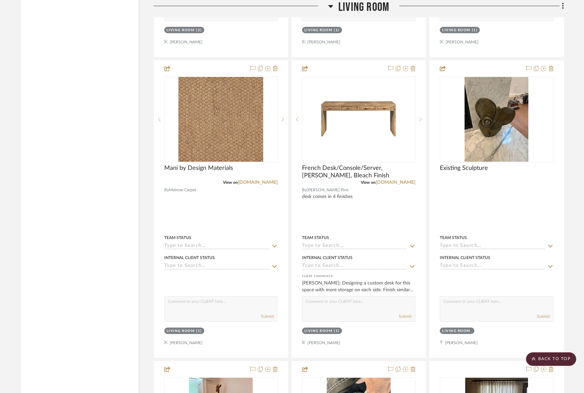
click at [372, 2] on span "Living Room" at bounding box center [363, 7] width 51 height 15
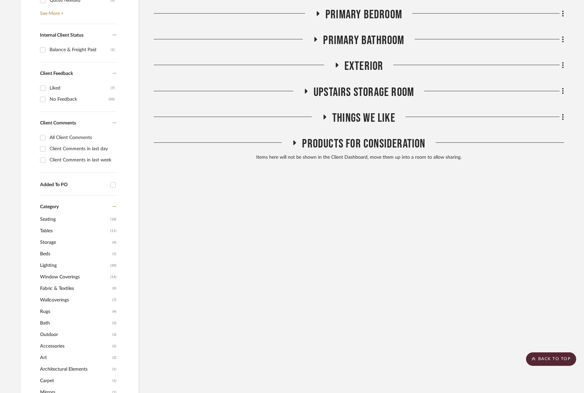
scroll to position [116, 0]
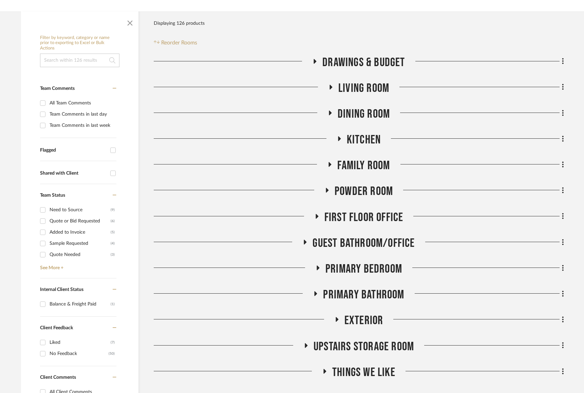
click at [368, 276] on span "Primary Bedroom" at bounding box center [363, 269] width 77 height 15
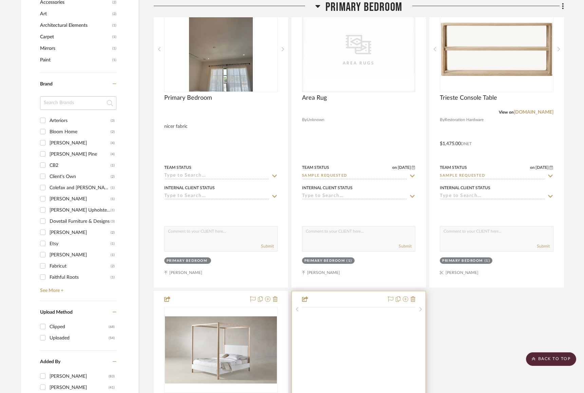
scroll to position [934, 0]
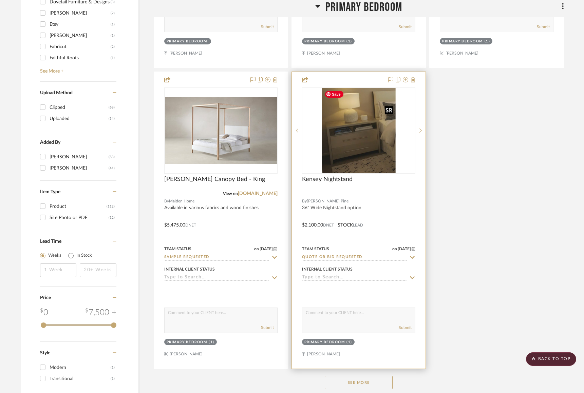
click at [360, 163] on img "0" at bounding box center [359, 130] width 74 height 85
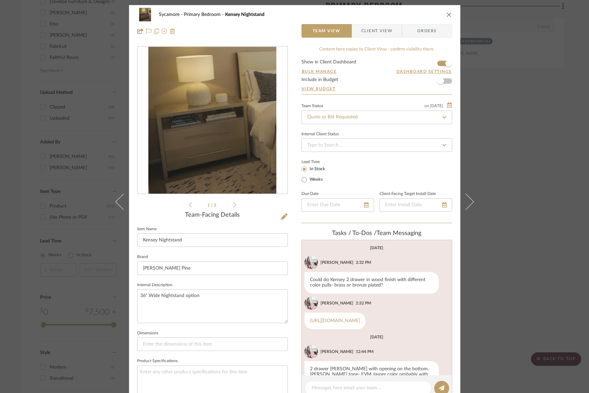
scroll to position [57, 0]
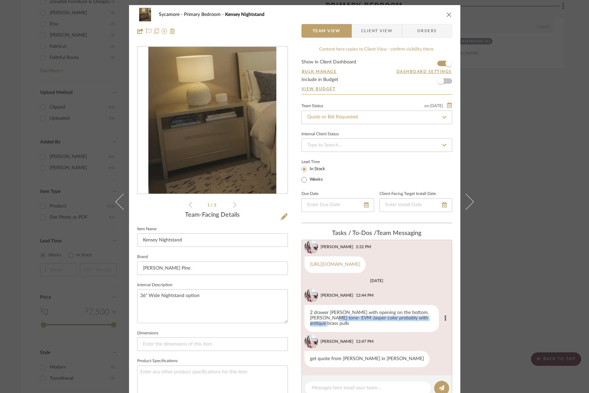
drag, startPoint x: 322, startPoint y: 325, endPoint x: 364, endPoint y: 328, distance: 41.5
click at [364, 328] on div "2 drawer [PERSON_NAME] with opening on the bottom. [PERSON_NAME] tone- EVM Jasp…" at bounding box center [371, 318] width 134 height 27
click at [233, 208] on ul "1 / 3" at bounding box center [213, 205] width 48 height 8
click at [233, 204] on icon at bounding box center [234, 205] width 3 height 6
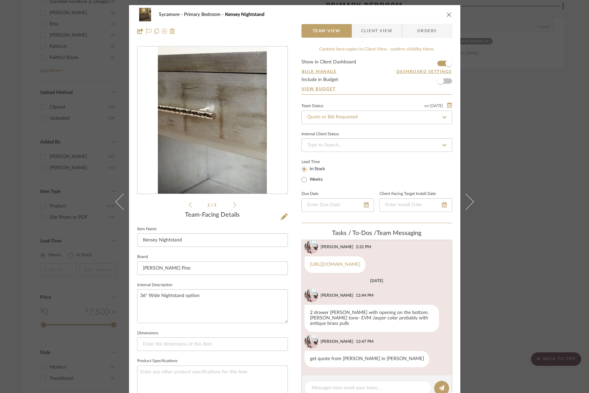
click at [233, 204] on icon at bounding box center [234, 205] width 3 height 6
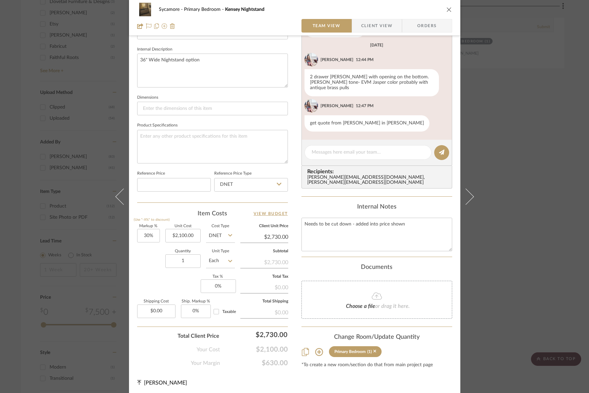
scroll to position [236, 0]
click at [325, 153] on textarea at bounding box center [368, 152] width 113 height 7
type textarea "d"
click at [366, 152] on textarea at bounding box center [368, 152] width 113 height 7
drag, startPoint x: 357, startPoint y: 153, endPoint x: 368, endPoint y: 155, distance: 11.3
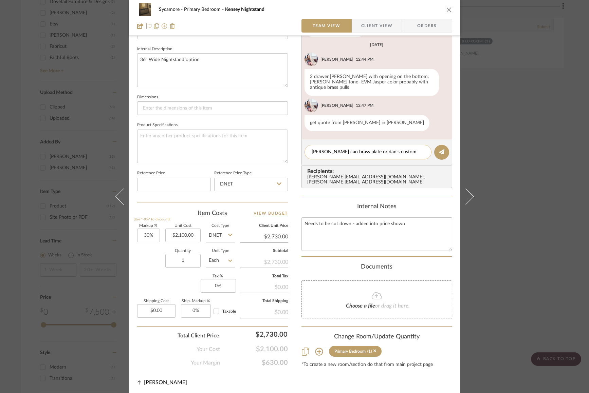
click at [357, 153] on textarea "[PERSON_NAME] can brass plate or dan's custom metal" at bounding box center [368, 152] width 113 height 7
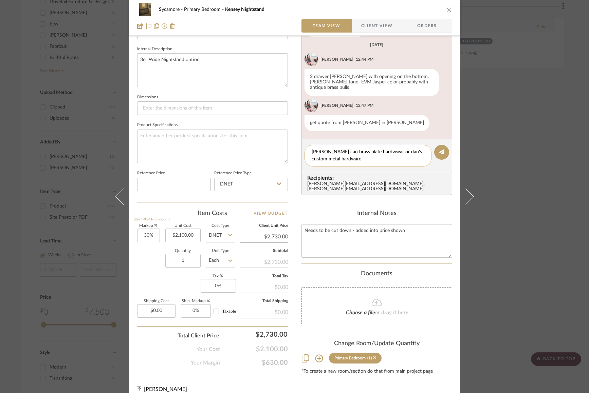
click at [376, 153] on textarea "[PERSON_NAME] can brass plate hardwwar or dan's custom metal hardware" at bounding box center [368, 156] width 113 height 14
click at [376, 153] on textarea "[PERSON_NAME] can brass plate hardwwar or dan's custom metal hardware" at bounding box center [368, 155] width 113 height 14
type textarea "[PERSON_NAME] can brass plate hardware or dan's custom metal hardware"
click at [437, 154] on button at bounding box center [441, 151] width 15 height 15
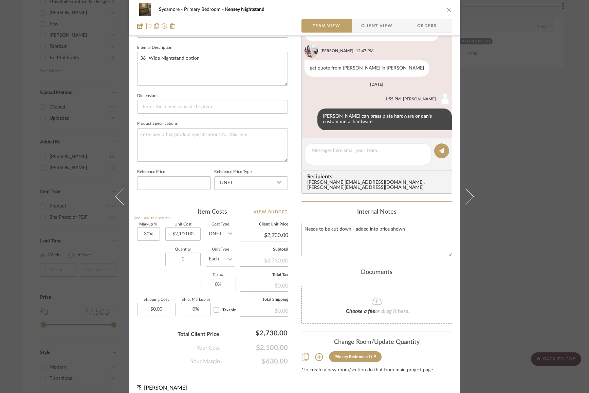
scroll to position [111, 0]
drag, startPoint x: 449, startPoint y: 10, endPoint x: 438, endPoint y: 15, distance: 12.2
click at [449, 10] on icon "close" at bounding box center [448, 9] width 5 height 5
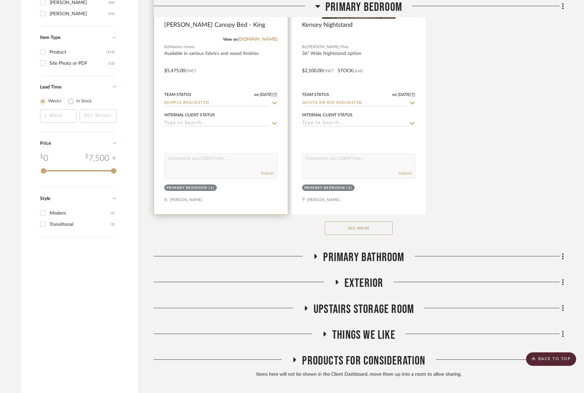
scroll to position [1128, 0]
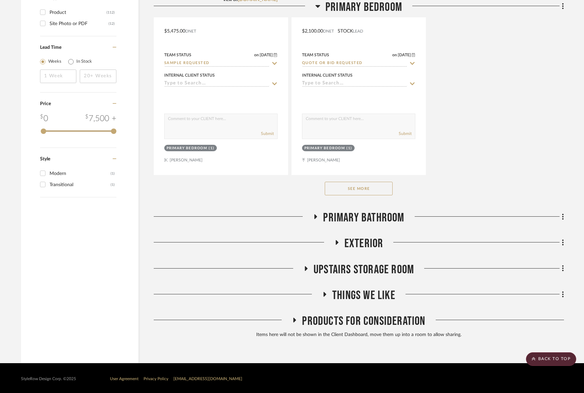
click at [370, 190] on button "See More" at bounding box center [359, 189] width 68 height 14
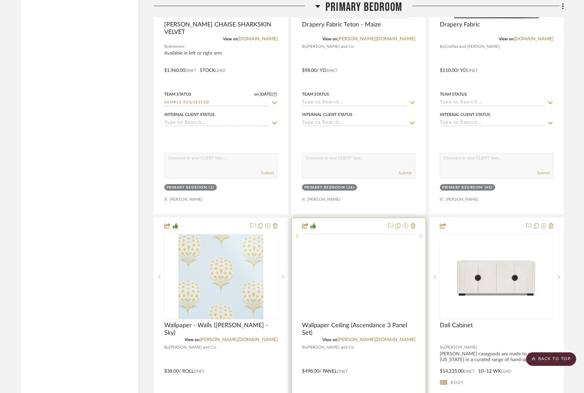
scroll to position [1500, 0]
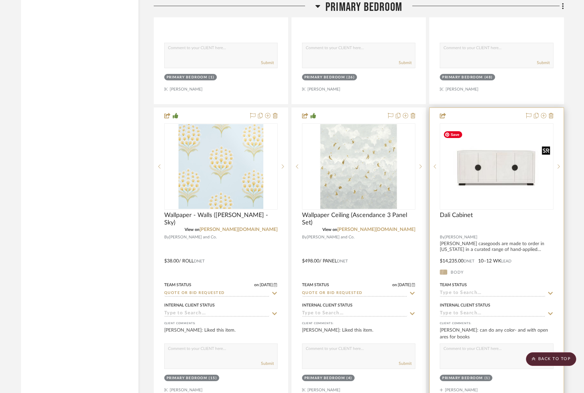
click at [473, 176] on img "0" at bounding box center [497, 166] width 112 height 75
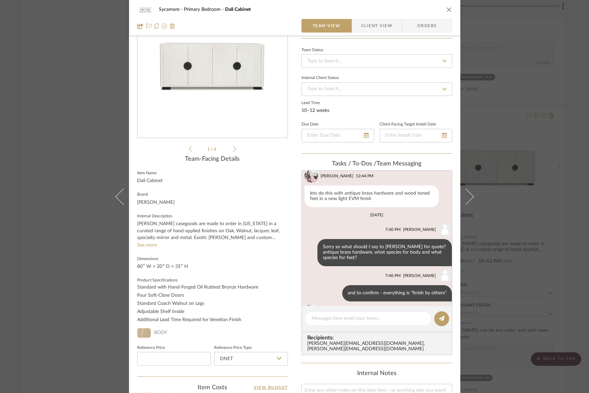
scroll to position [0, 0]
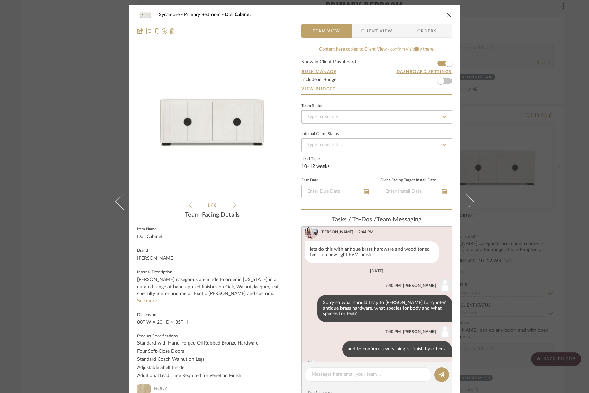
click at [446, 15] on icon "close" at bounding box center [448, 14] width 5 height 5
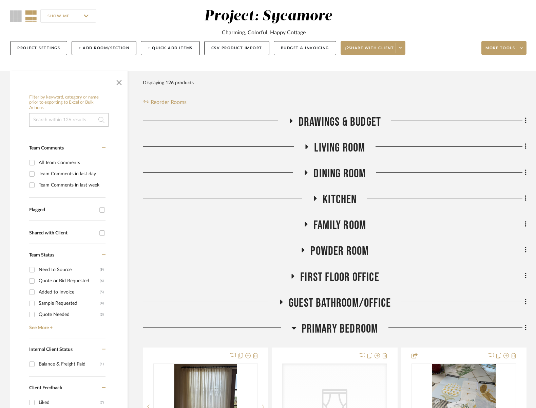
click at [341, 332] on span "Primary Bedroom" at bounding box center [340, 328] width 77 height 15
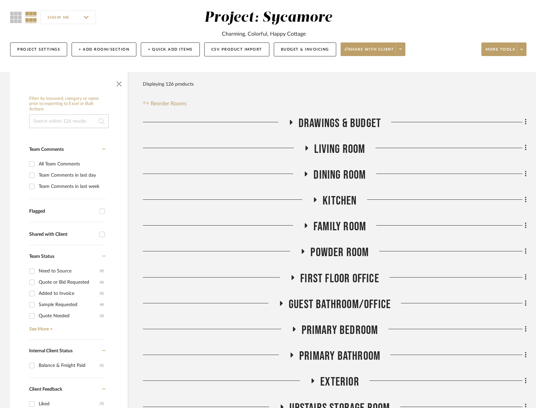
scroll to position [56, 0]
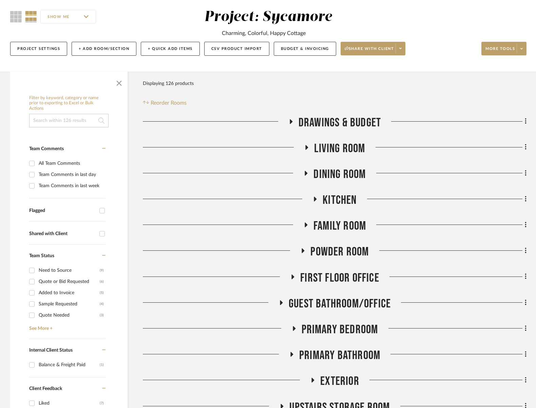
click at [343, 275] on span "First Floor Office" at bounding box center [339, 278] width 79 height 15
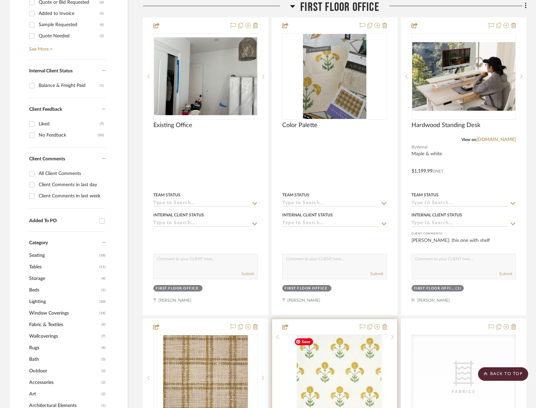
scroll to position [475, 0]
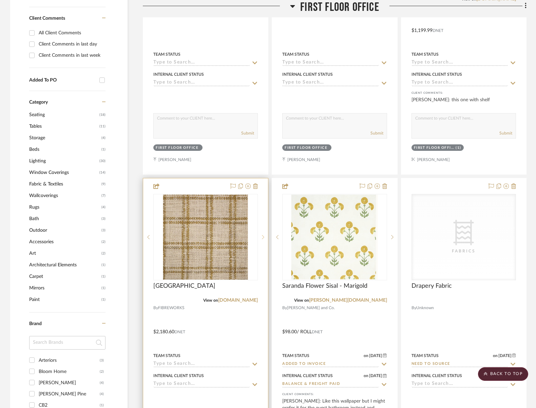
click at [264, 237] on icon at bounding box center [263, 237] width 2 height 5
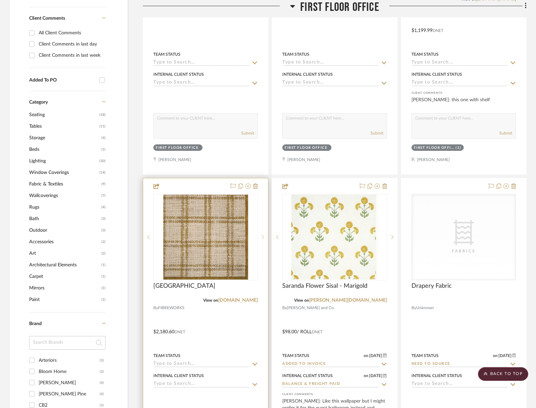
click at [264, 237] on icon at bounding box center [263, 237] width 2 height 5
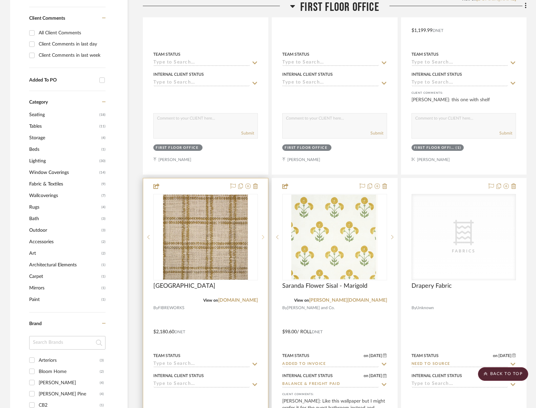
click at [264, 237] on icon at bounding box center [263, 237] width 2 height 5
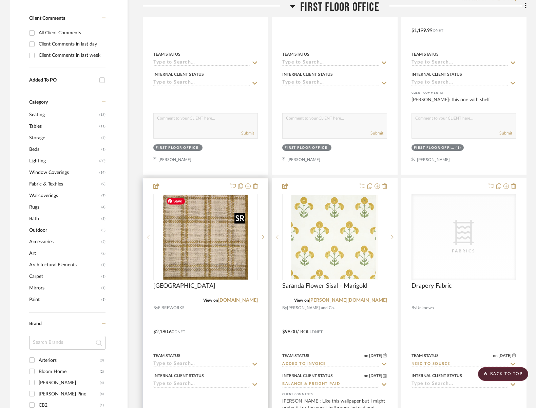
click at [230, 253] on img "1" at bounding box center [205, 236] width 85 height 85
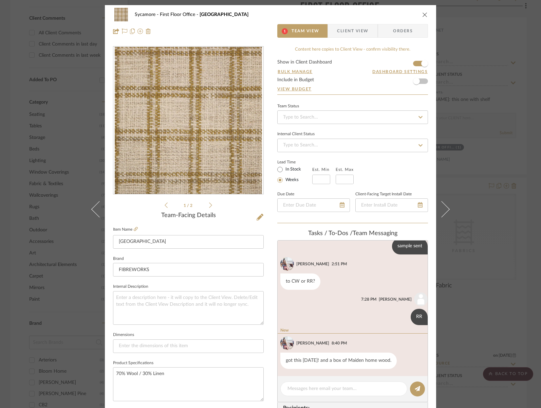
scroll to position [167, 0]
click at [209, 203] on icon at bounding box center [210, 205] width 3 height 6
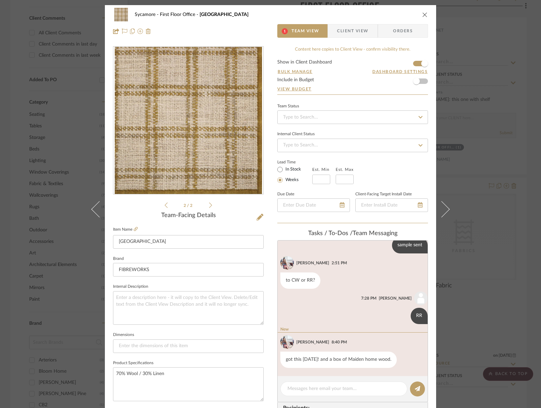
click at [209, 205] on icon at bounding box center [210, 204] width 3 height 5
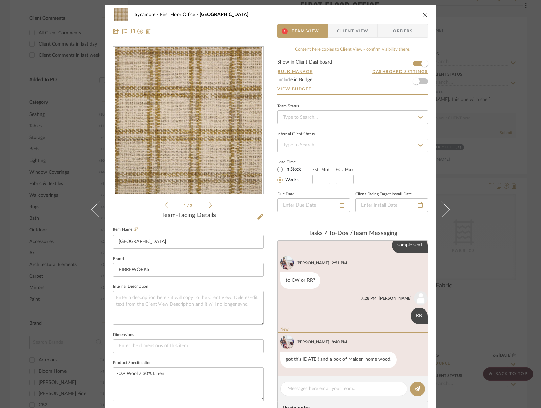
click at [165, 205] on icon at bounding box center [166, 205] width 3 height 6
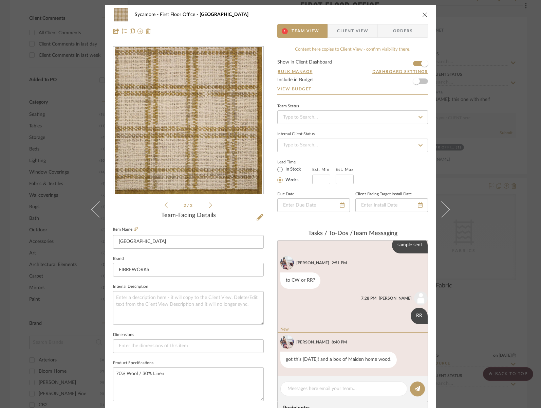
click at [422, 16] on icon "close" at bounding box center [424, 14] width 5 height 5
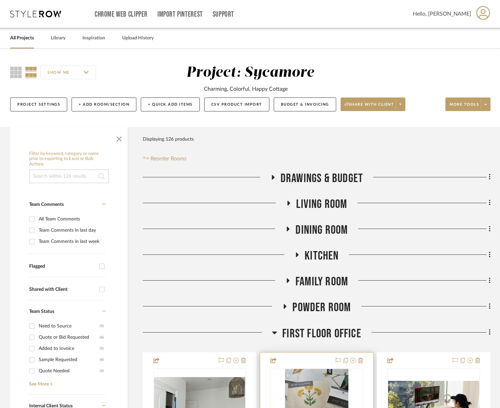
scroll to position [138, 0]
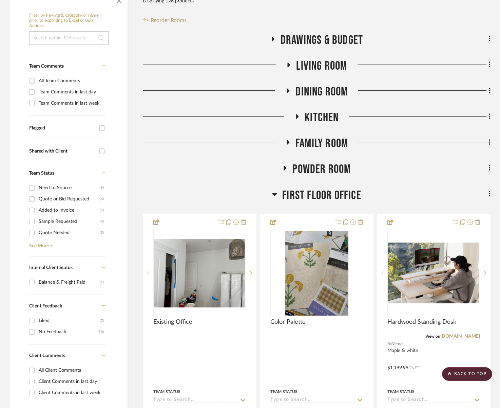
click at [320, 175] on span "Powder Room" at bounding box center [322, 169] width 58 height 15
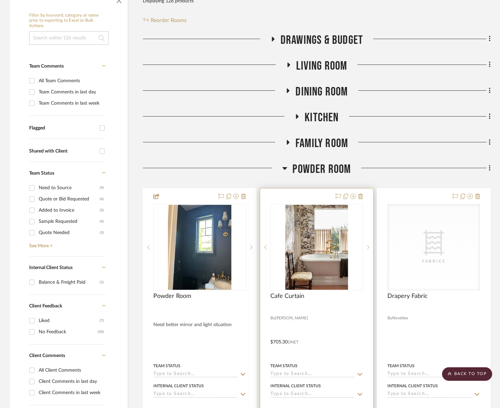
click at [324, 188] on project-item-tile "Cafe Curtain By [PERSON_NAME] $705.30 DNET Team Status Internal Client Status c…" at bounding box center [317, 337] width 114 height 298
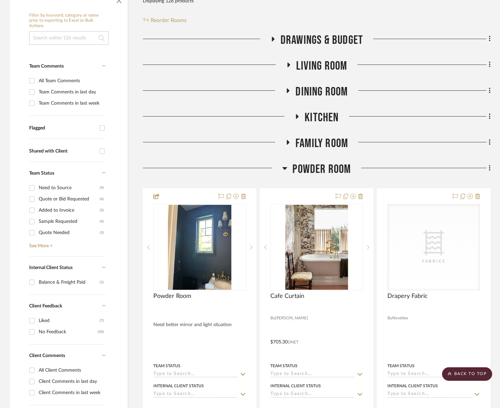
click at [330, 173] on span "Powder Room" at bounding box center [322, 169] width 58 height 15
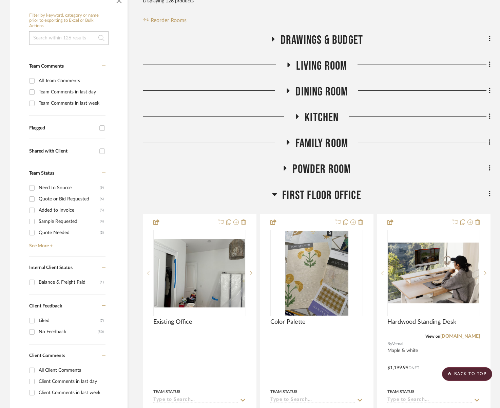
click at [328, 192] on span "First Floor Office" at bounding box center [321, 195] width 79 height 15
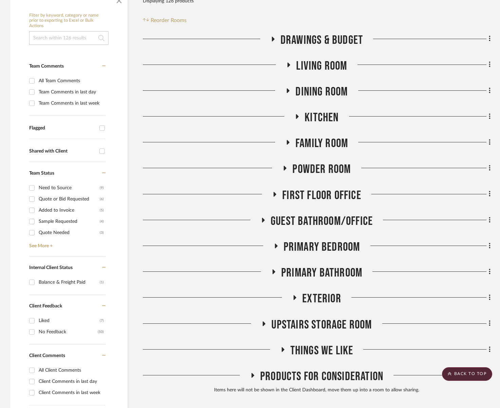
click at [336, 250] on span "Primary Bedroom" at bounding box center [322, 247] width 77 height 15
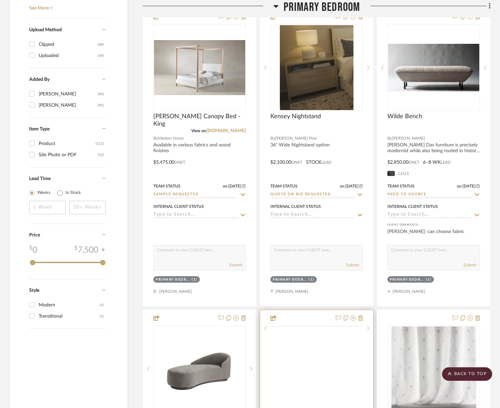
scroll to position [1103, 0]
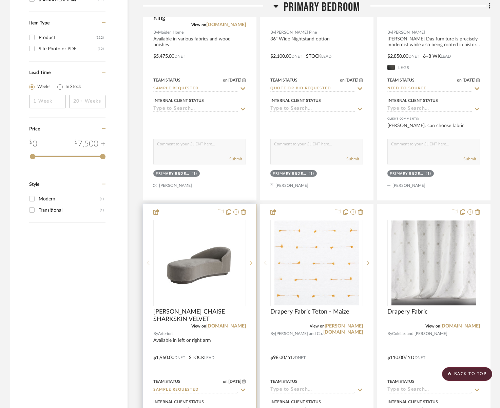
click at [252, 261] on icon at bounding box center [251, 262] width 2 height 5
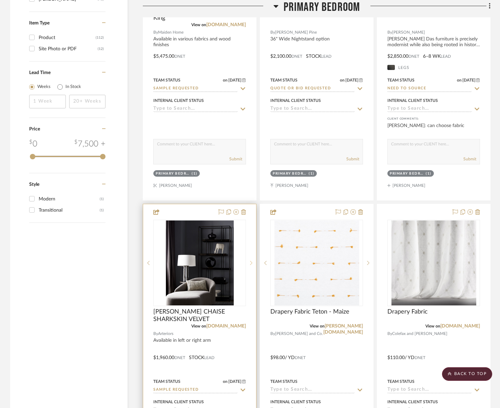
click at [252, 261] on icon at bounding box center [251, 262] width 2 height 5
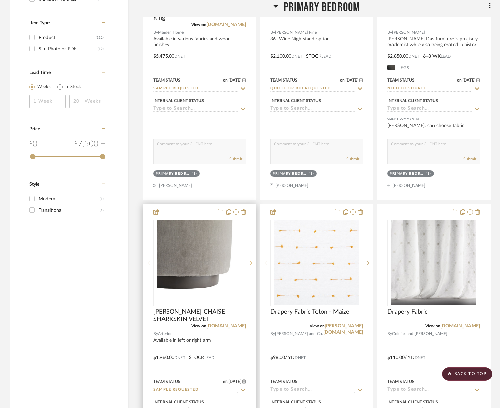
click at [252, 261] on icon at bounding box center [251, 262] width 2 height 5
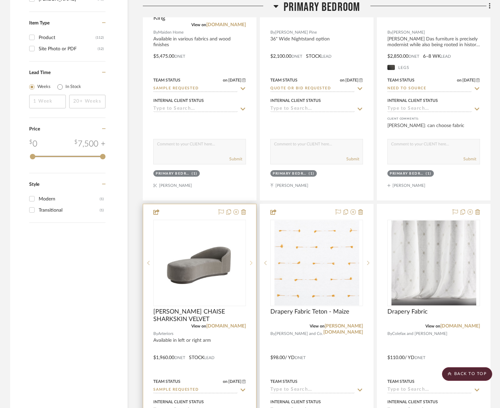
click at [252, 261] on icon at bounding box center [251, 262] width 2 height 5
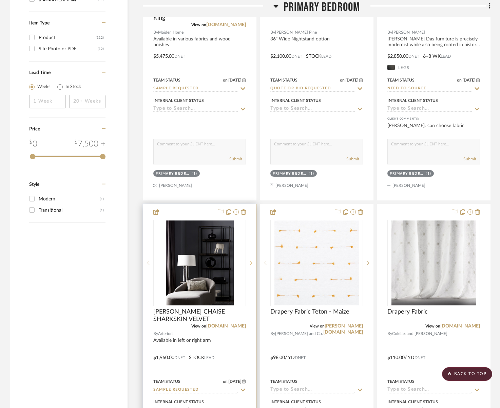
click at [252, 261] on icon at bounding box center [251, 262] width 2 height 5
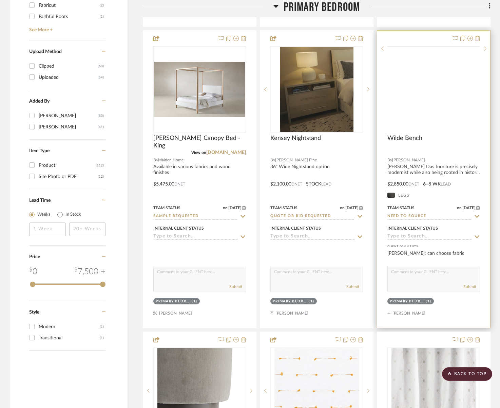
scroll to position [968, 0]
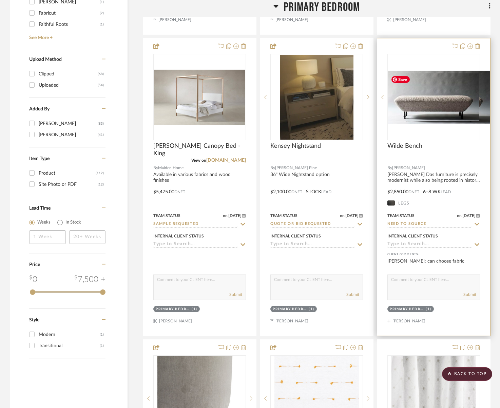
click at [445, 105] on img "0" at bounding box center [439, 97] width 102 height 53
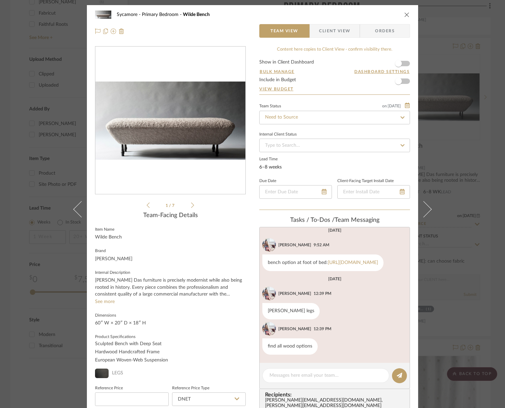
scroll to position [74, 0]
click at [191, 204] on icon at bounding box center [192, 204] width 3 height 5
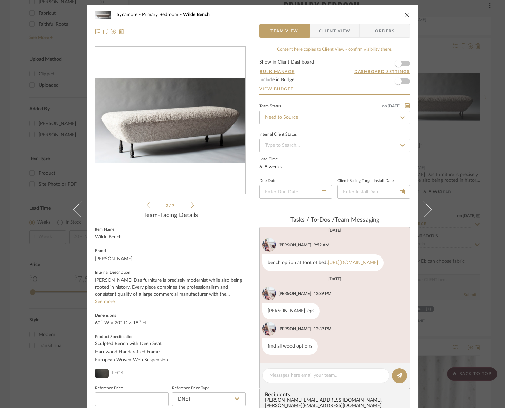
click at [191, 204] on icon at bounding box center [192, 205] width 3 height 6
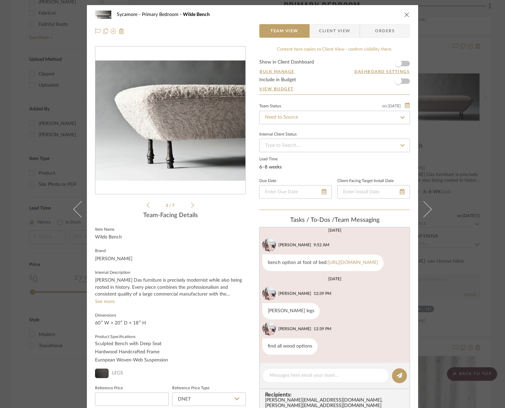
click at [191, 204] on icon at bounding box center [192, 205] width 3 height 6
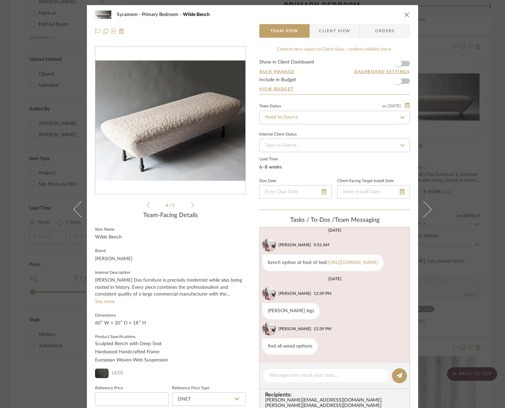
click at [191, 204] on icon at bounding box center [192, 205] width 3 height 6
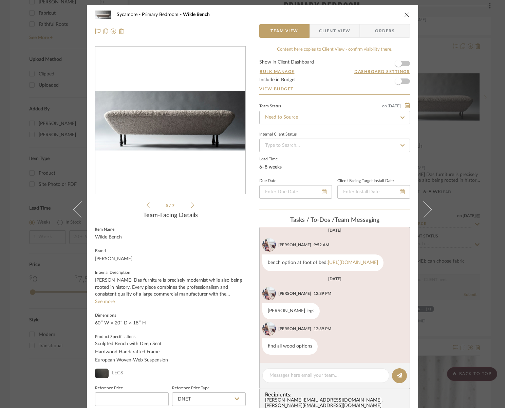
drag, startPoint x: 403, startPoint y: 14, endPoint x: 330, endPoint y: 40, distance: 77.9
click at [404, 14] on icon "close" at bounding box center [406, 14] width 5 height 5
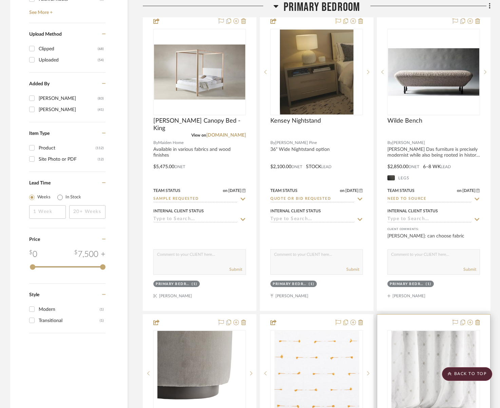
scroll to position [1049, 0]
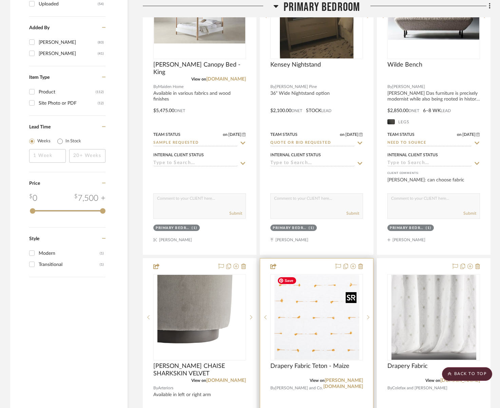
click at [324, 325] on img "0" at bounding box center [317, 317] width 85 height 85
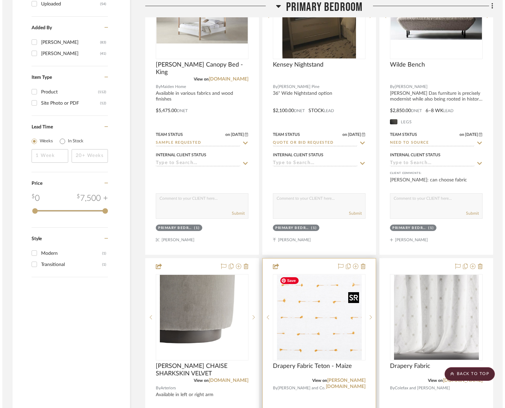
scroll to position [0, 0]
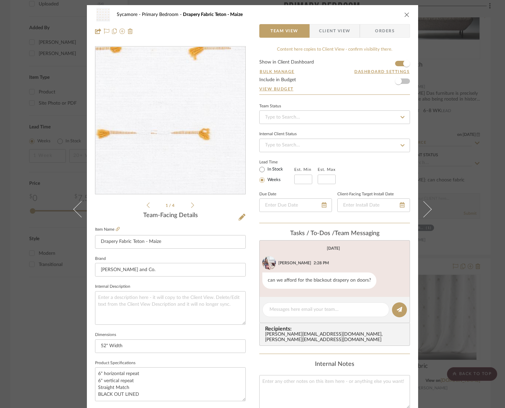
click at [185, 117] on img "0" at bounding box center [170, 120] width 147 height 147
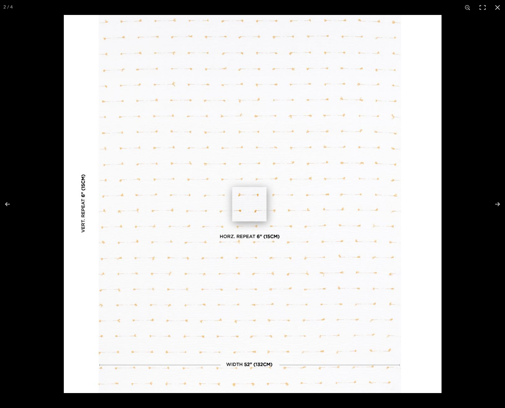
click at [498, 5] on button at bounding box center [497, 7] width 15 height 15
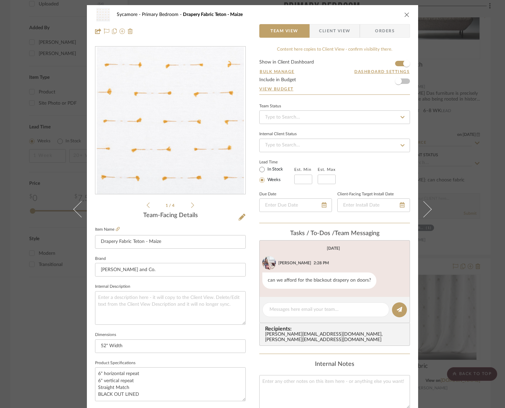
click at [404, 13] on icon "close" at bounding box center [406, 14] width 5 height 5
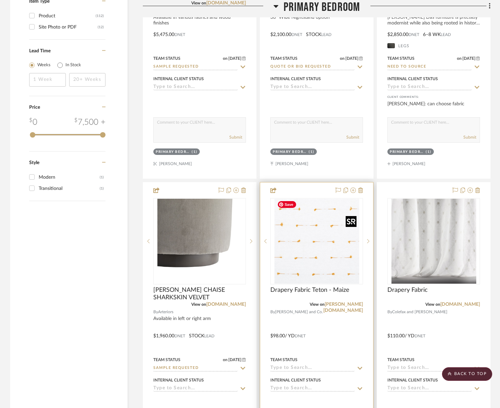
scroll to position [1138, 0]
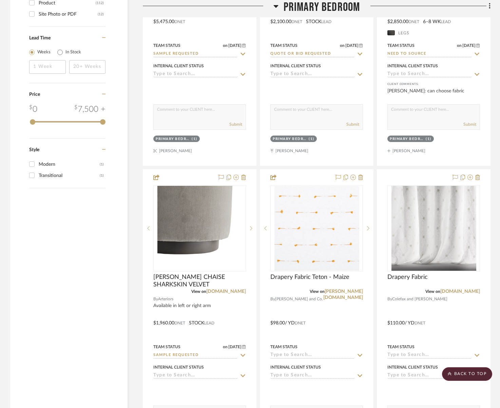
click at [312, 7] on span "Primary Bedroom" at bounding box center [322, 7] width 77 height 15
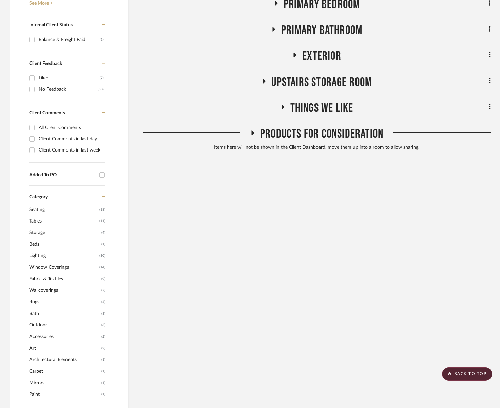
scroll to position [349, 0]
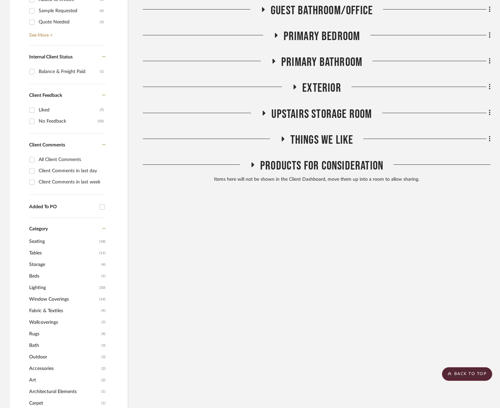
click at [325, 63] on span "Primary Bathroom" at bounding box center [321, 62] width 81 height 15
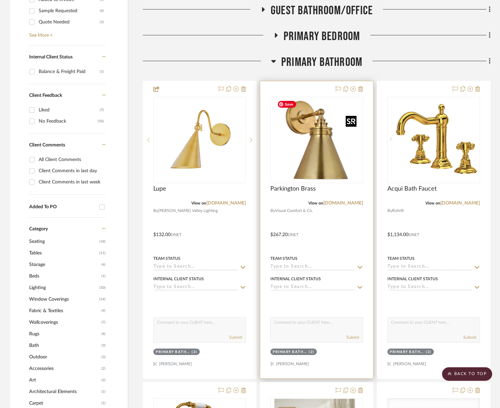
click at [338, 151] on img "0" at bounding box center [317, 139] width 85 height 85
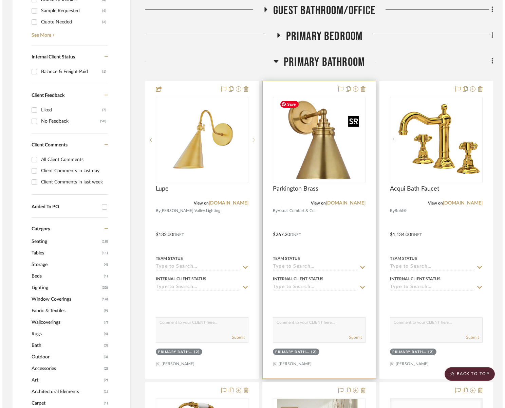
scroll to position [0, 0]
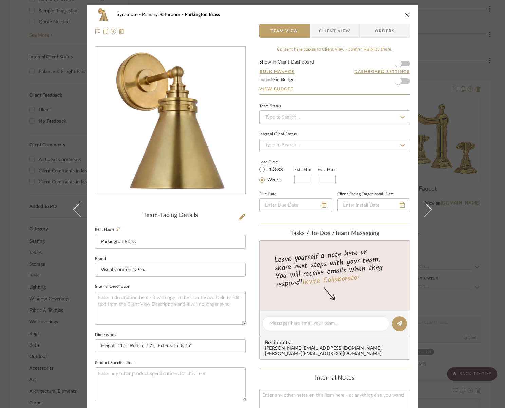
click at [407, 10] on div "[GEOGRAPHIC_DATA] Brass" at bounding box center [252, 15] width 315 height 14
click at [406, 13] on icon "close" at bounding box center [406, 14] width 5 height 5
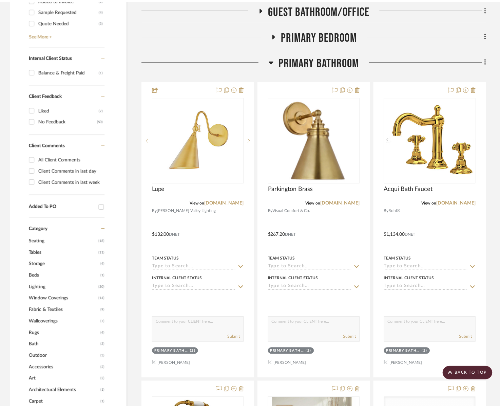
scroll to position [349, 0]
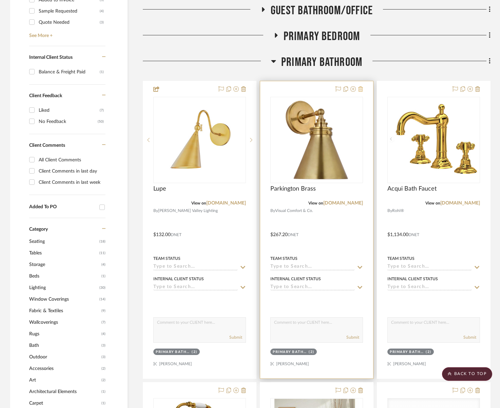
click at [360, 89] on icon at bounding box center [360, 88] width 5 height 5
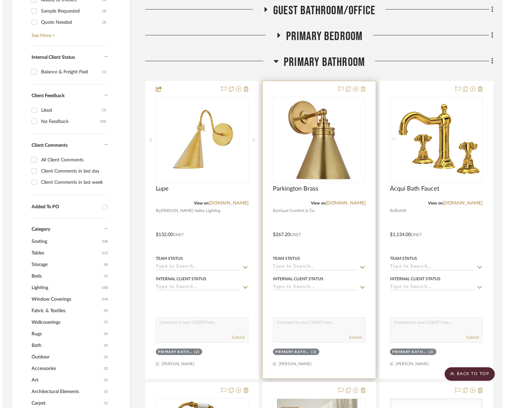
scroll to position [0, 0]
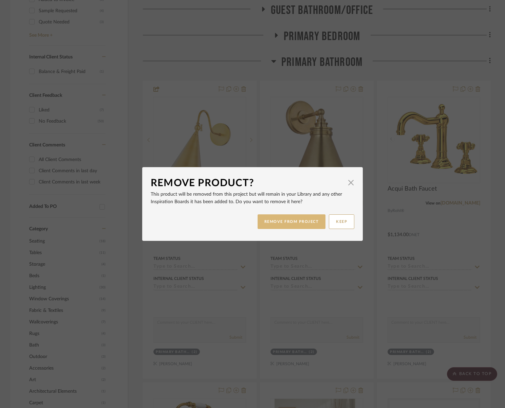
click at [303, 217] on button "REMOVE FROM PROJECT" at bounding box center [292, 221] width 68 height 15
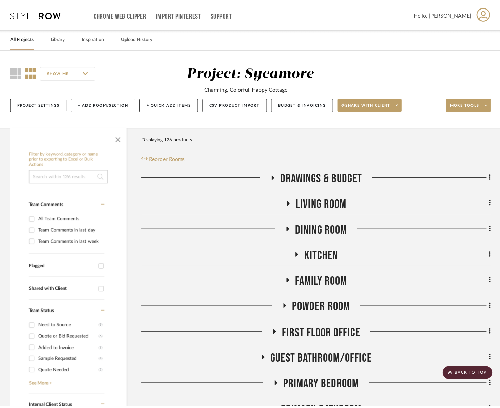
scroll to position [349, 0]
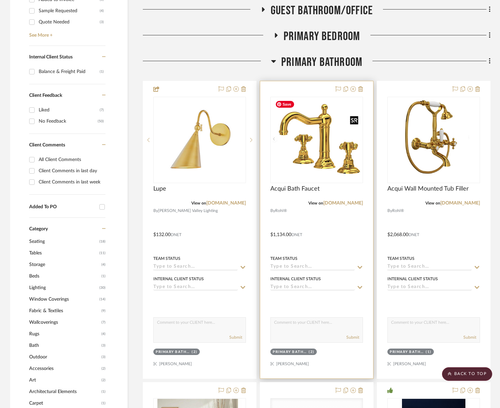
click at [307, 157] on img "0" at bounding box center [317, 139] width 88 height 85
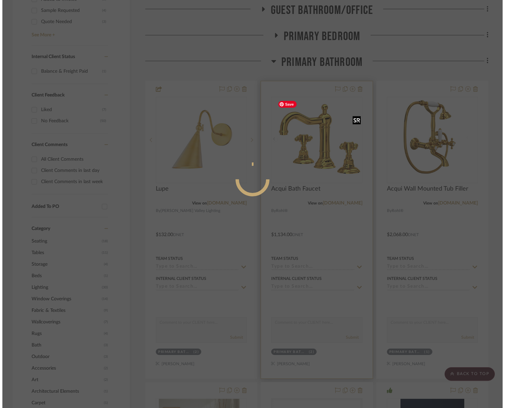
scroll to position [0, 0]
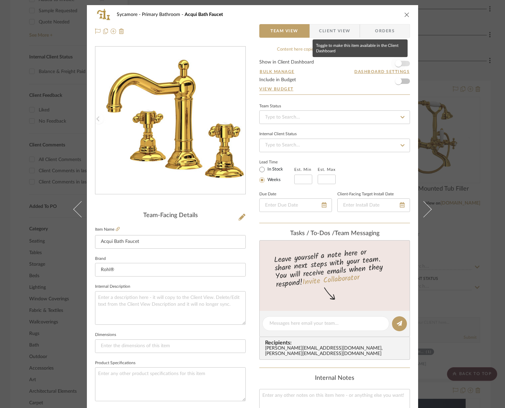
drag, startPoint x: 398, startPoint y: 63, endPoint x: 410, endPoint y: 31, distance: 33.8
click at [398, 63] on span "button" at bounding box center [398, 63] width 7 height 7
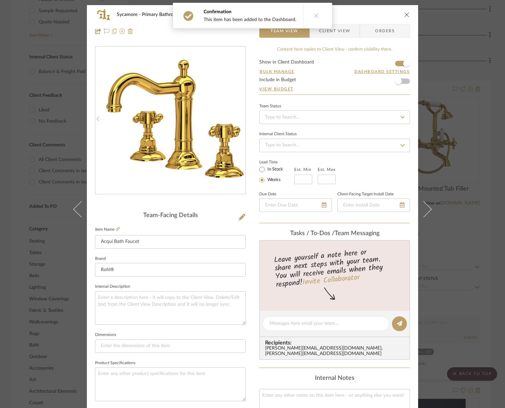
click at [404, 15] on icon "close" at bounding box center [406, 14] width 5 height 5
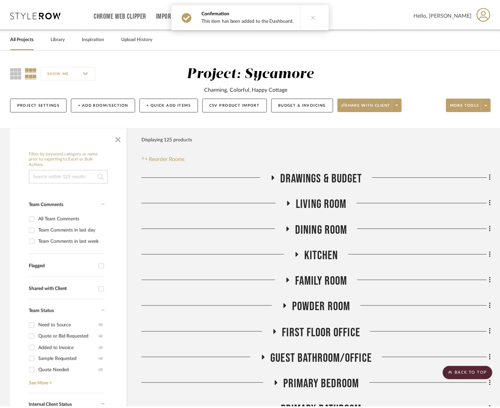
scroll to position [349, 0]
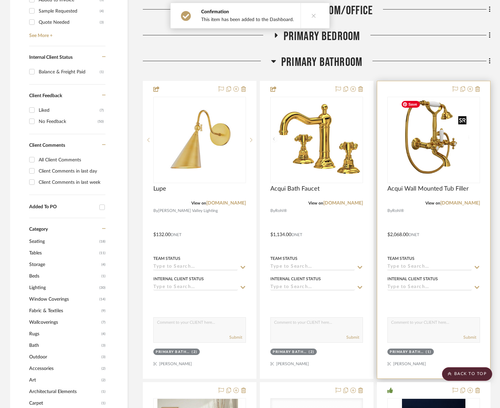
click at [0, 0] on img at bounding box center [0, 0] width 0 height 0
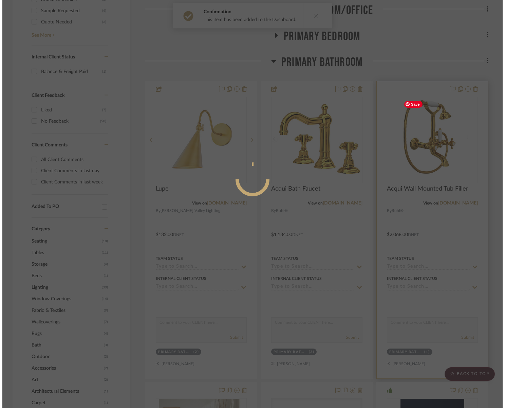
scroll to position [0, 0]
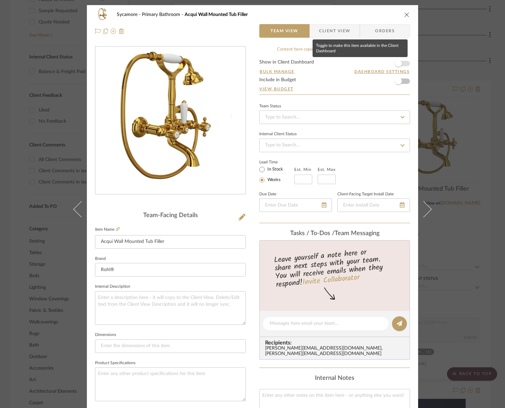
click at [398, 63] on span "button" at bounding box center [398, 63] width 7 height 7
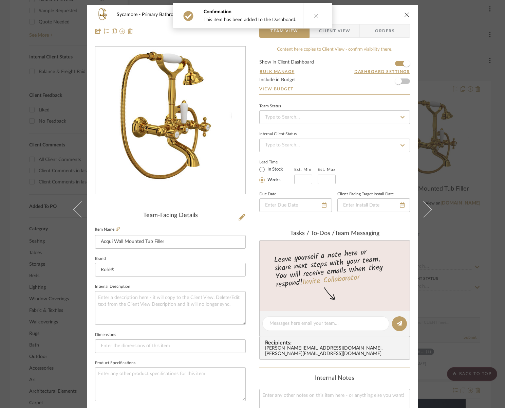
drag, startPoint x: 406, startPoint y: 13, endPoint x: 486, endPoint y: 46, distance: 86.2
click at [406, 13] on icon "close" at bounding box center [406, 14] width 5 height 5
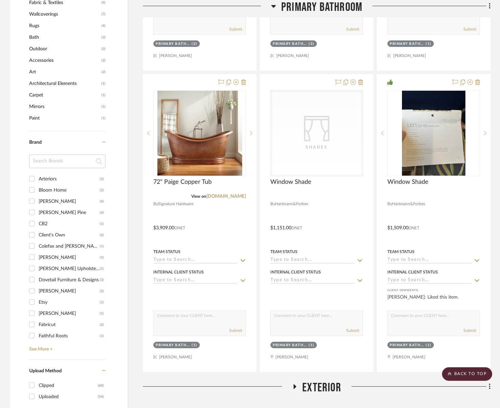
scroll to position [658, 0]
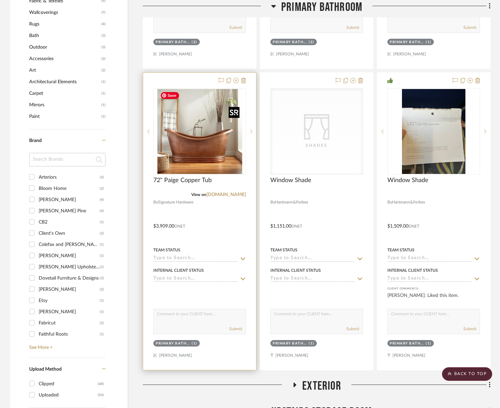
click at [0, 0] on img at bounding box center [0, 0] width 0 height 0
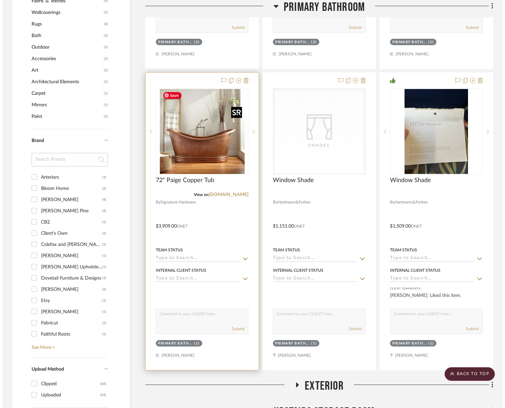
scroll to position [0, 0]
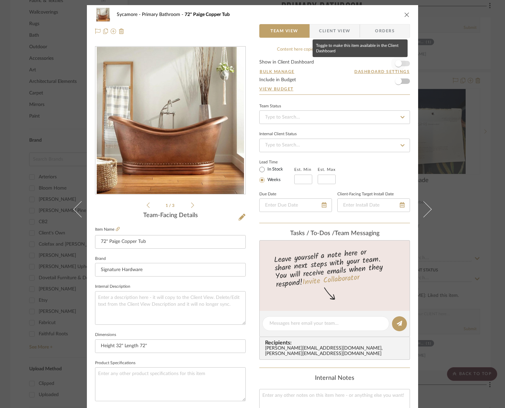
click at [397, 66] on span "button" at bounding box center [398, 63] width 7 height 7
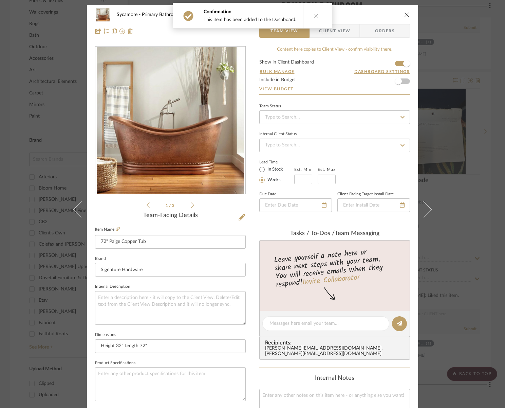
click at [323, 23] on button at bounding box center [316, 15] width 26 height 25
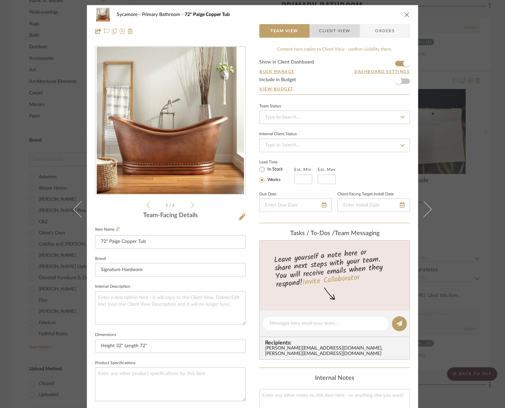
click at [335, 35] on span "Client View" at bounding box center [334, 31] width 31 height 14
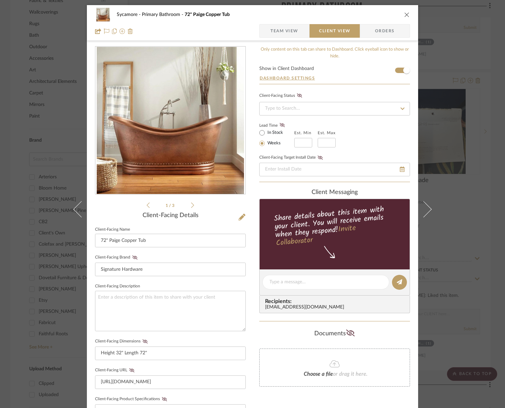
scroll to position [162, 0]
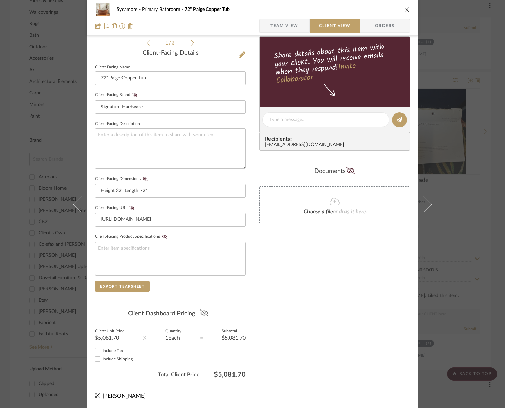
click at [202, 311] on icon at bounding box center [204, 312] width 8 height 7
click at [330, 110] on editor-of-message at bounding box center [334, 120] width 151 height 26
click at [330, 119] on textarea at bounding box center [325, 119] width 113 height 7
type textarea "Copper tub for primary bathroom!"
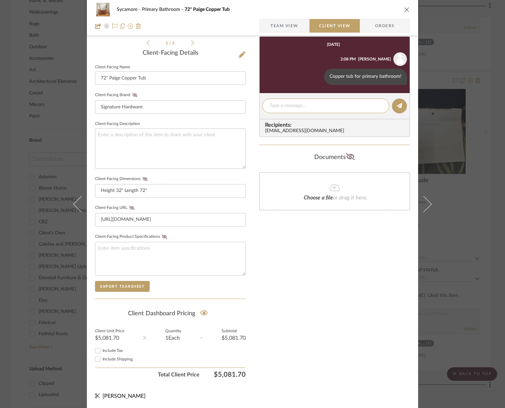
scroll to position [146, 0]
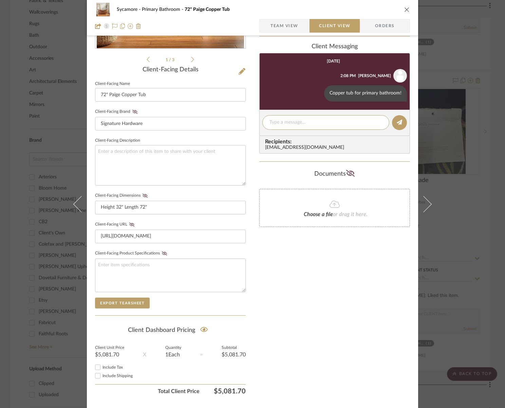
click at [405, 10] on icon "close" at bounding box center [406, 9] width 5 height 5
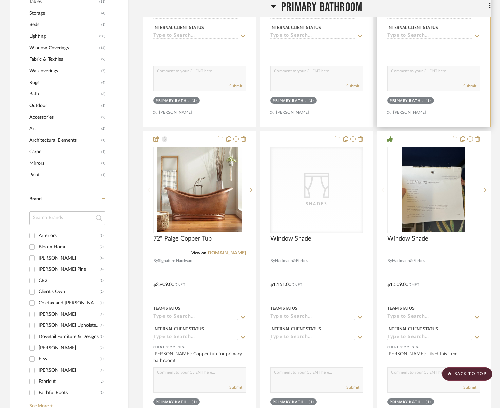
scroll to position [459, 0]
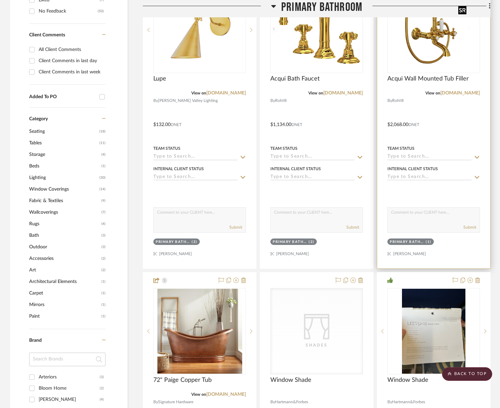
click at [443, 49] on img "0" at bounding box center [433, 29] width 71 height 85
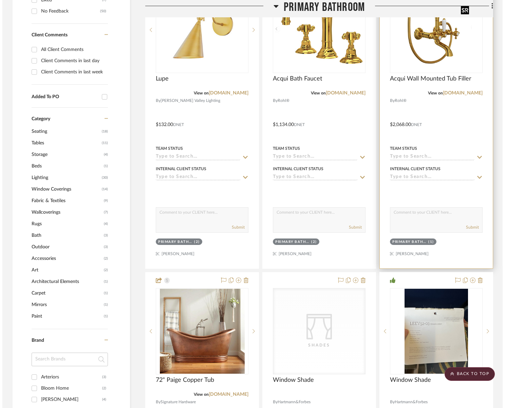
scroll to position [0, 0]
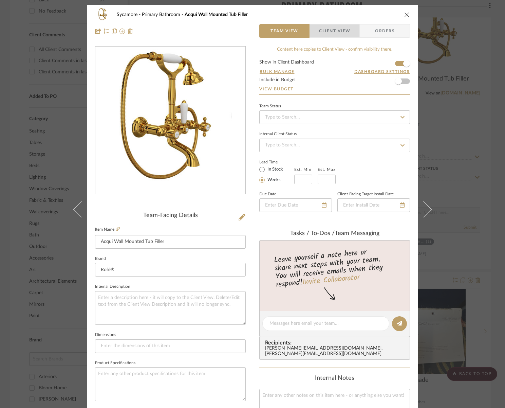
click at [324, 26] on span "Client View" at bounding box center [334, 31] width 31 height 14
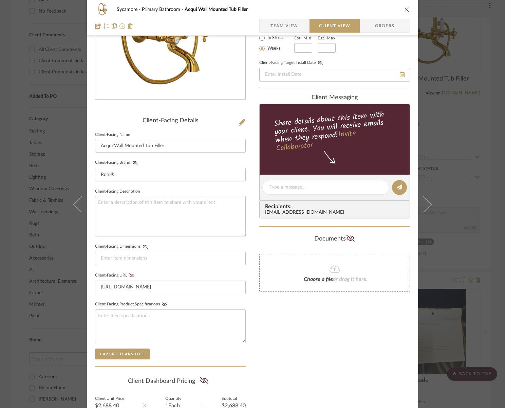
scroll to position [162, 0]
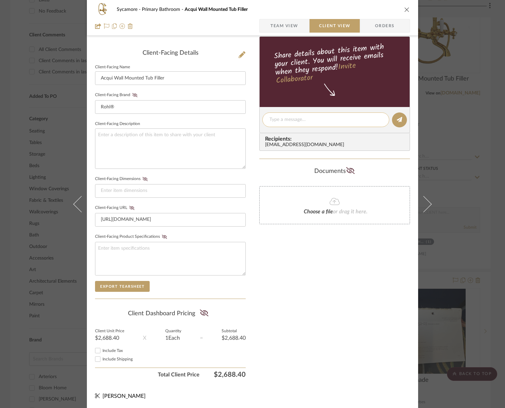
click at [303, 122] on textarea at bounding box center [325, 119] width 113 height 7
type textarea "Brass tub filler to replace silver one"
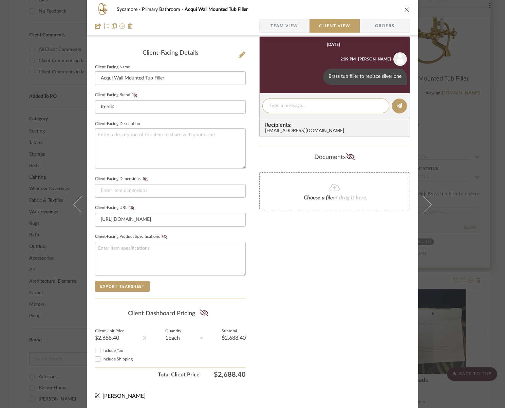
drag, startPoint x: 404, startPoint y: 8, endPoint x: 397, endPoint y: 31, distance: 24.0
click at [404, 8] on icon "close" at bounding box center [406, 9] width 5 height 5
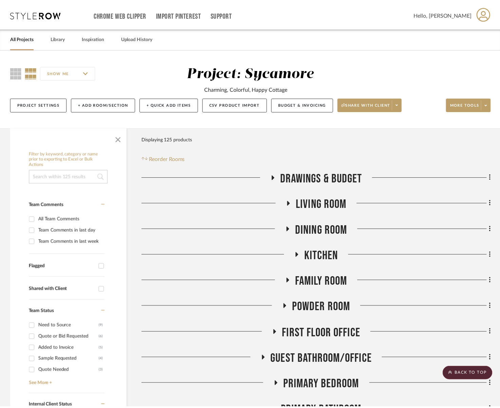
scroll to position [459, 0]
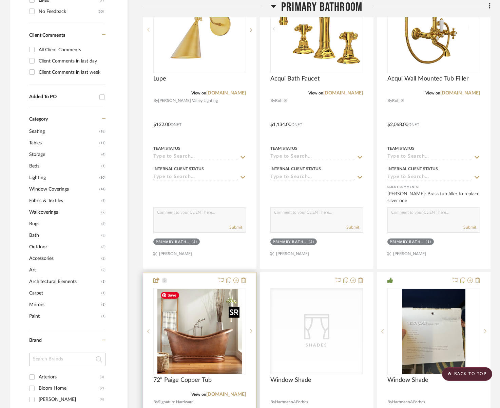
click at [176, 312] on img "0" at bounding box center [199, 330] width 85 height 85
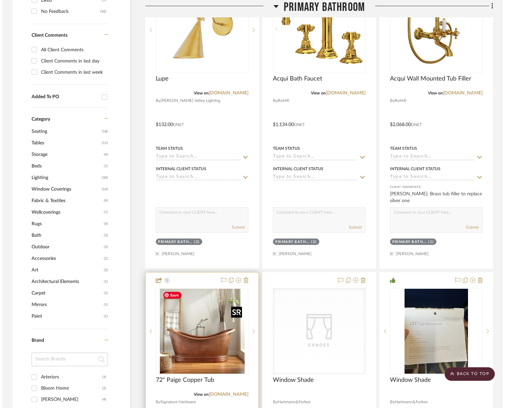
scroll to position [0, 0]
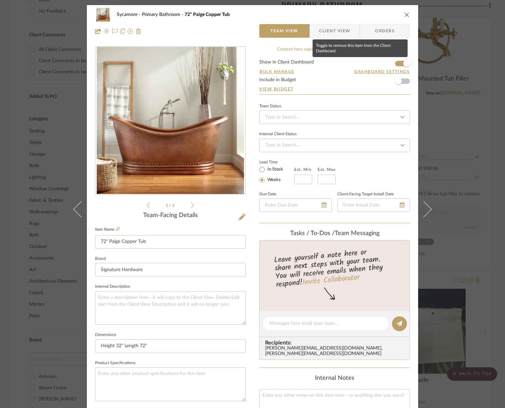
click at [403, 64] on span "button" at bounding box center [406, 63] width 7 height 7
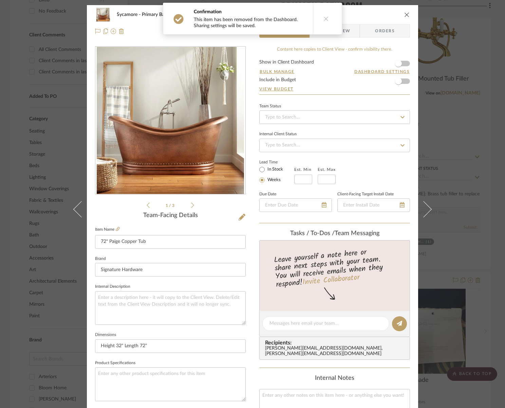
drag, startPoint x: 404, startPoint y: 14, endPoint x: 401, endPoint y: 20, distance: 6.7
click at [404, 14] on icon "close" at bounding box center [406, 14] width 5 height 5
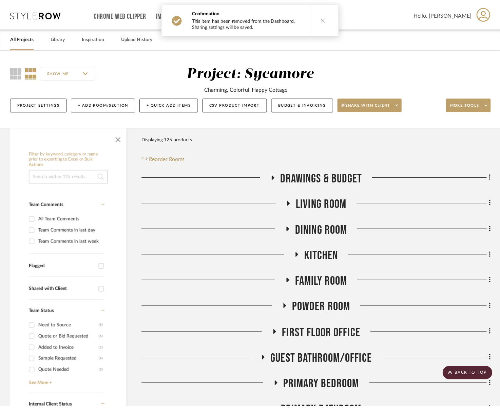
scroll to position [459, 0]
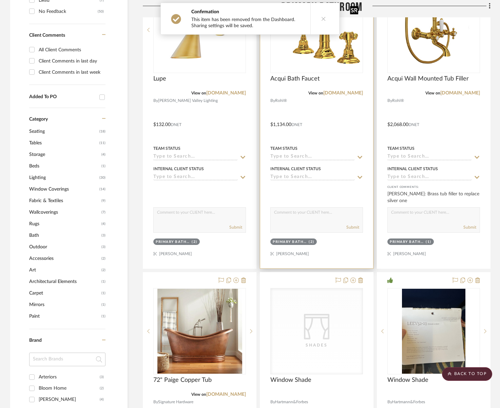
click at [304, 63] on img "0" at bounding box center [317, 29] width 88 height 85
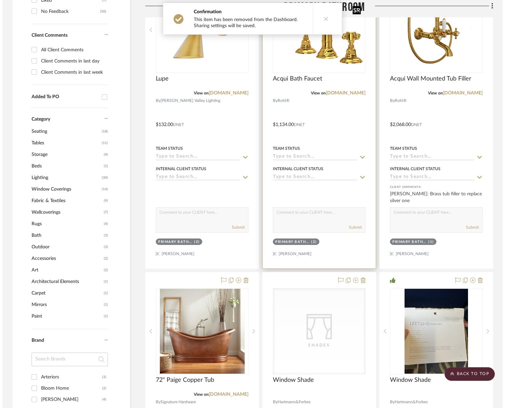
scroll to position [0, 0]
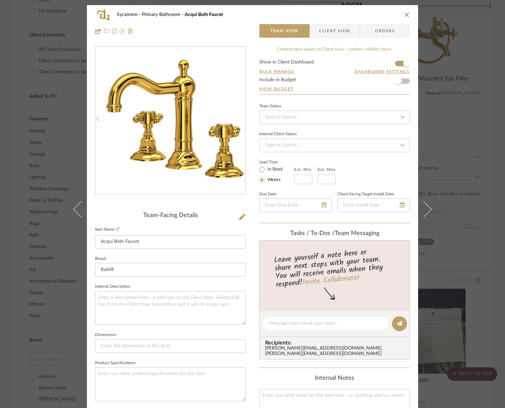
click at [335, 36] on span "Client View" at bounding box center [334, 31] width 31 height 14
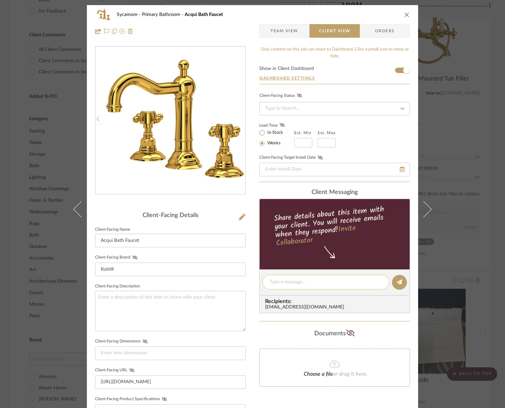
click at [301, 285] on textarea at bounding box center [325, 281] width 113 height 7
type textarea "Brass Sink faucets to replace silver"
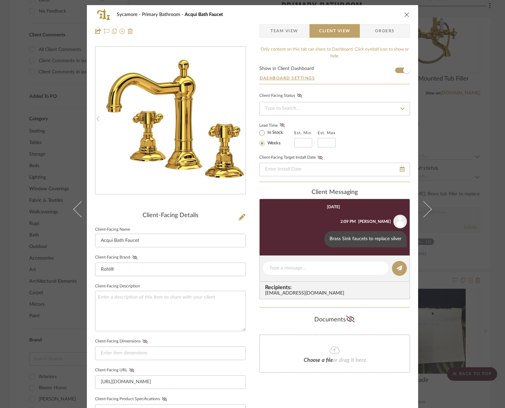
click at [405, 17] on icon "close" at bounding box center [406, 14] width 5 height 5
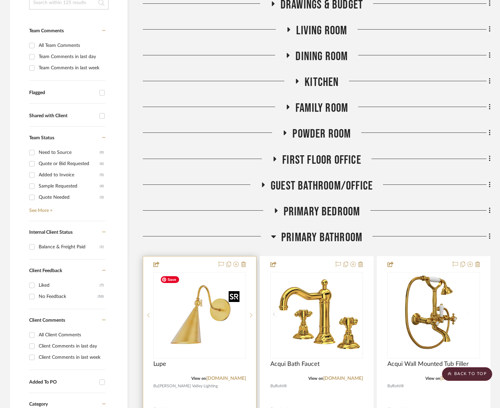
scroll to position [210, 0]
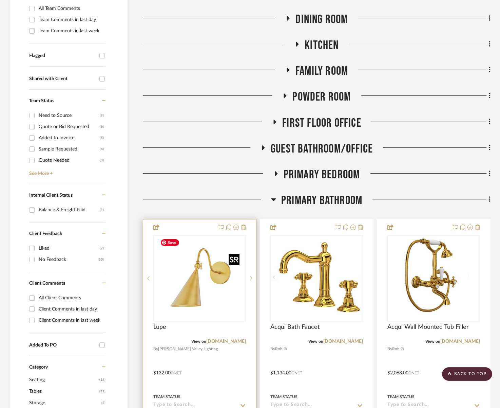
click at [206, 290] on img "0" at bounding box center [199, 278] width 85 height 85
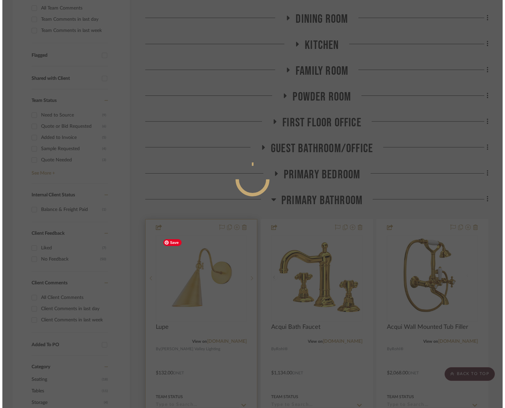
scroll to position [0, 0]
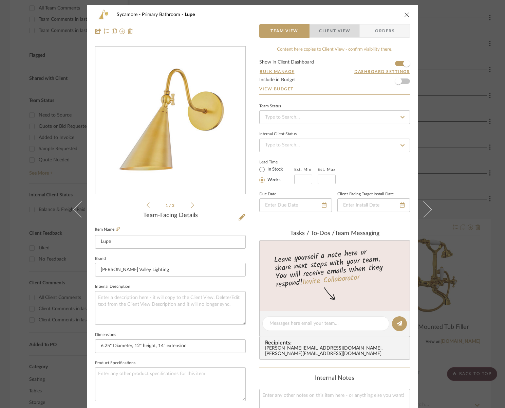
drag, startPoint x: 347, startPoint y: 36, endPoint x: 349, endPoint y: 86, distance: 49.9
click at [347, 36] on span "Client View" at bounding box center [334, 31] width 31 height 14
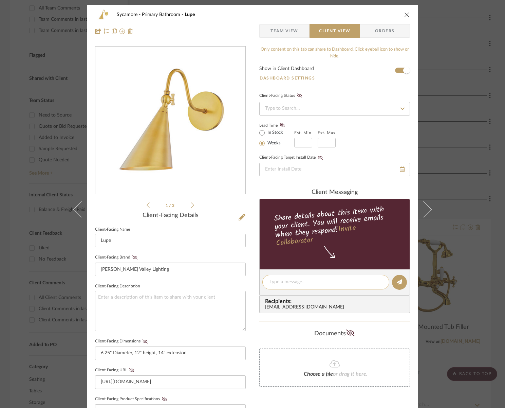
click at [310, 287] on div at bounding box center [325, 282] width 127 height 15
click at [326, 285] on textarea at bounding box center [325, 281] width 113 height 7
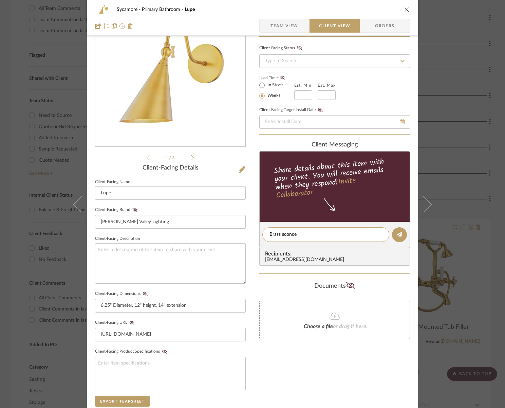
scroll to position [49, 0]
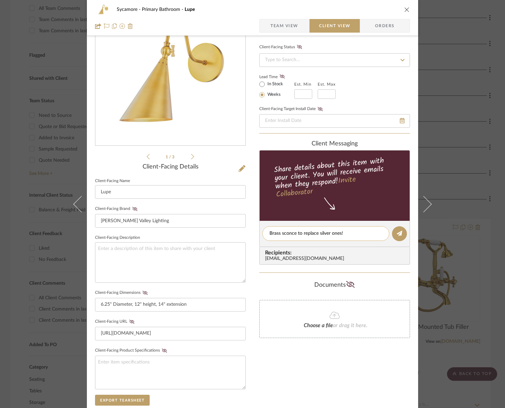
click at [294, 235] on textarea "Brass sconce to replace silver ones!" at bounding box center [325, 233] width 113 height 7
drag, startPoint x: 340, startPoint y: 234, endPoint x: 346, endPoint y: 234, distance: 5.8
click at [340, 234] on textarea "Brass sconces to replace silver ones!" at bounding box center [325, 233] width 113 height 7
type textarea "Brass sconces to replace silver ones above mirrors!"
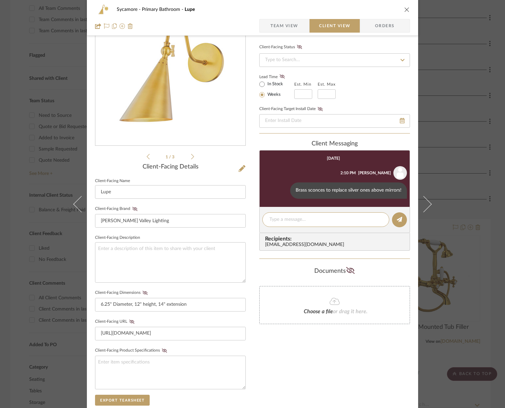
click at [405, 7] on icon "close" at bounding box center [406, 9] width 5 height 5
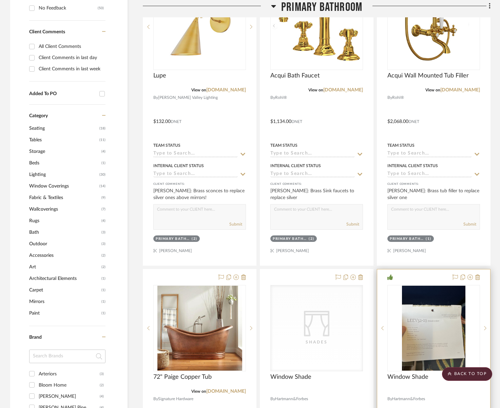
scroll to position [651, 0]
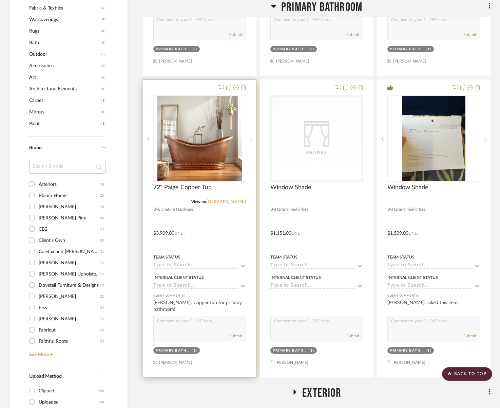
click at [217, 203] on link "[DOMAIN_NAME]" at bounding box center [226, 201] width 40 height 5
